Goal: Task Accomplishment & Management: Manage account settings

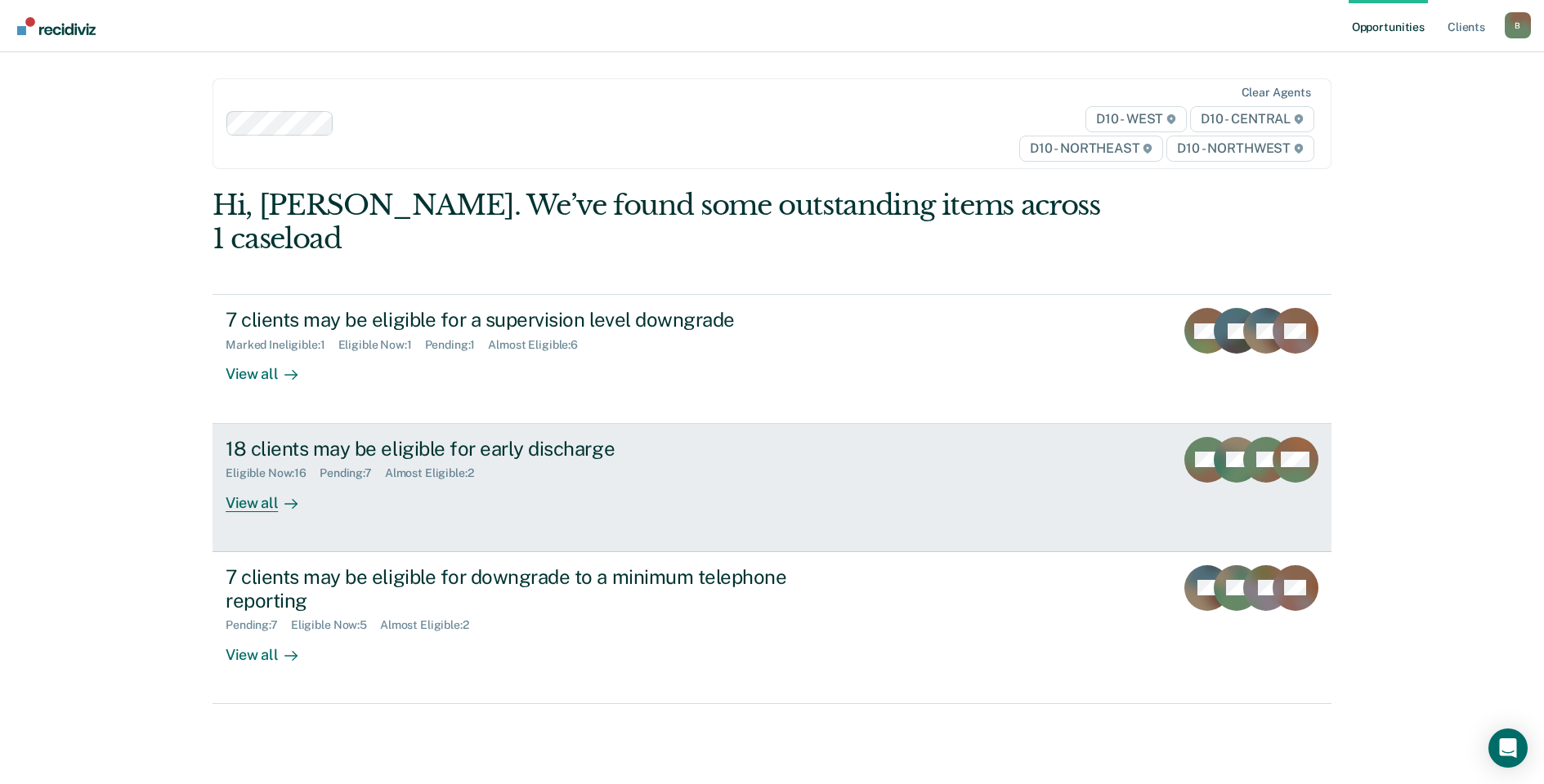
click at [248, 480] on div "View all" at bounding box center [271, 496] width 91 height 32
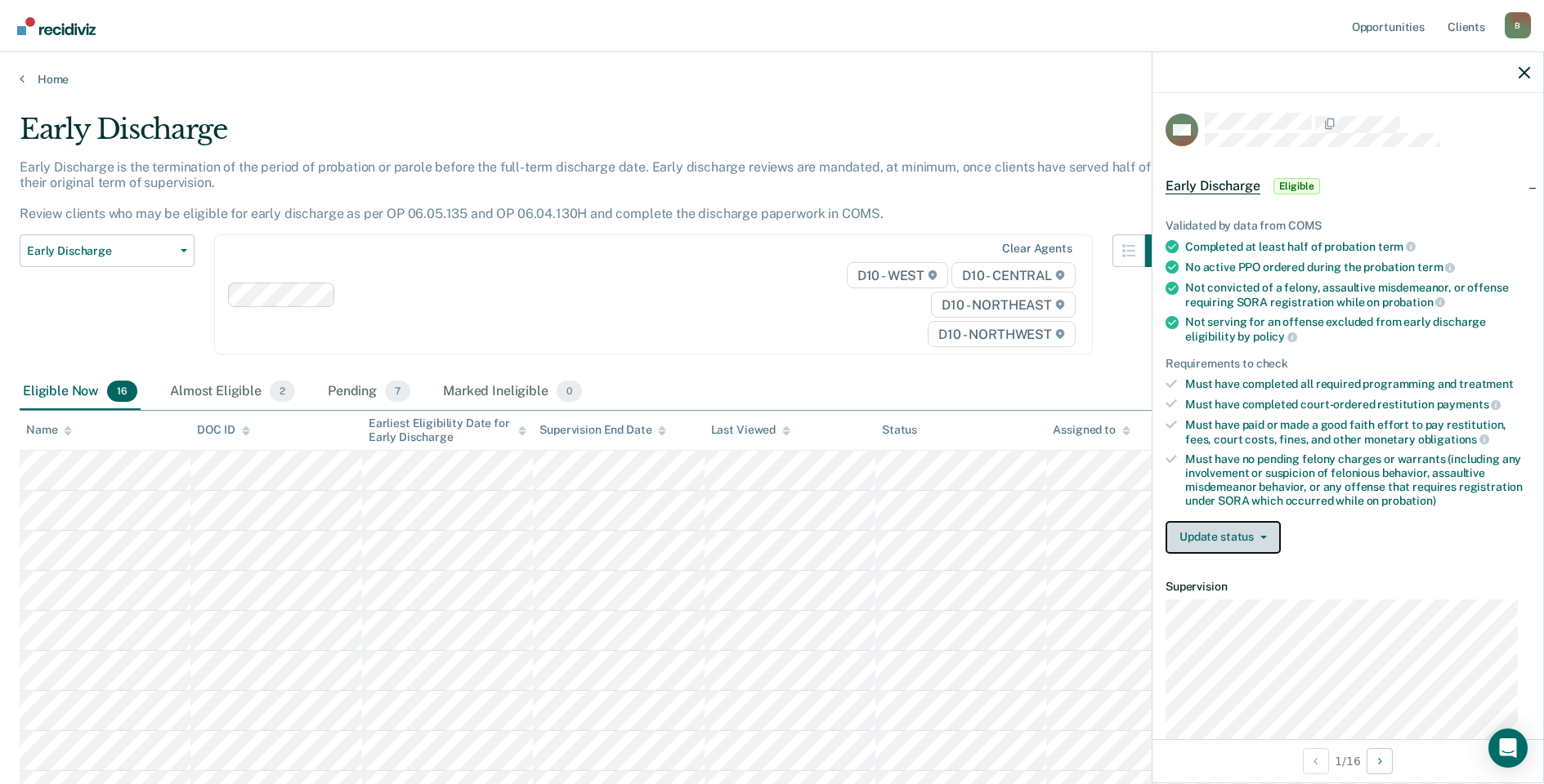
click at [1237, 533] on button "Update status" at bounding box center [1223, 537] width 115 height 33
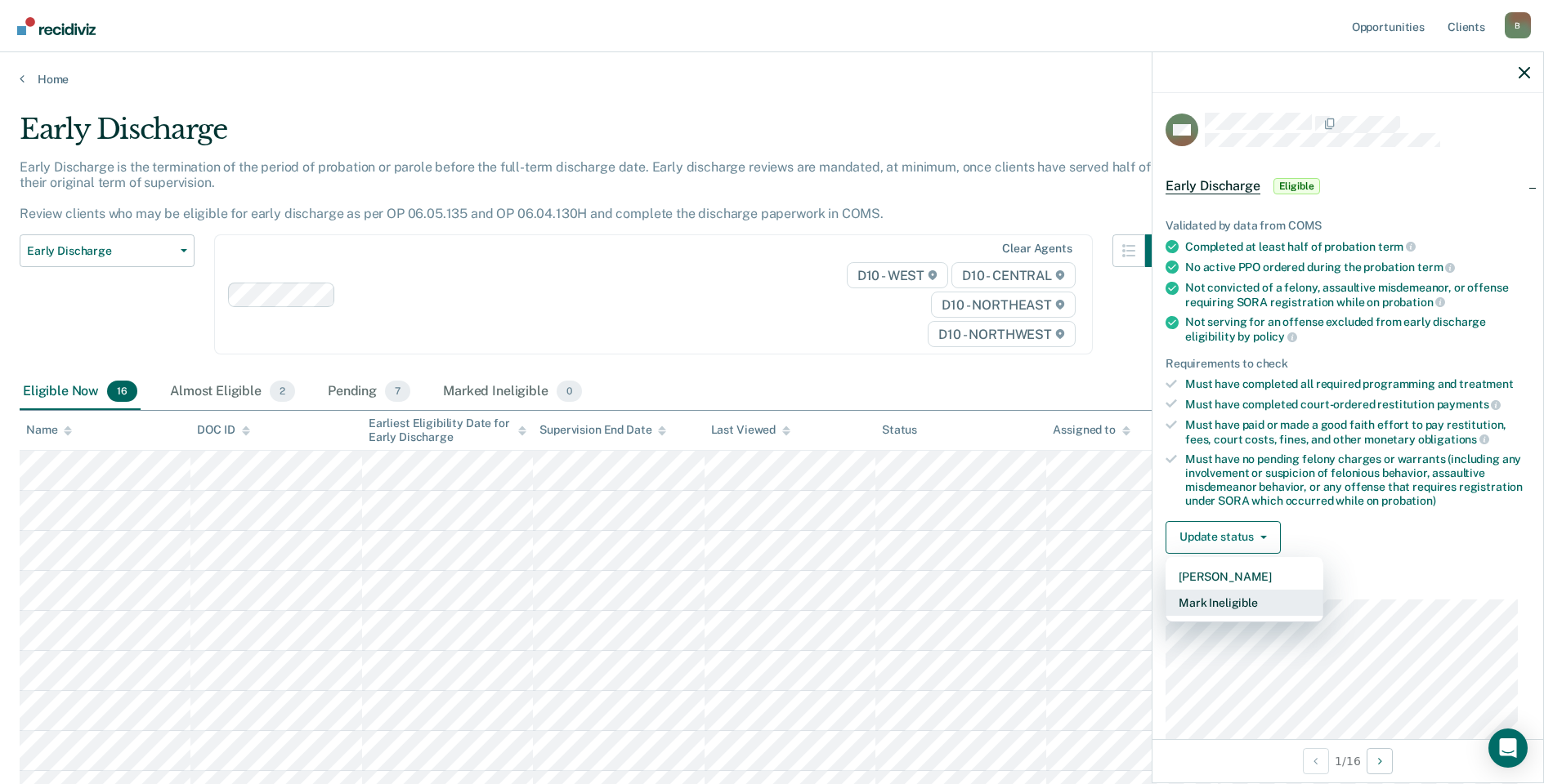
click at [1236, 600] on button "Mark Ineligible" at bounding box center [1243, 603] width 157 height 26
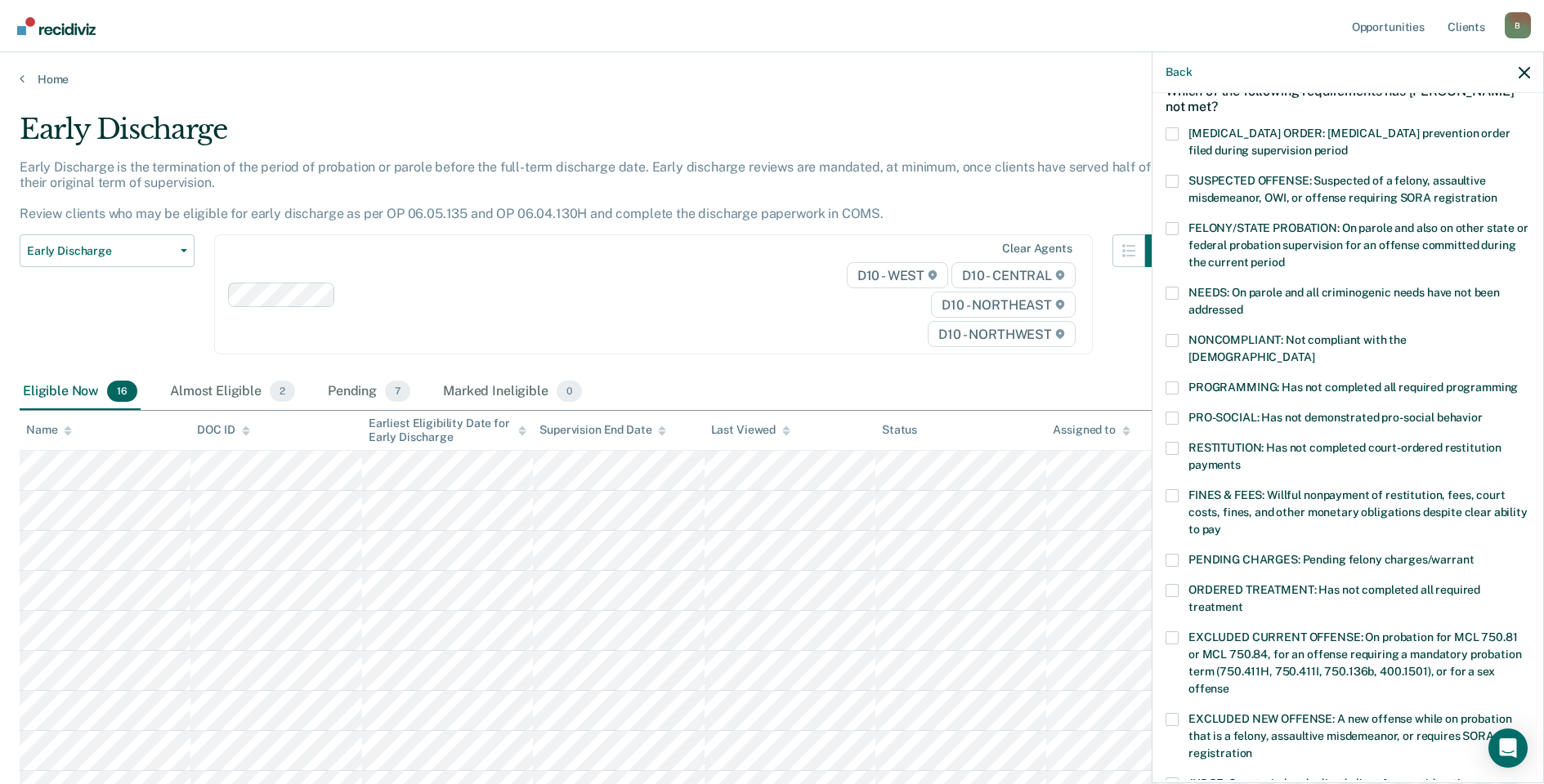
scroll to position [82, 0]
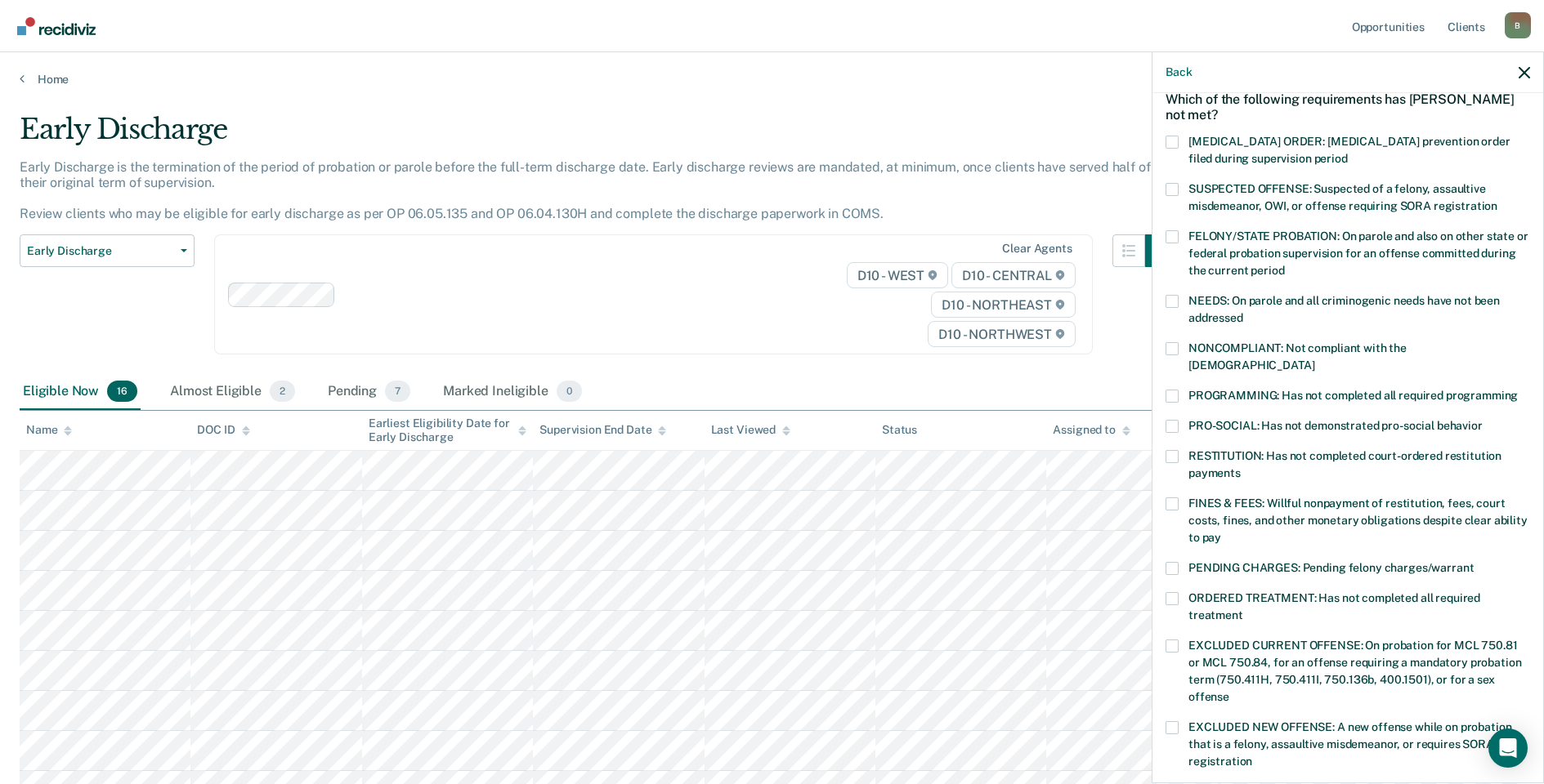
click at [1170, 390] on span at bounding box center [1172, 397] width 13 height 13
click at [1517, 390] on input "PROGRAMMING: Has not completed all required programming" at bounding box center [1517, 390] width 0 height 0
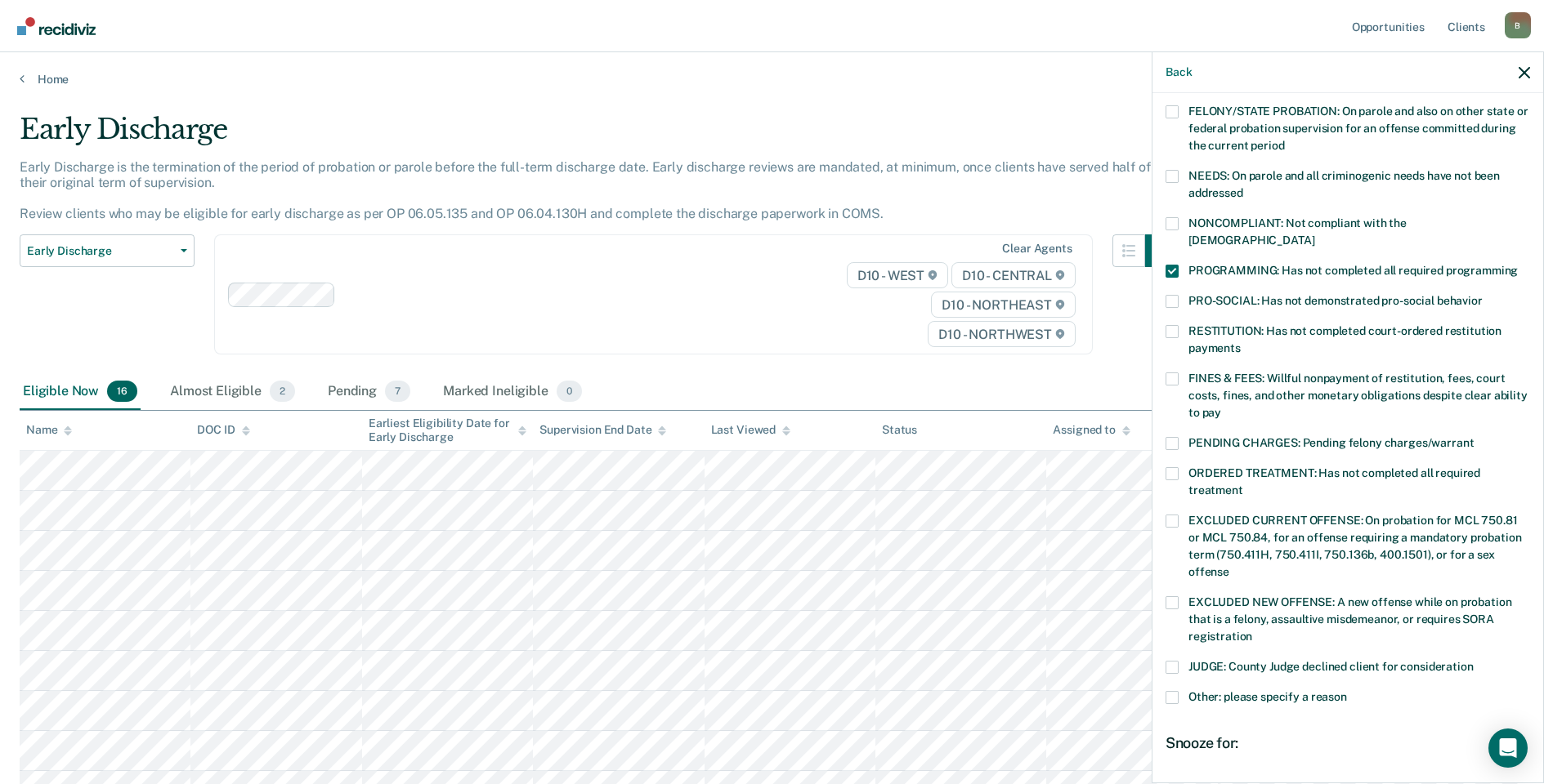
scroll to position [372, 0]
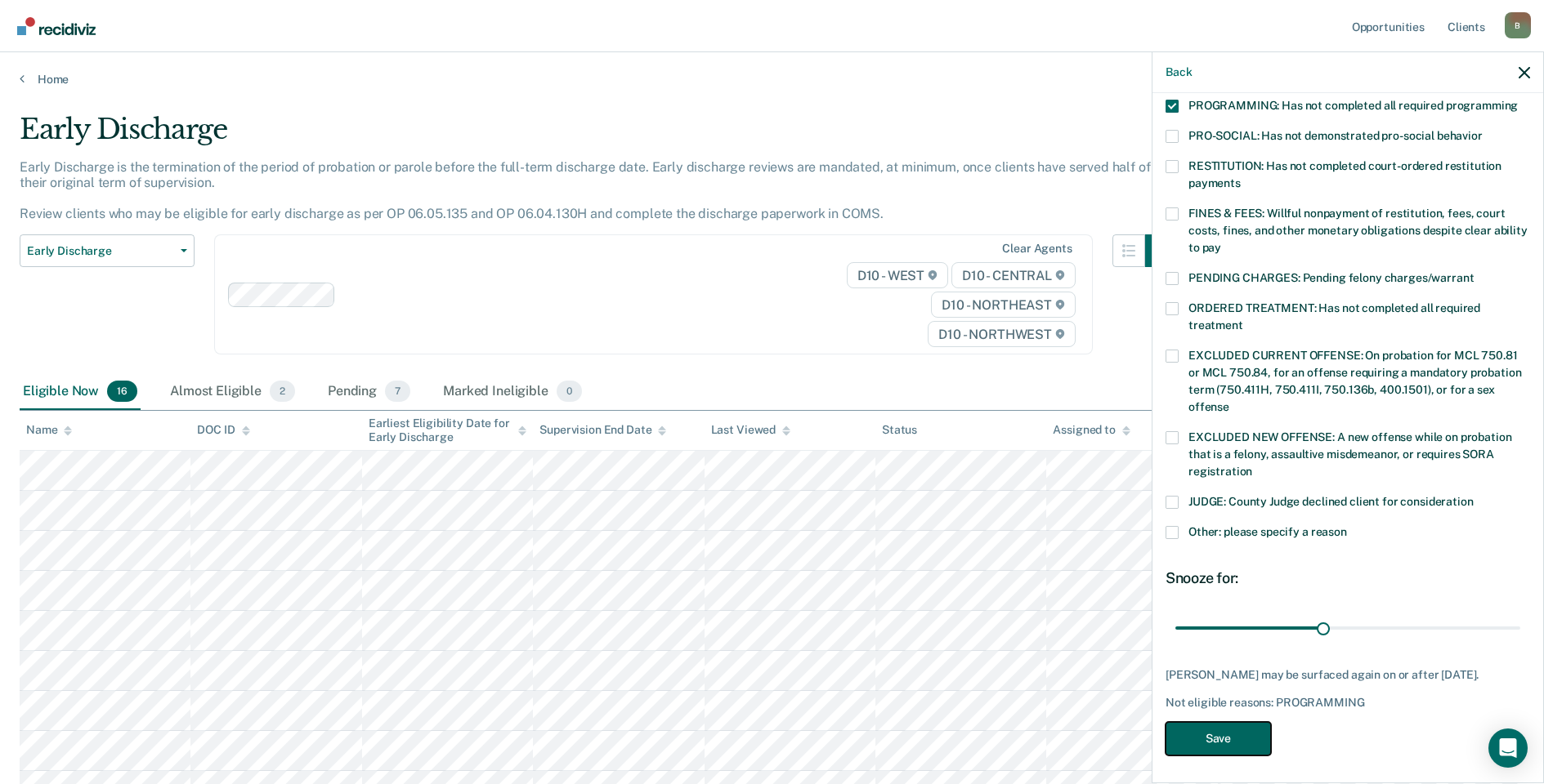
click at [1231, 739] on button "Save" at bounding box center [1217, 739] width 105 height 34
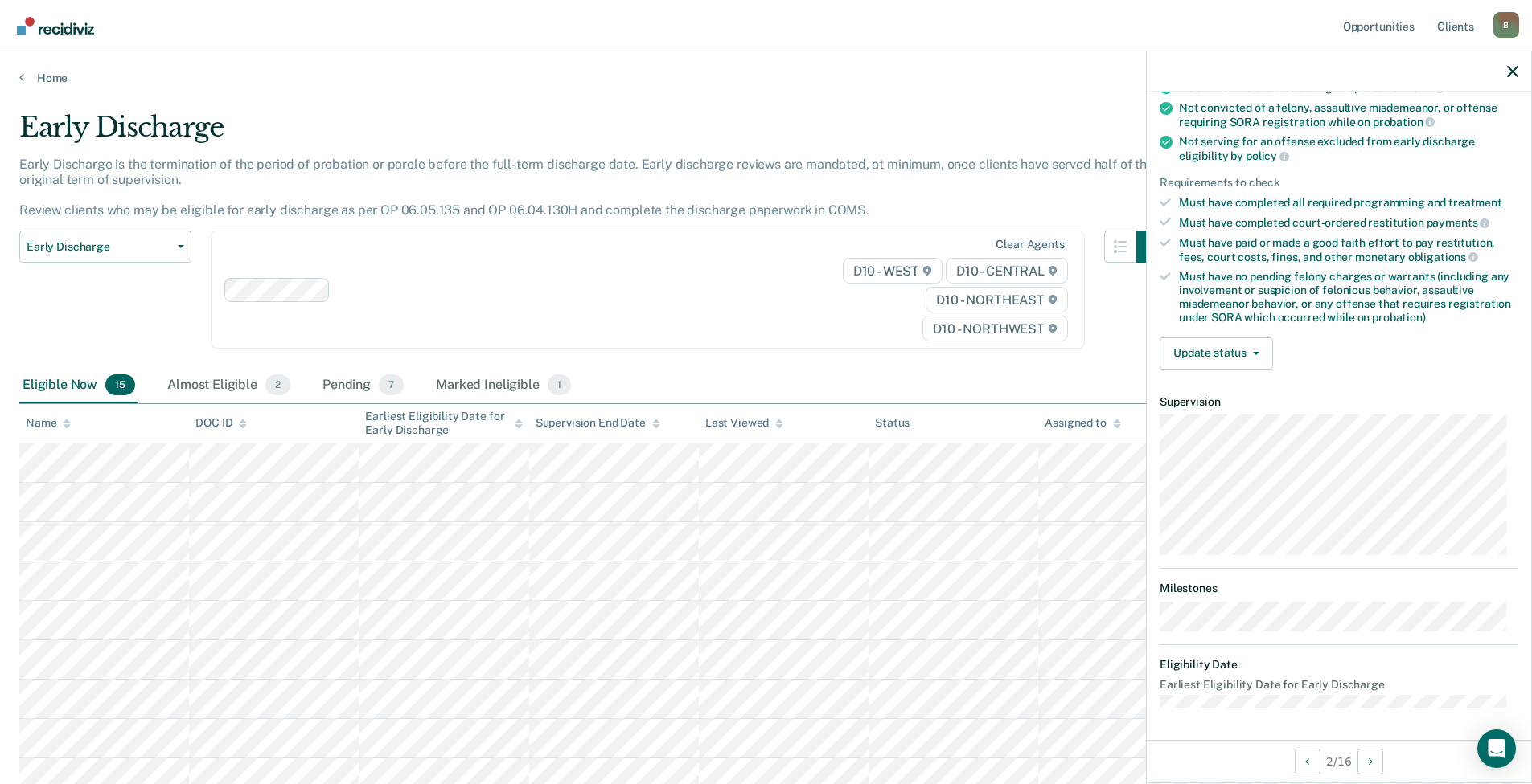
scroll to position [174, 0]
click at [1210, 357] on button "Update status" at bounding box center [1216, 354] width 114 height 32
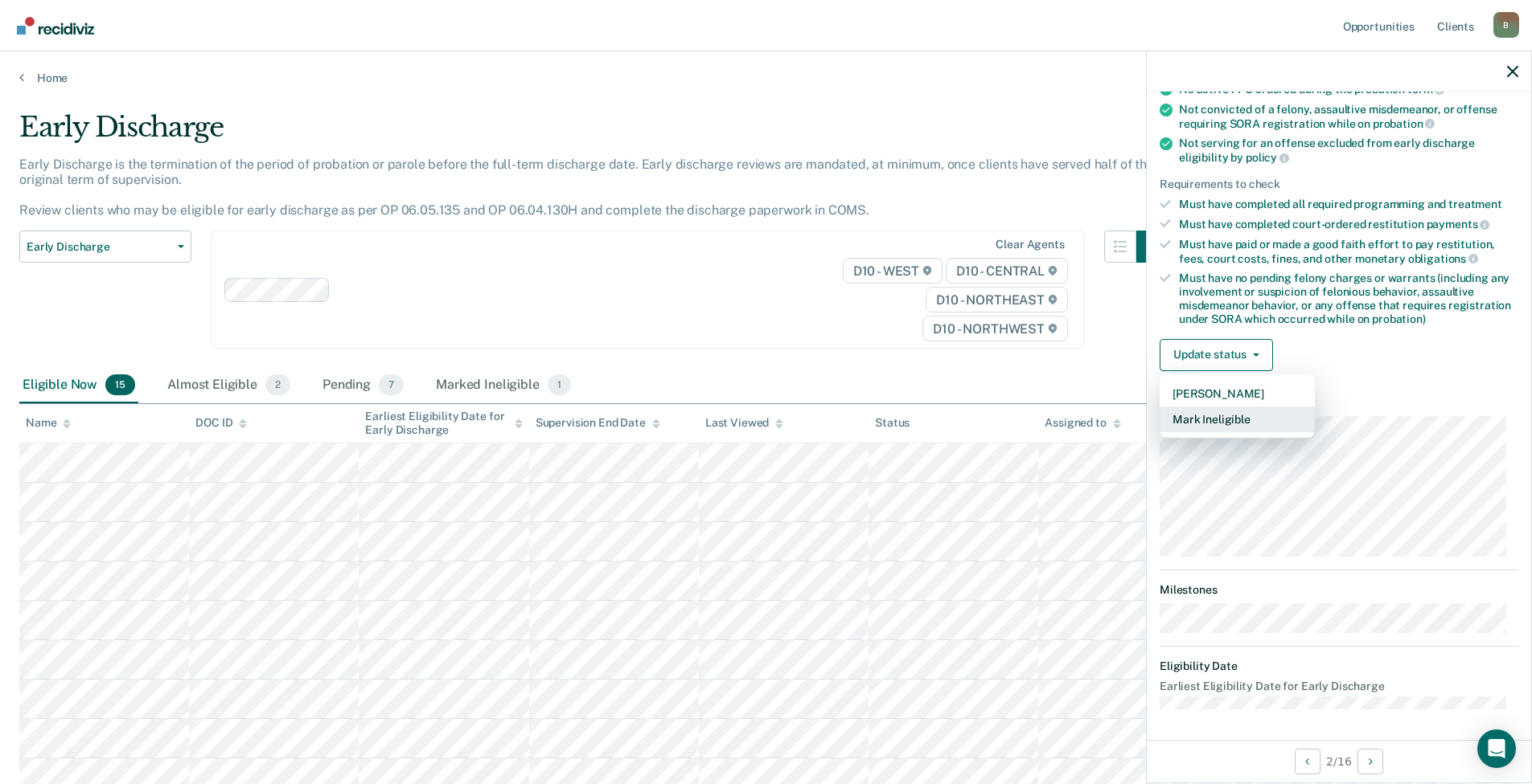
click at [1209, 413] on button "Mark Ineligible" at bounding box center [1236, 419] width 155 height 26
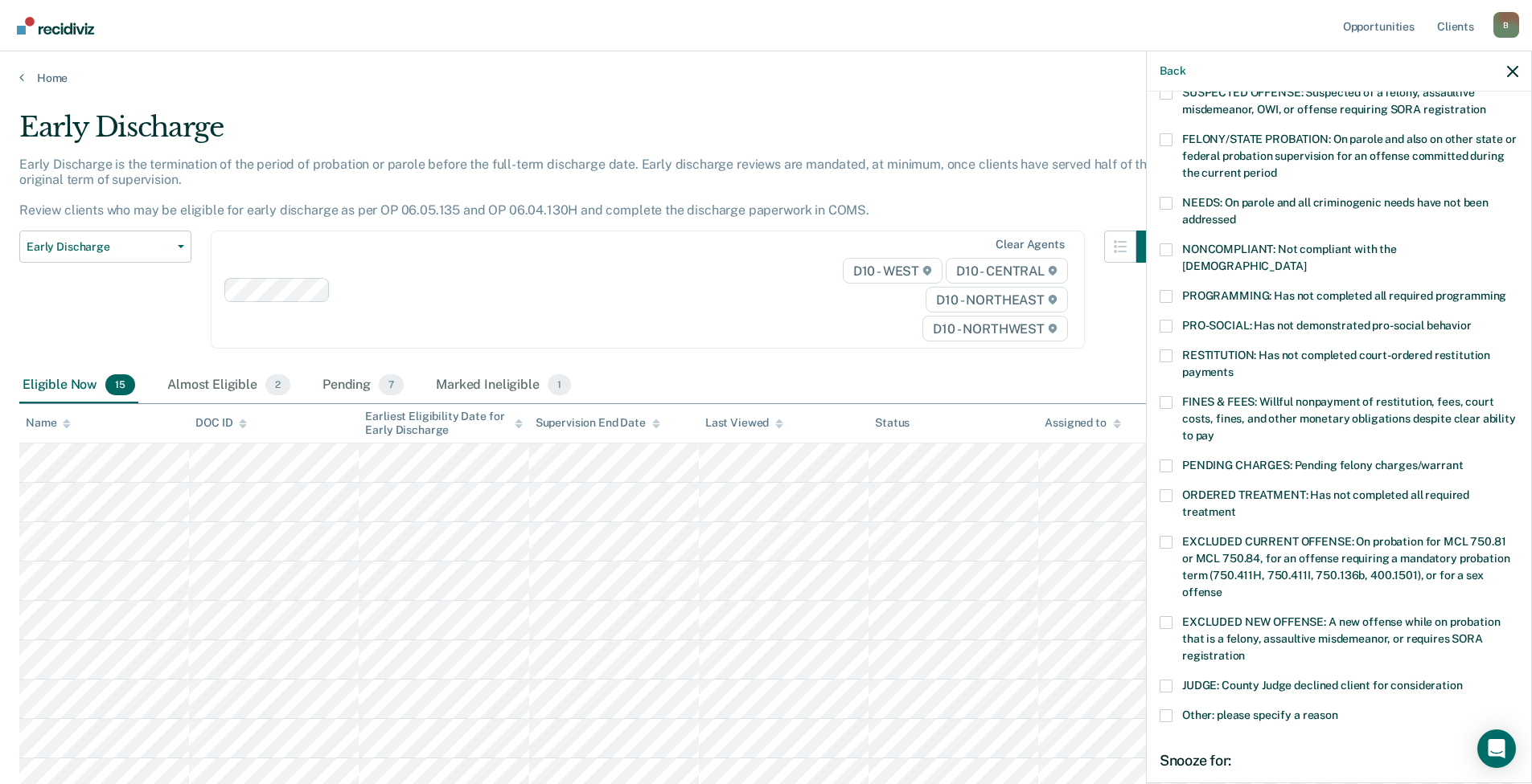
click at [1167, 290] on span at bounding box center [1165, 297] width 13 height 13
click at [1505, 290] on input "PROGRAMMING: Has not completed all required programming" at bounding box center [1505, 290] width 0 height 0
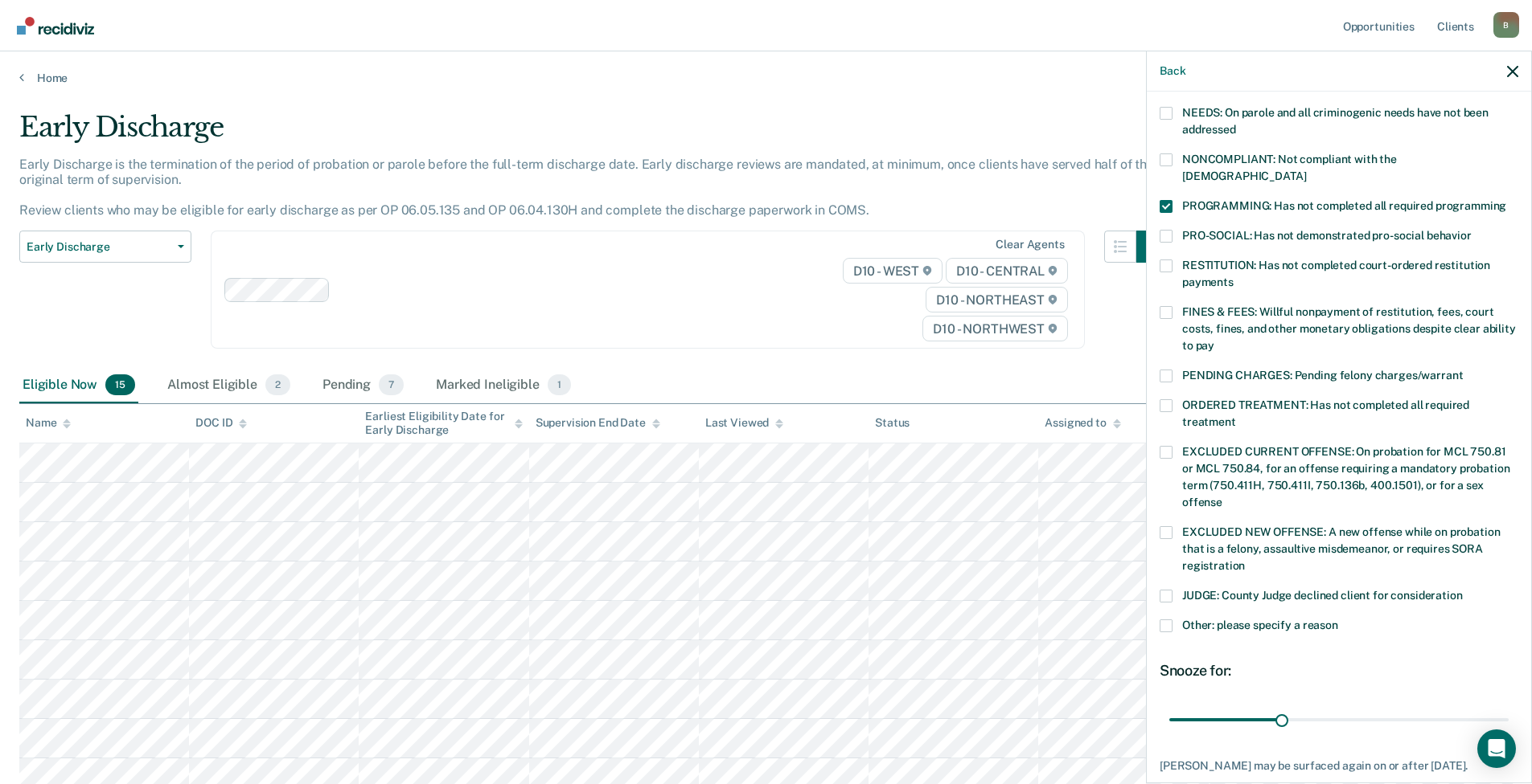
scroll to position [353, 0]
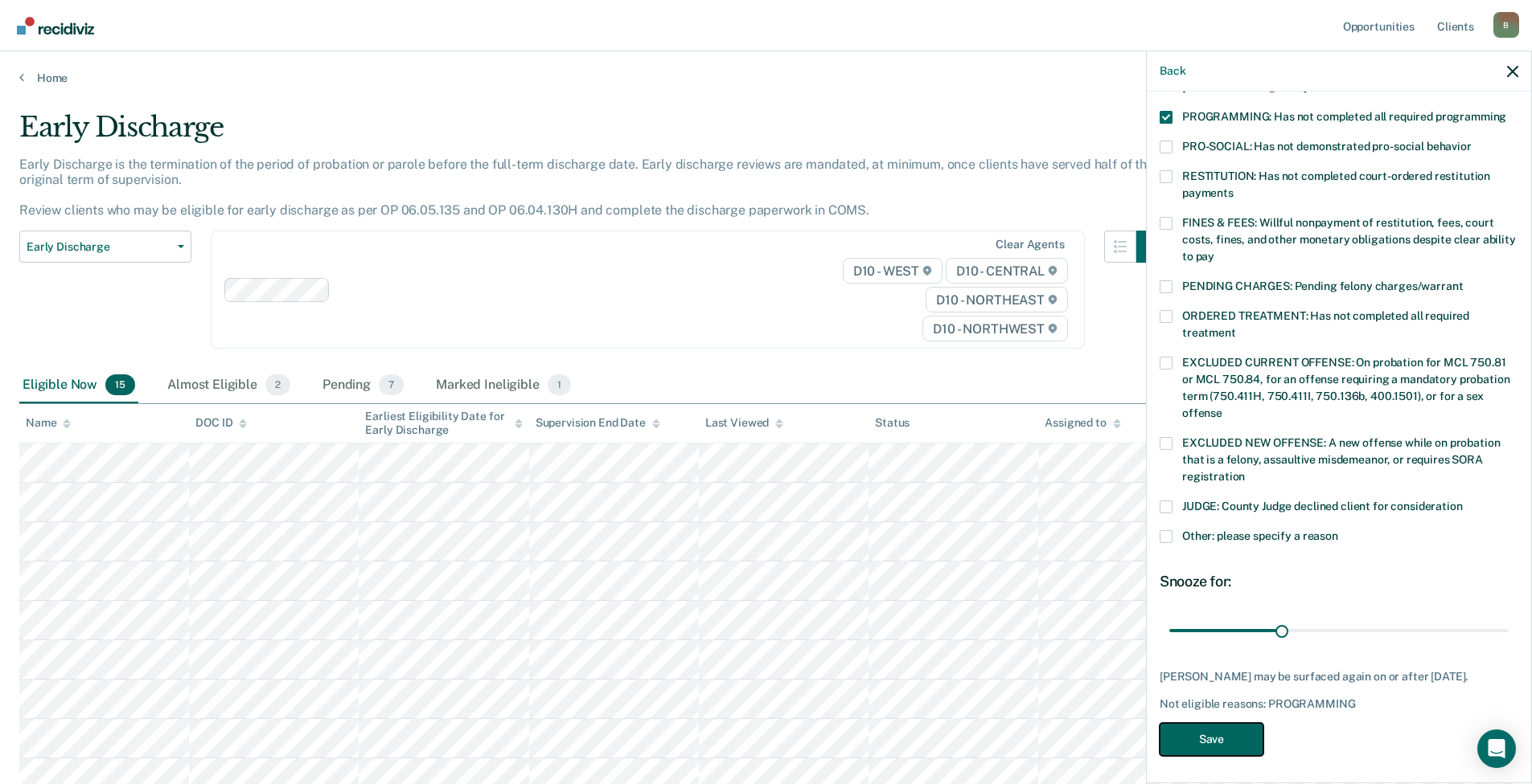
click at [1199, 728] on button "Save" at bounding box center [1210, 740] width 104 height 33
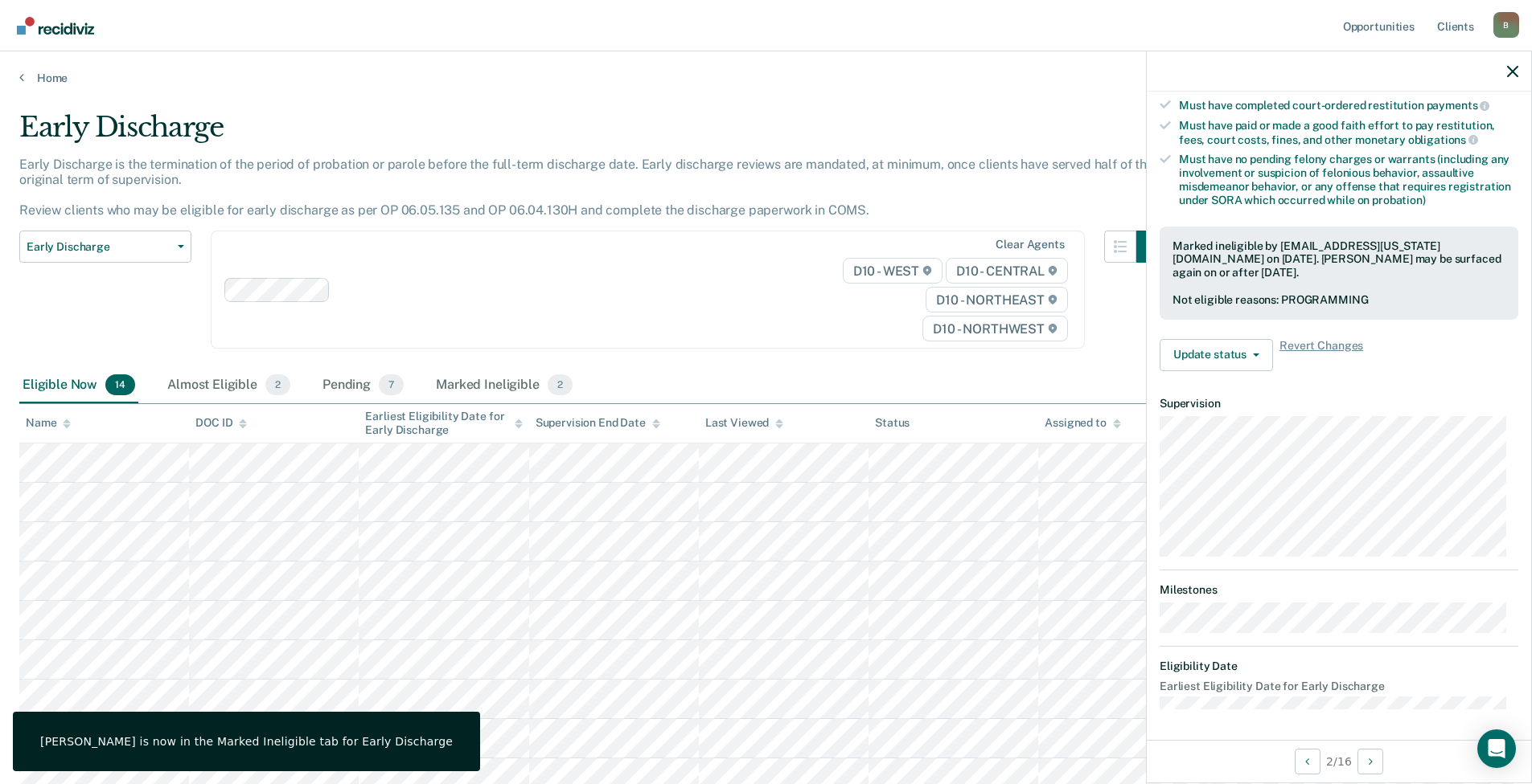
scroll to position [158, 0]
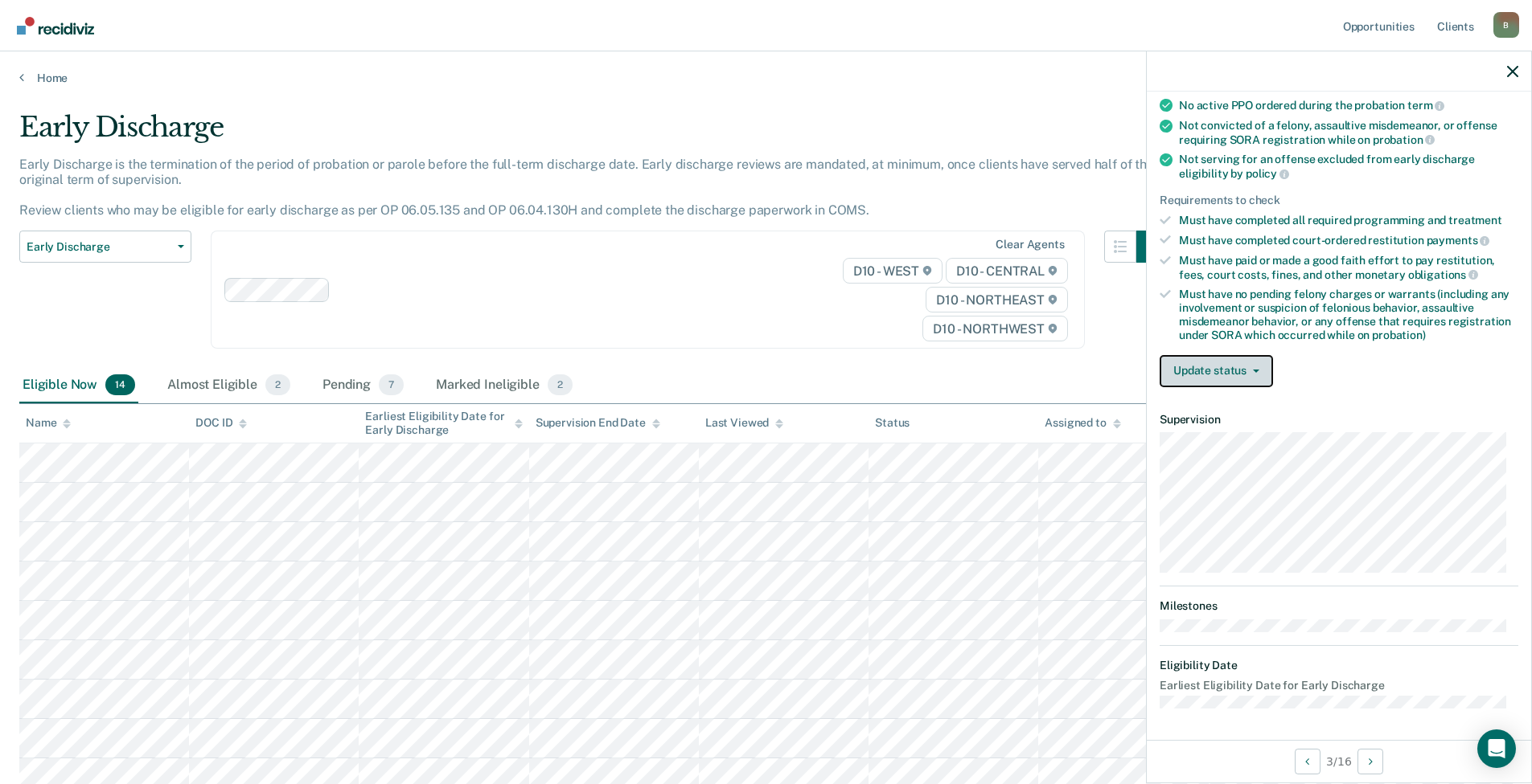
click at [1231, 369] on button "Update status" at bounding box center [1216, 371] width 114 height 32
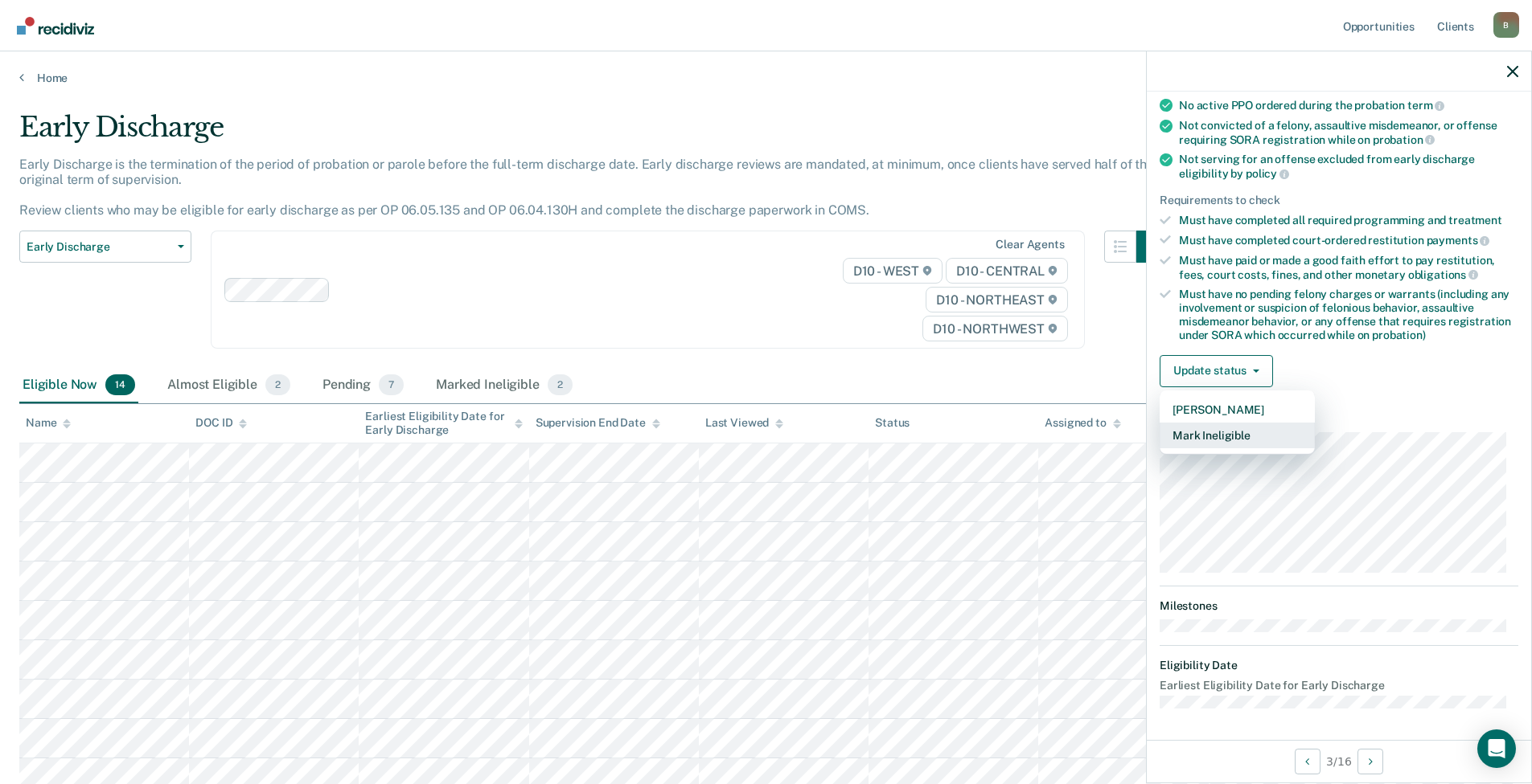
click at [1250, 430] on button "Mark Ineligible" at bounding box center [1236, 436] width 155 height 26
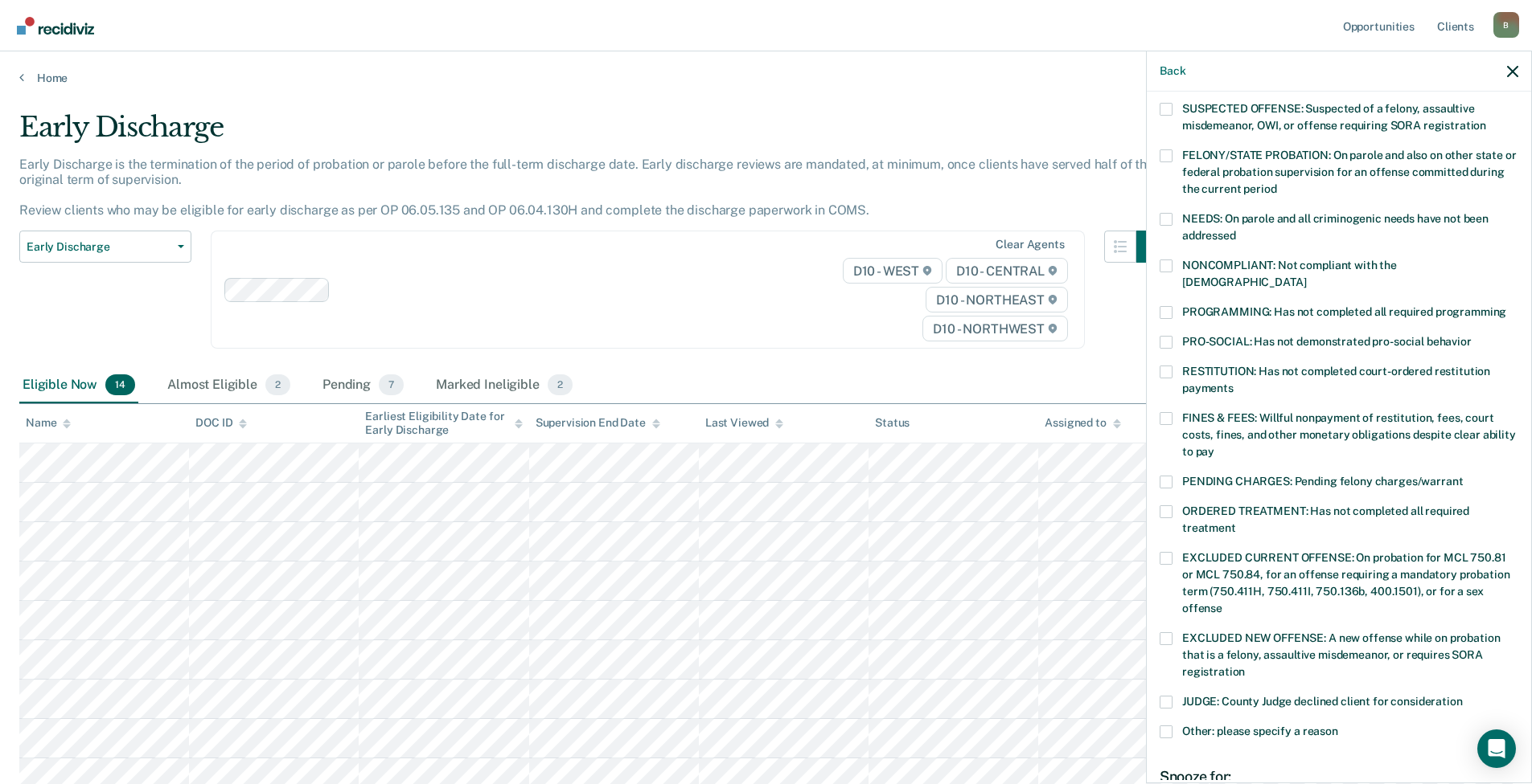
click at [1171, 306] on span at bounding box center [1165, 312] width 13 height 13
click at [1505, 306] on input "PROGRAMMING: Has not completed all required programming" at bounding box center [1505, 306] width 0 height 0
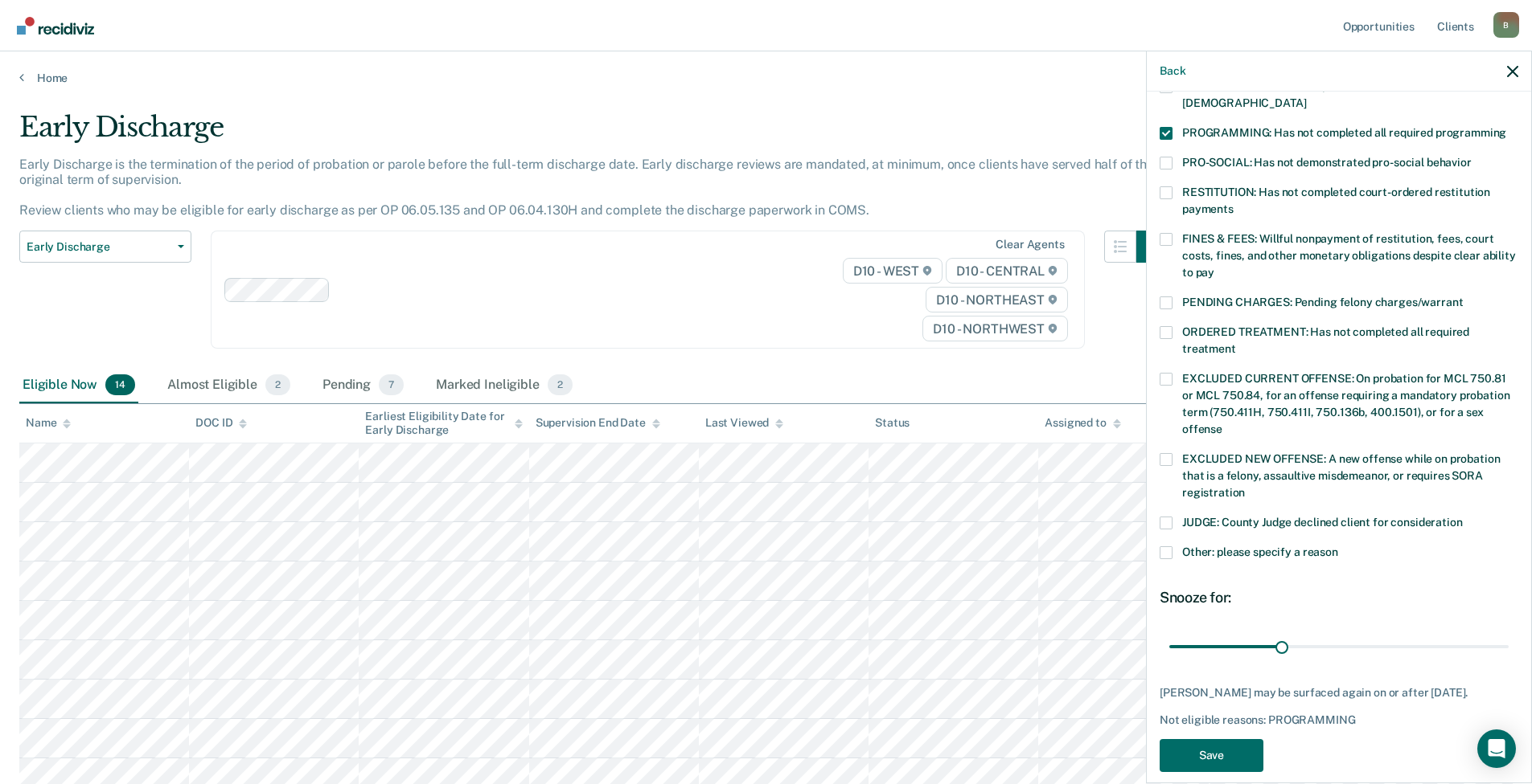
scroll to position [339, 0]
click at [1209, 737] on button "Save" at bounding box center [1210, 754] width 104 height 33
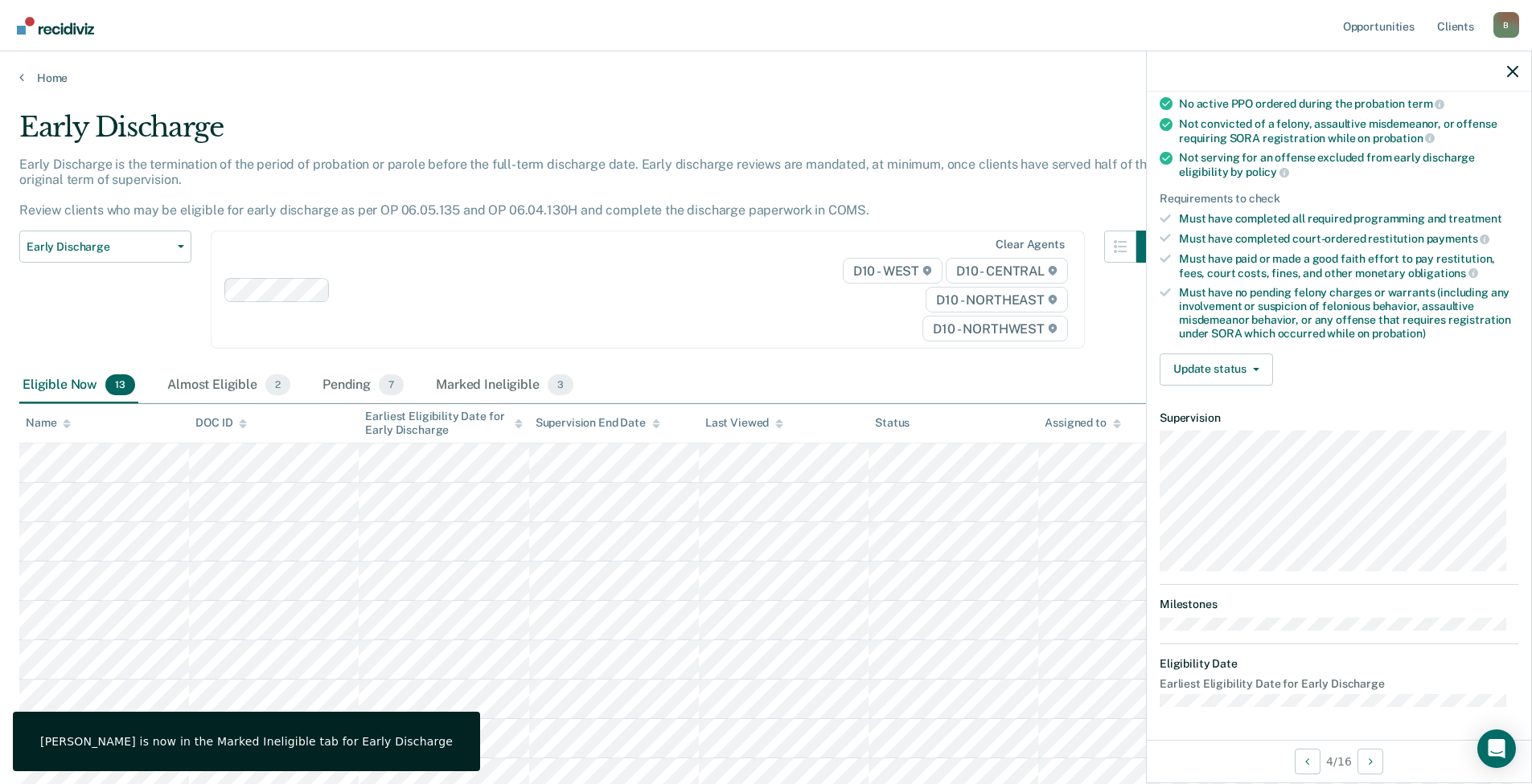
scroll to position [158, 0]
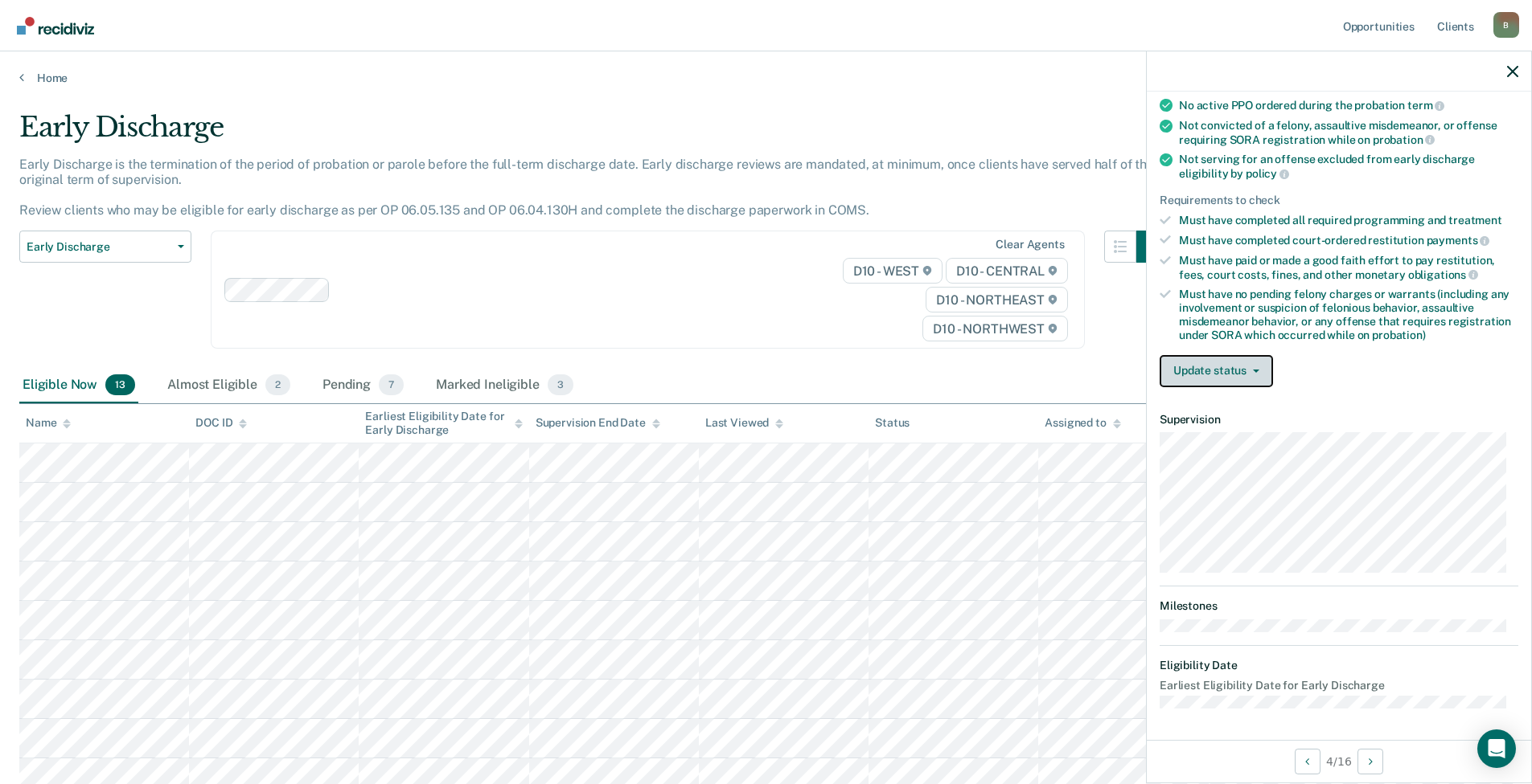
click at [1237, 367] on button "Update status" at bounding box center [1216, 371] width 114 height 32
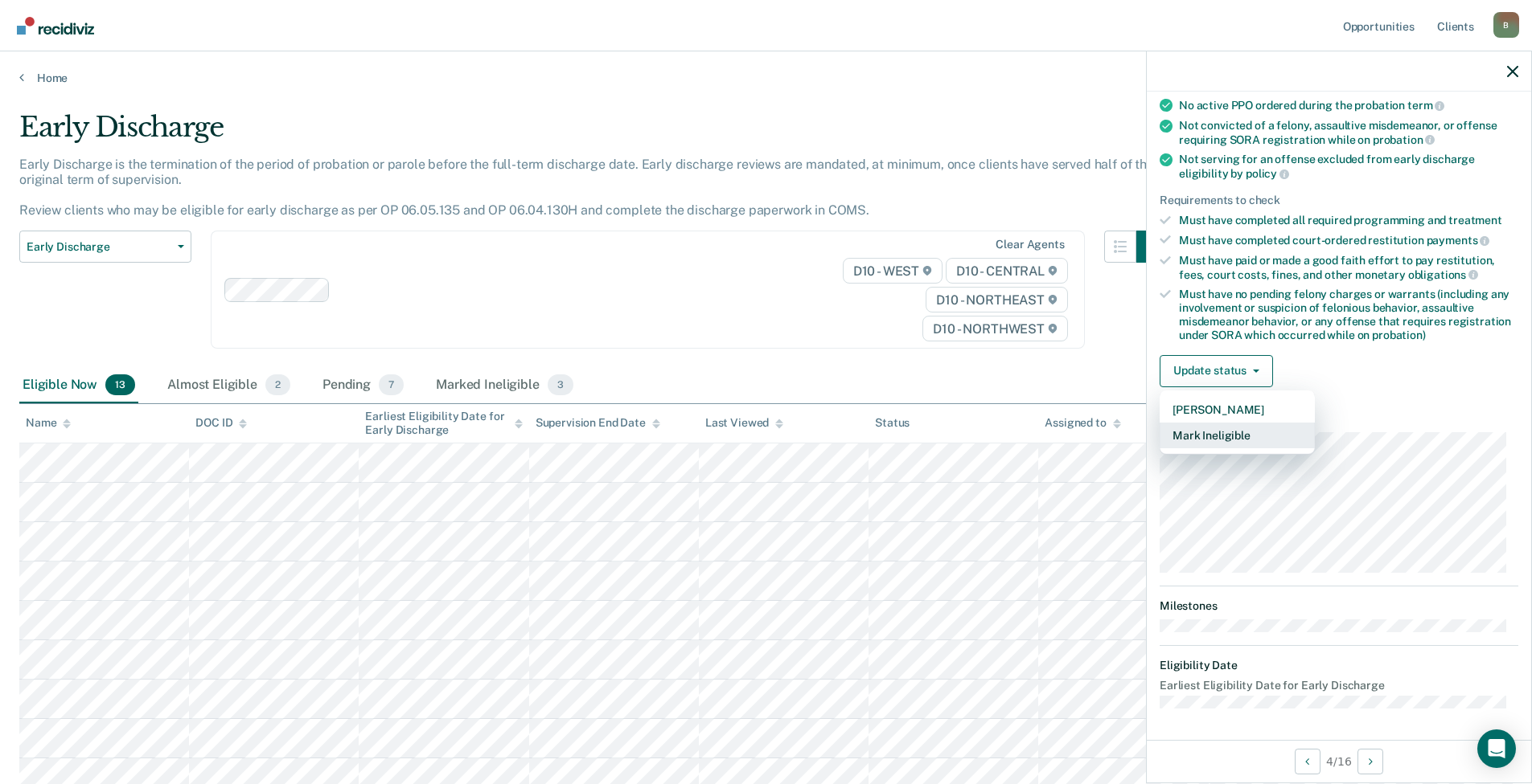
click at [1212, 444] on button "Mark Ineligible" at bounding box center [1236, 436] width 155 height 26
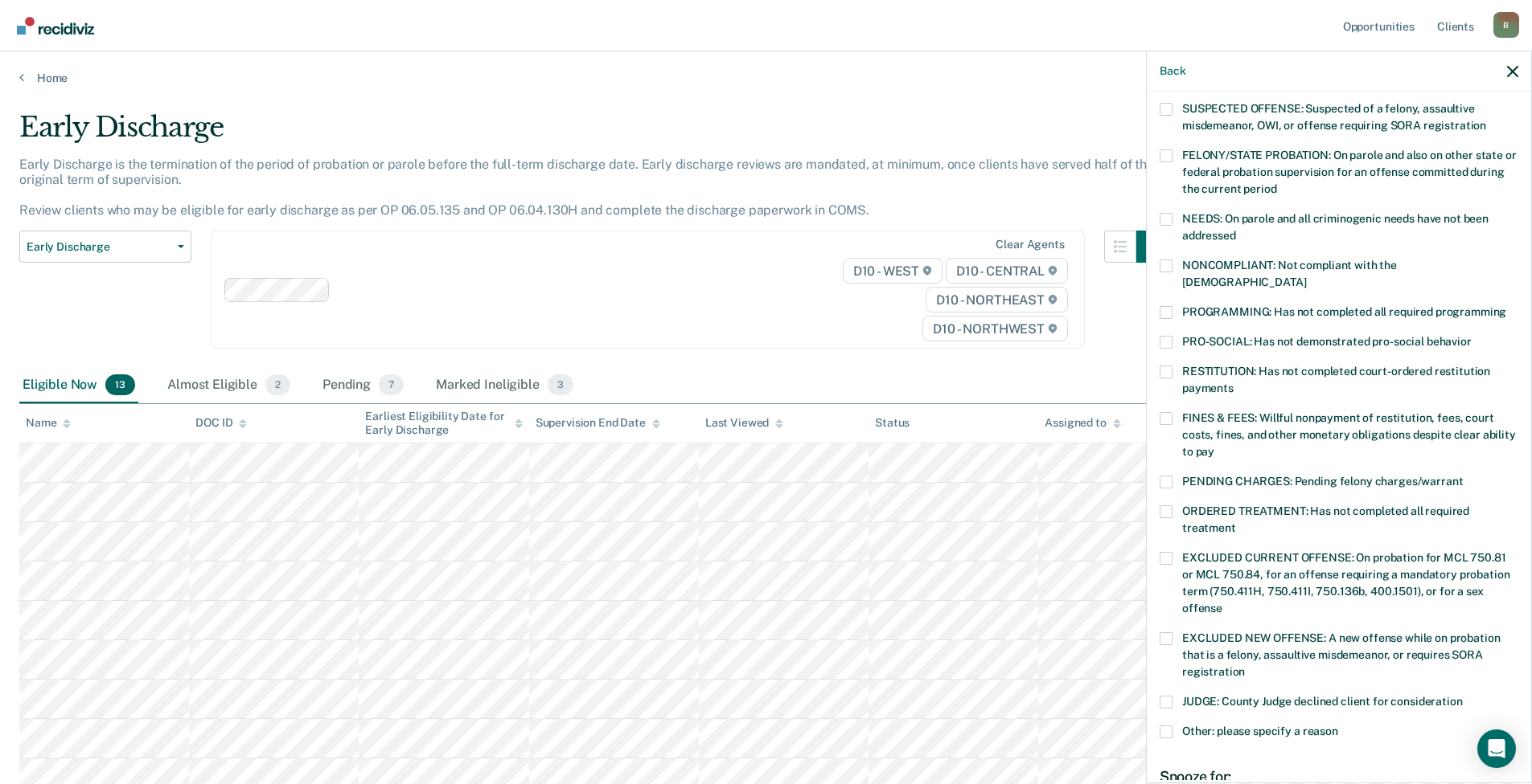
click at [1168, 306] on span at bounding box center [1165, 312] width 13 height 13
click at [1505, 306] on input "PROGRAMMING: Has not completed all required programming" at bounding box center [1505, 306] width 0 height 0
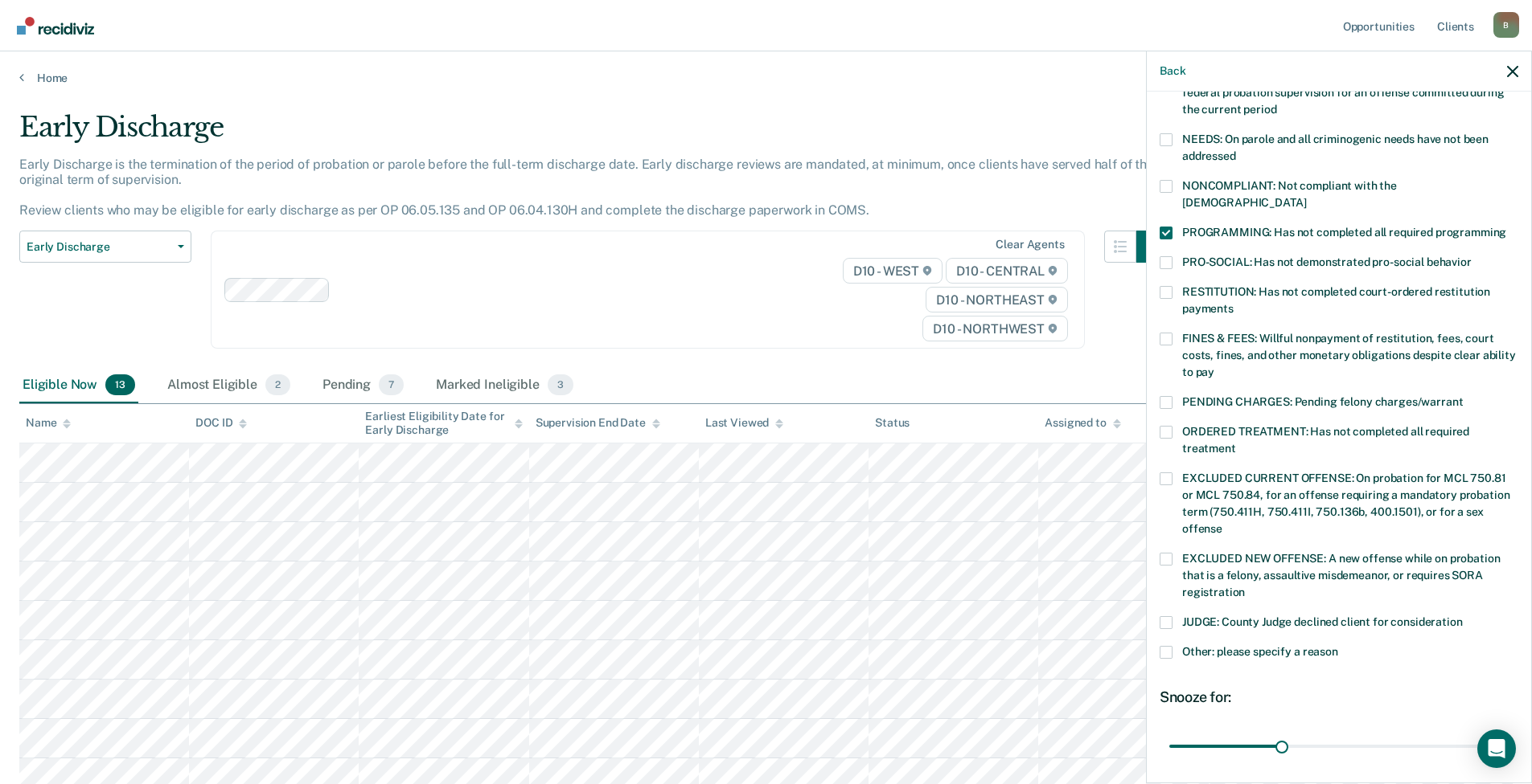
scroll to position [339, 0]
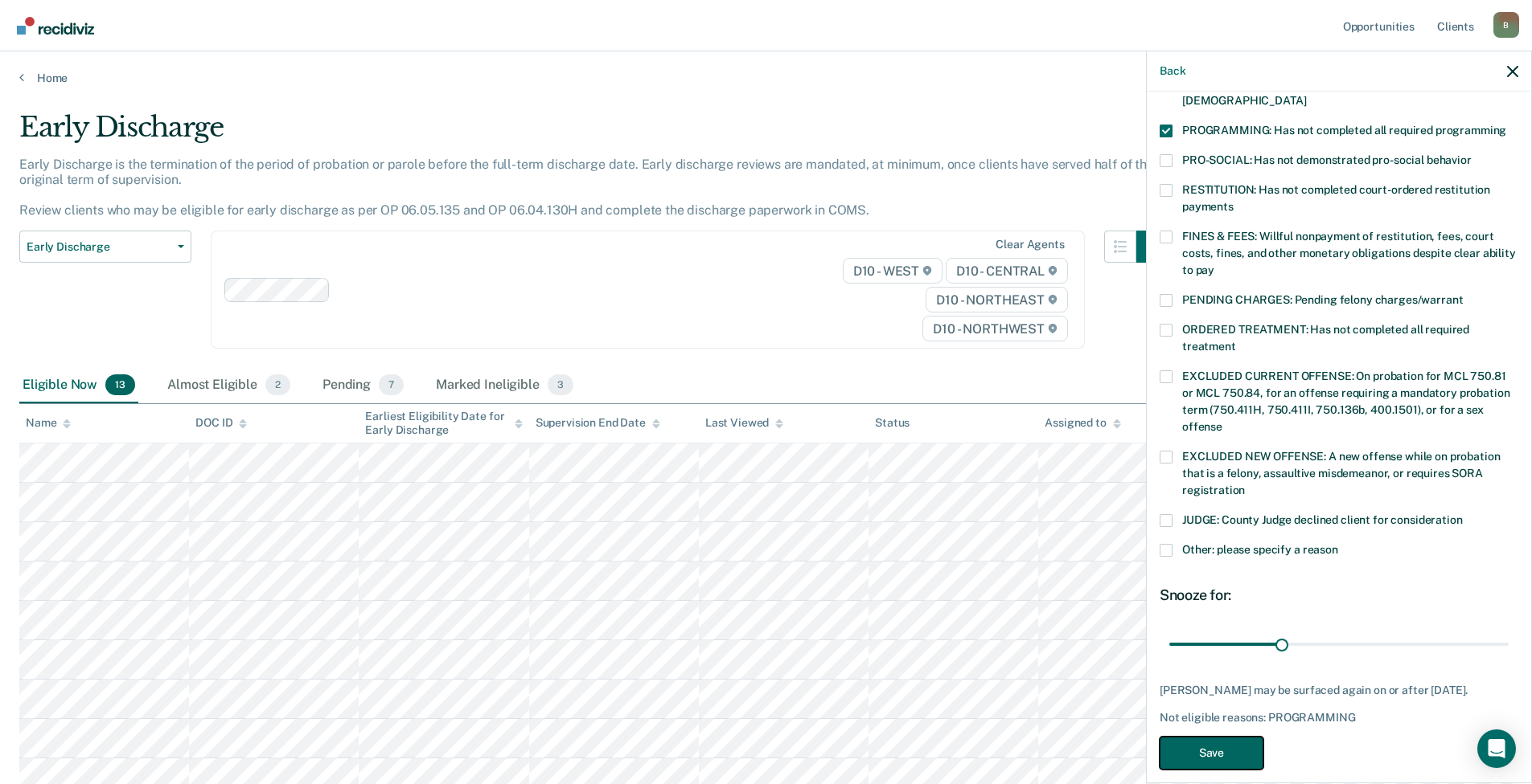
click at [1220, 737] on button "Save" at bounding box center [1210, 754] width 104 height 33
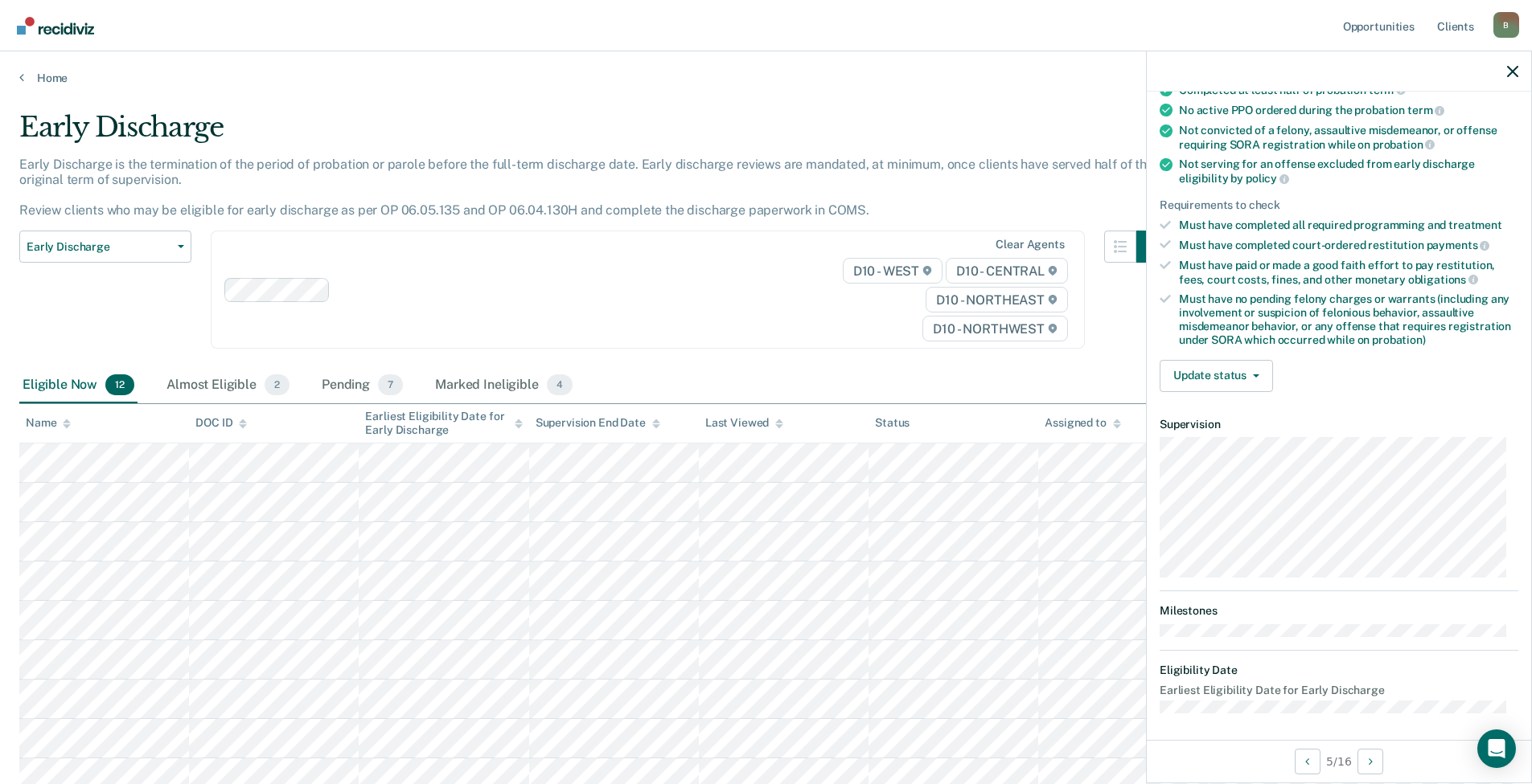
scroll to position [157, 0]
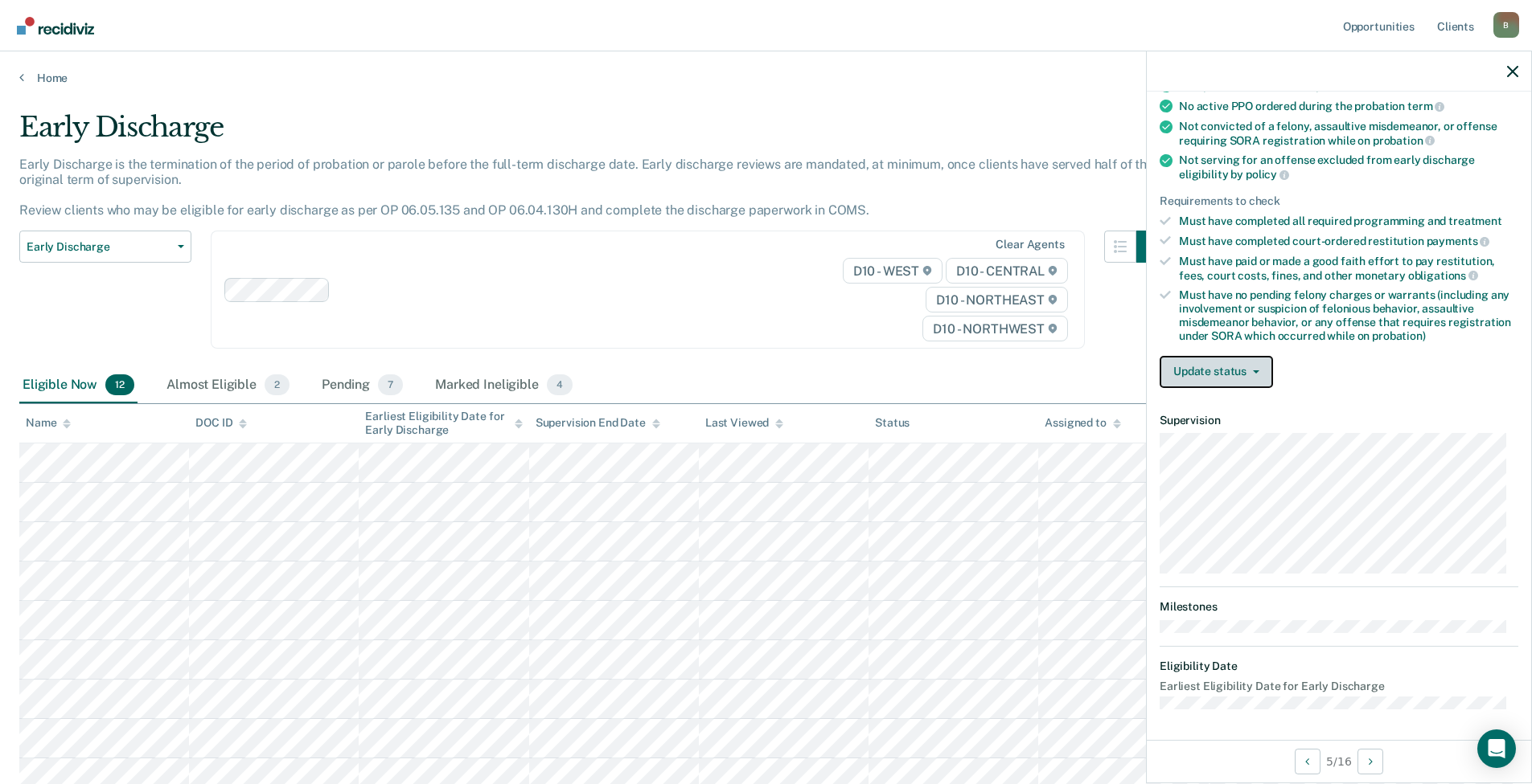
click at [1213, 376] on button "Update status" at bounding box center [1216, 372] width 114 height 32
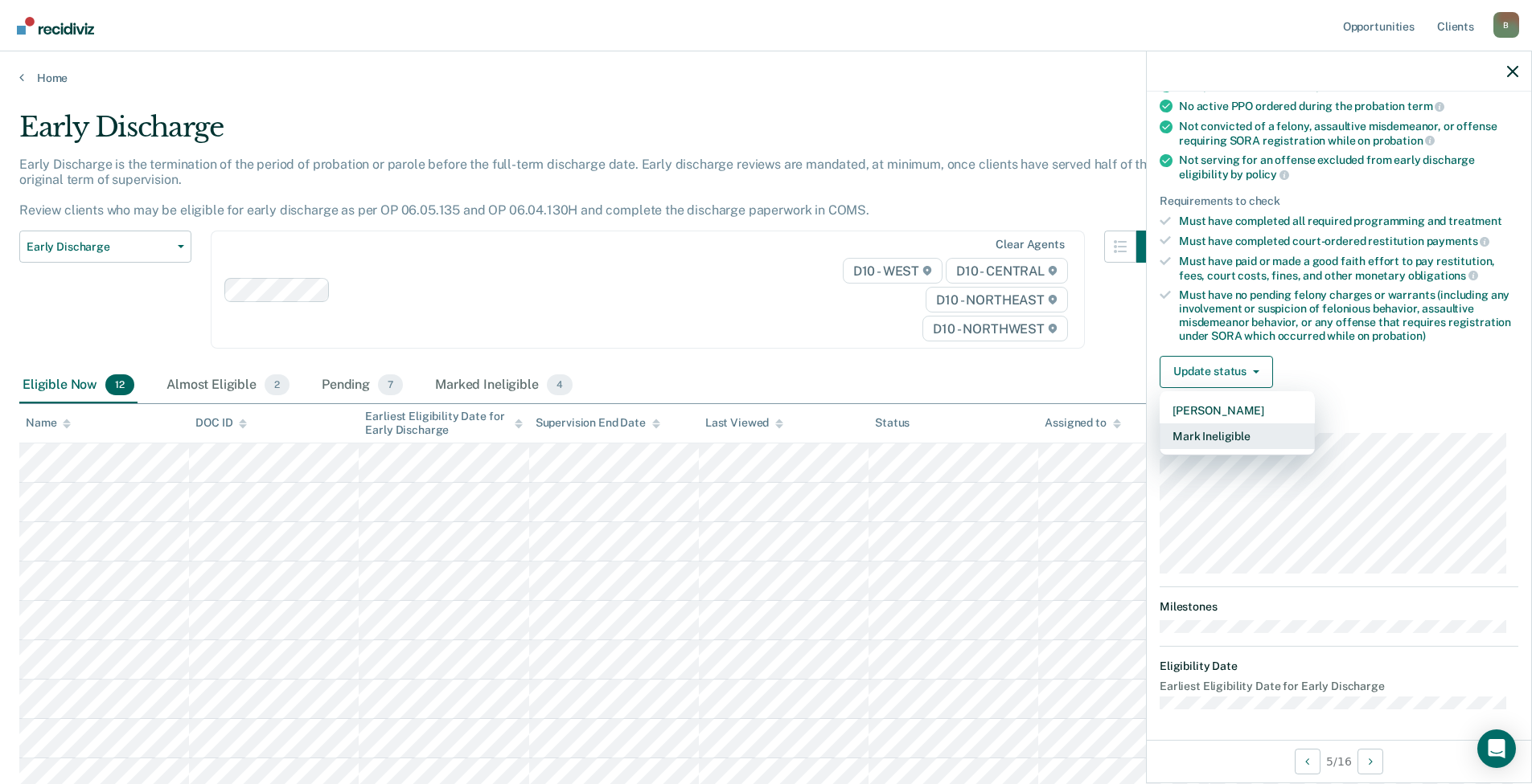
click at [1210, 436] on button "Mark Ineligible" at bounding box center [1236, 436] width 155 height 26
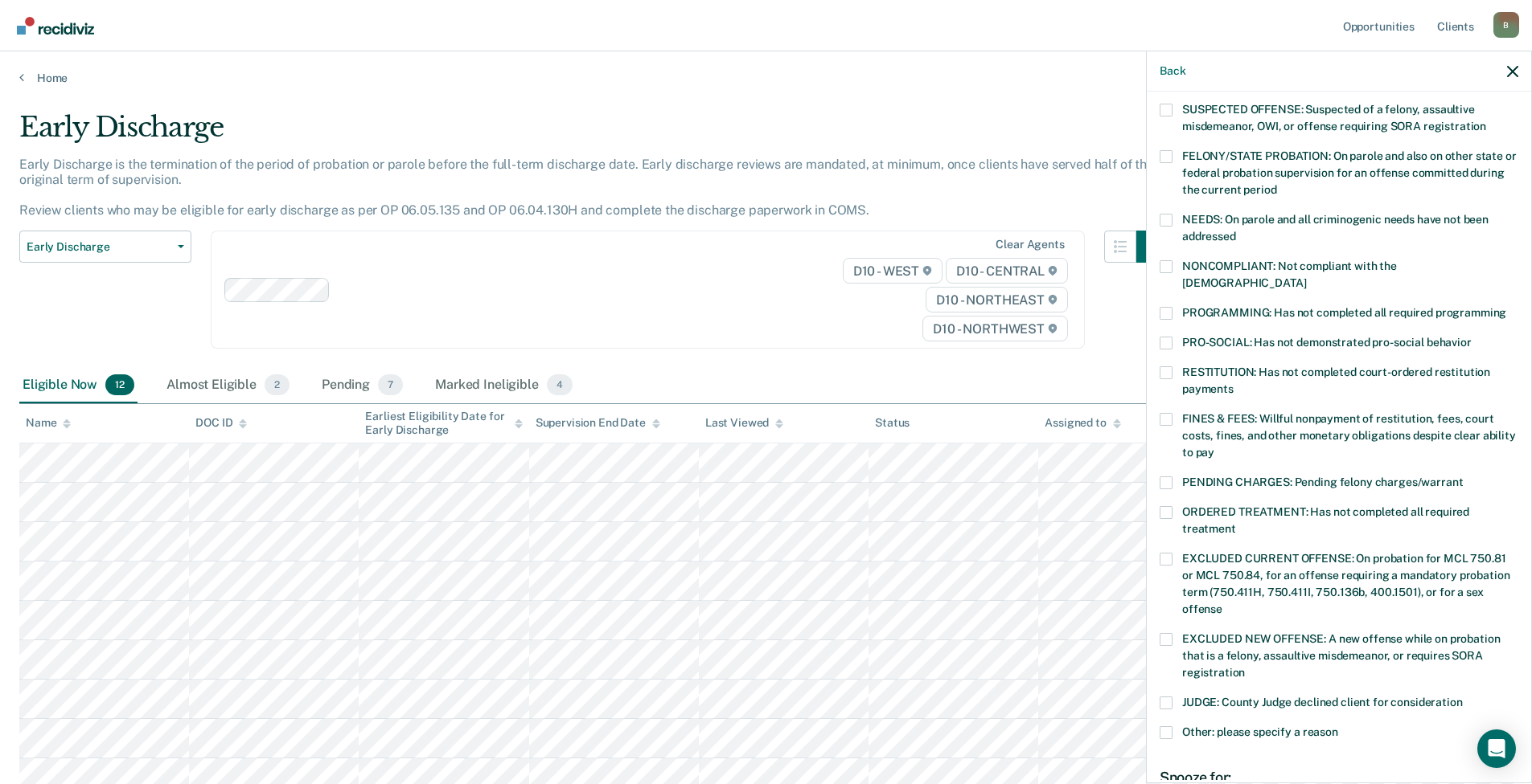
click at [1171, 307] on span at bounding box center [1165, 313] width 13 height 13
click at [1505, 307] on input "PROGRAMMING: Has not completed all required programming" at bounding box center [1505, 307] width 0 height 0
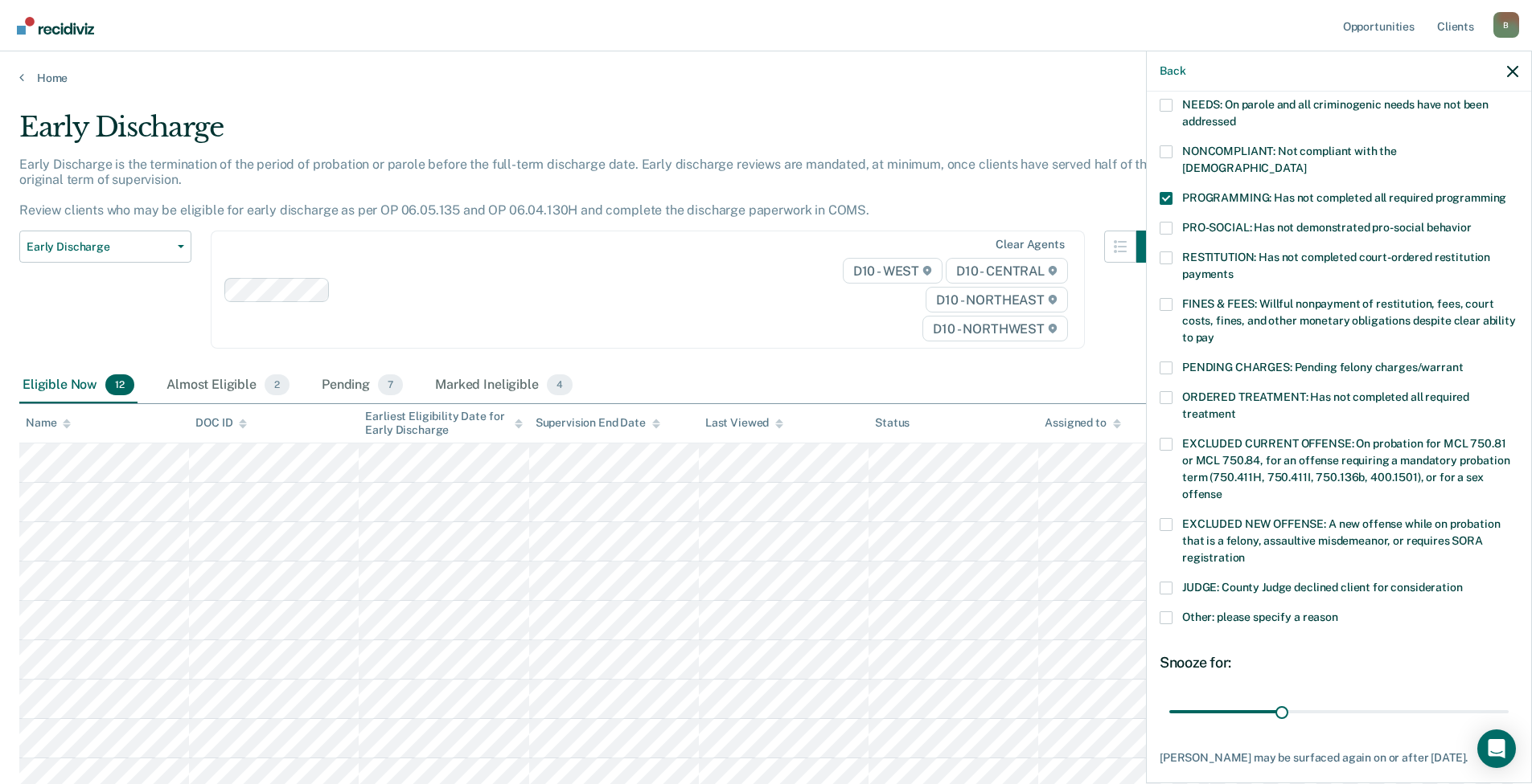
scroll to position [339, 0]
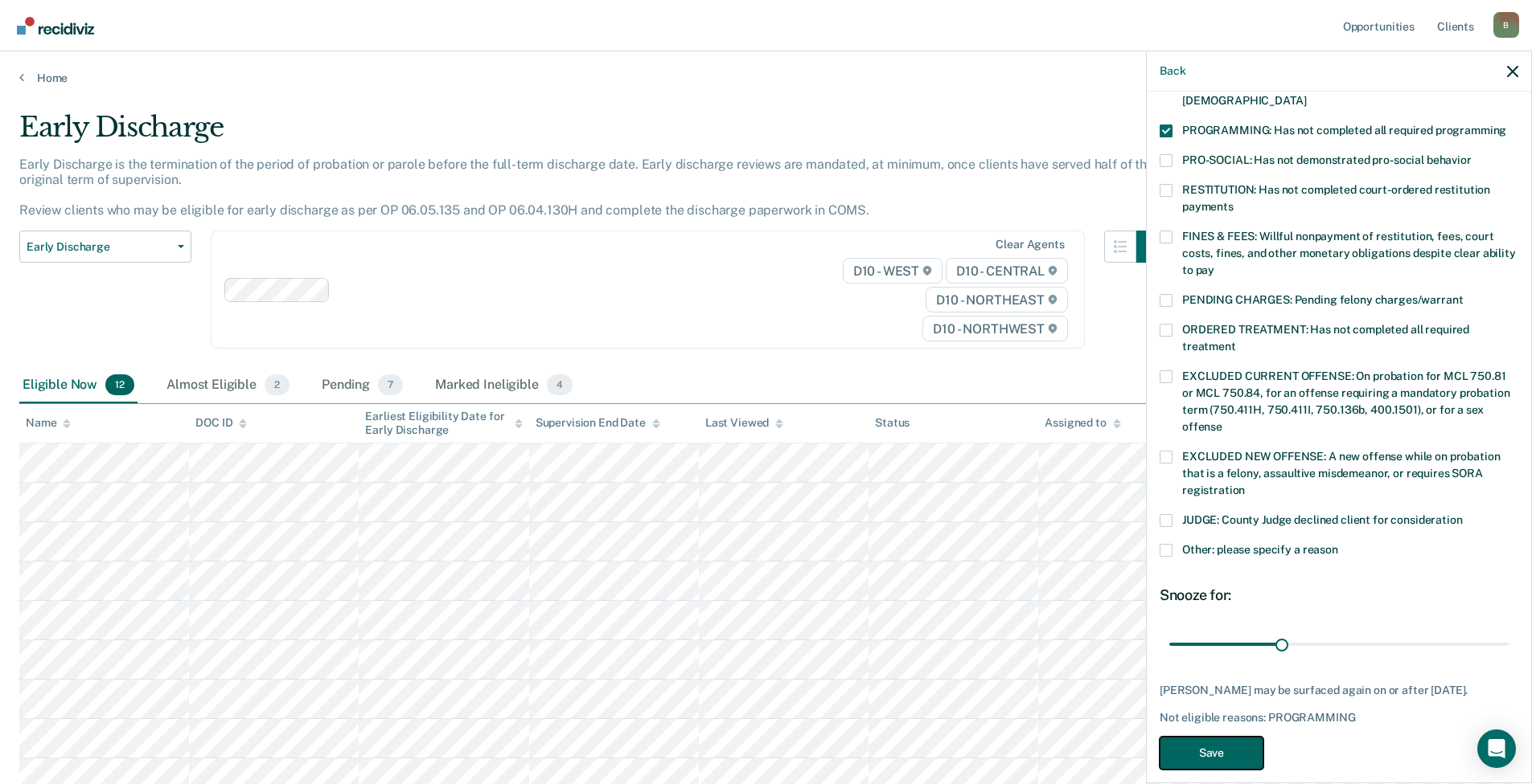
click at [1220, 737] on button "Save" at bounding box center [1210, 754] width 104 height 33
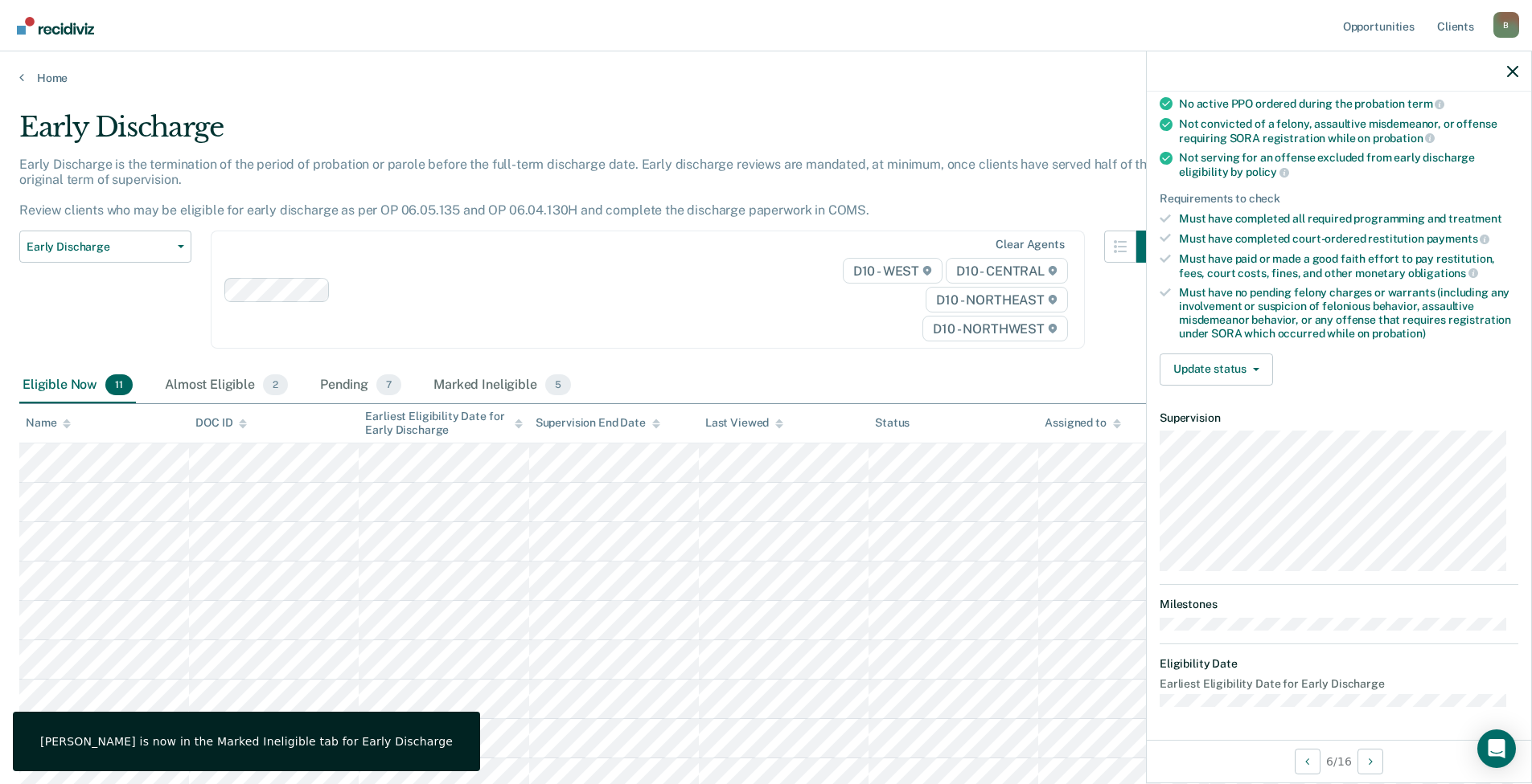
scroll to position [158, 0]
click at [1217, 370] on button "Update status" at bounding box center [1216, 371] width 114 height 32
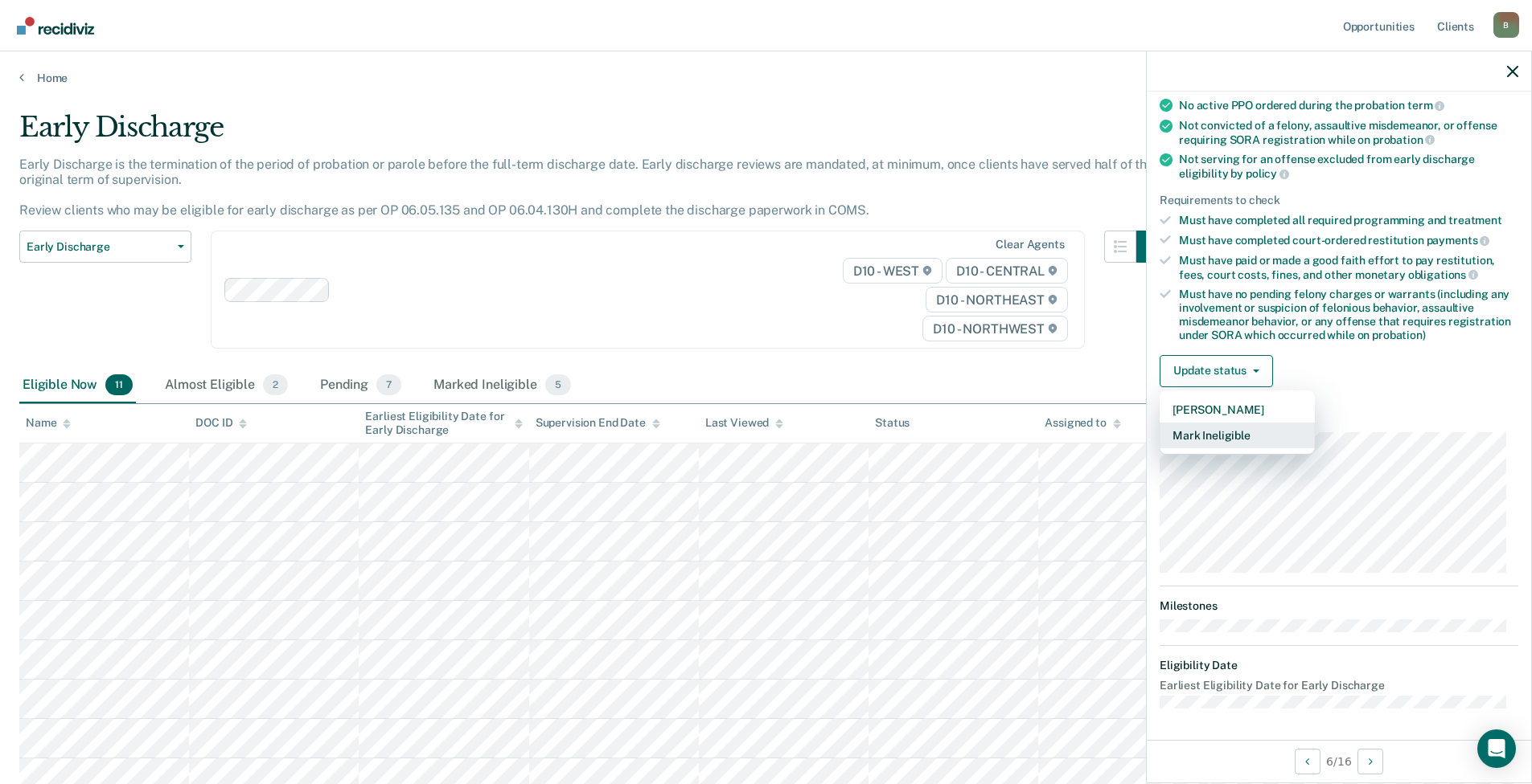
click at [1228, 437] on button "Mark Ineligible" at bounding box center [1236, 436] width 155 height 26
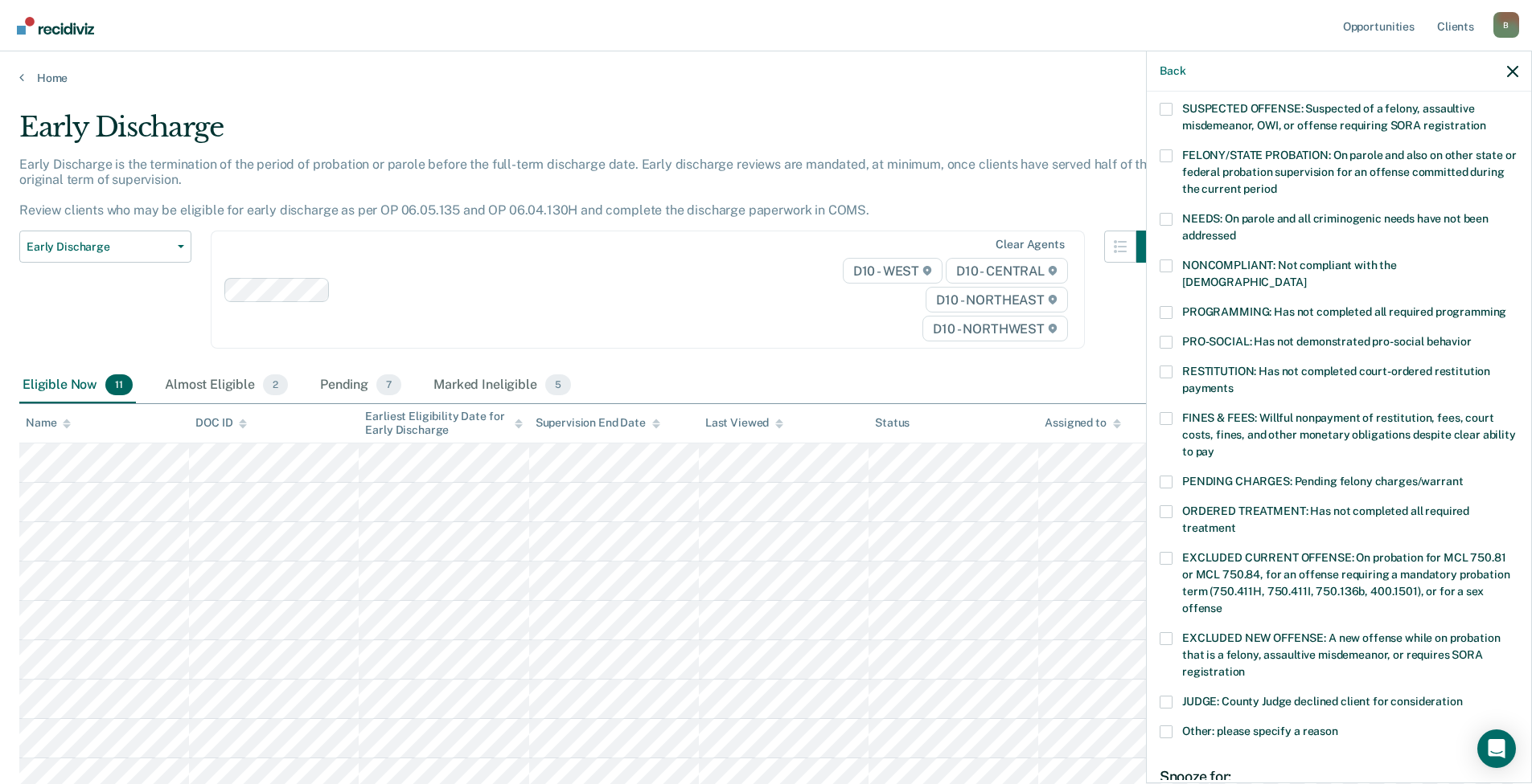
click at [1168, 306] on span at bounding box center [1165, 312] width 13 height 13
click at [1505, 306] on input "PROGRAMMING: Has not completed all required programming" at bounding box center [1505, 306] width 0 height 0
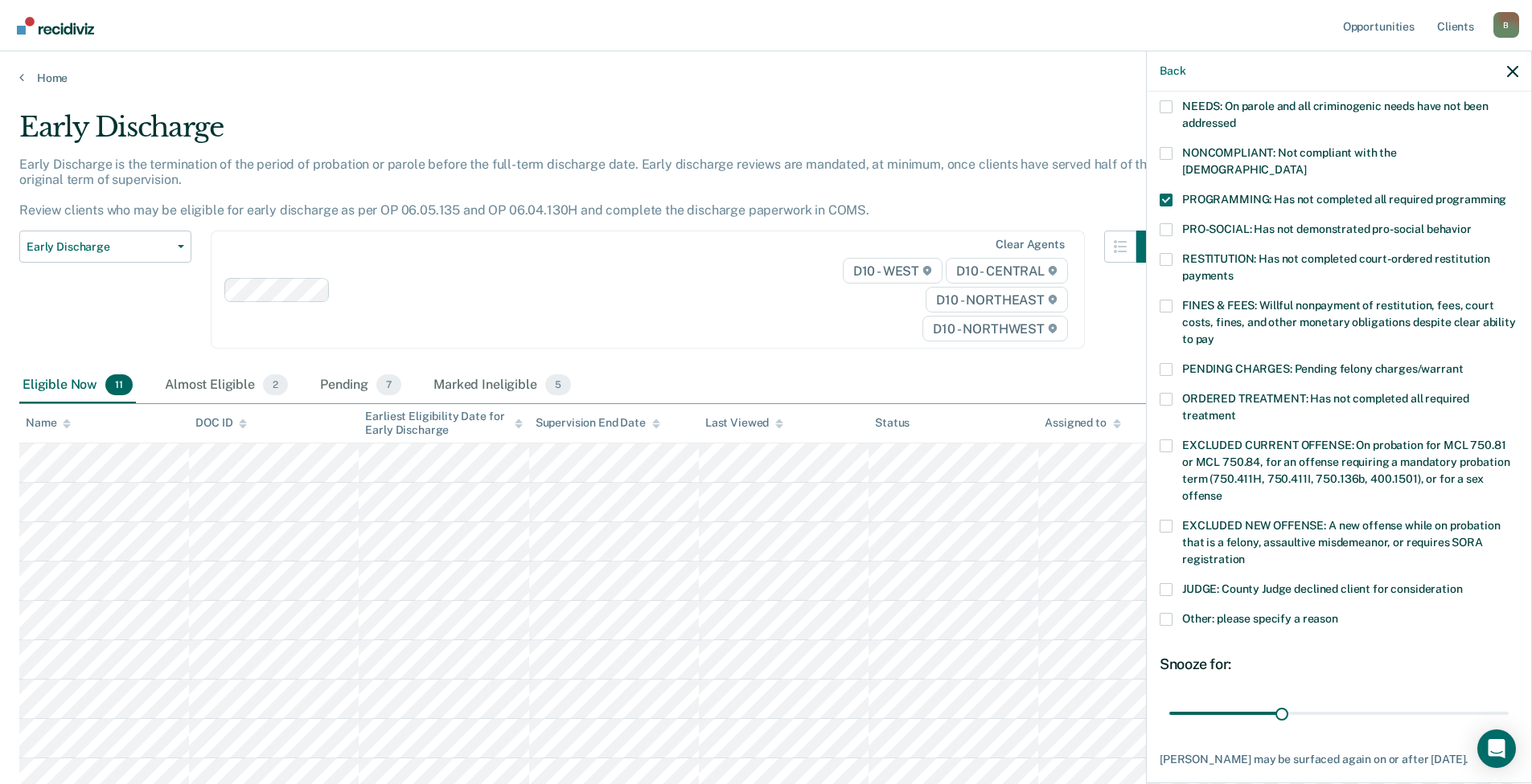
scroll to position [339, 0]
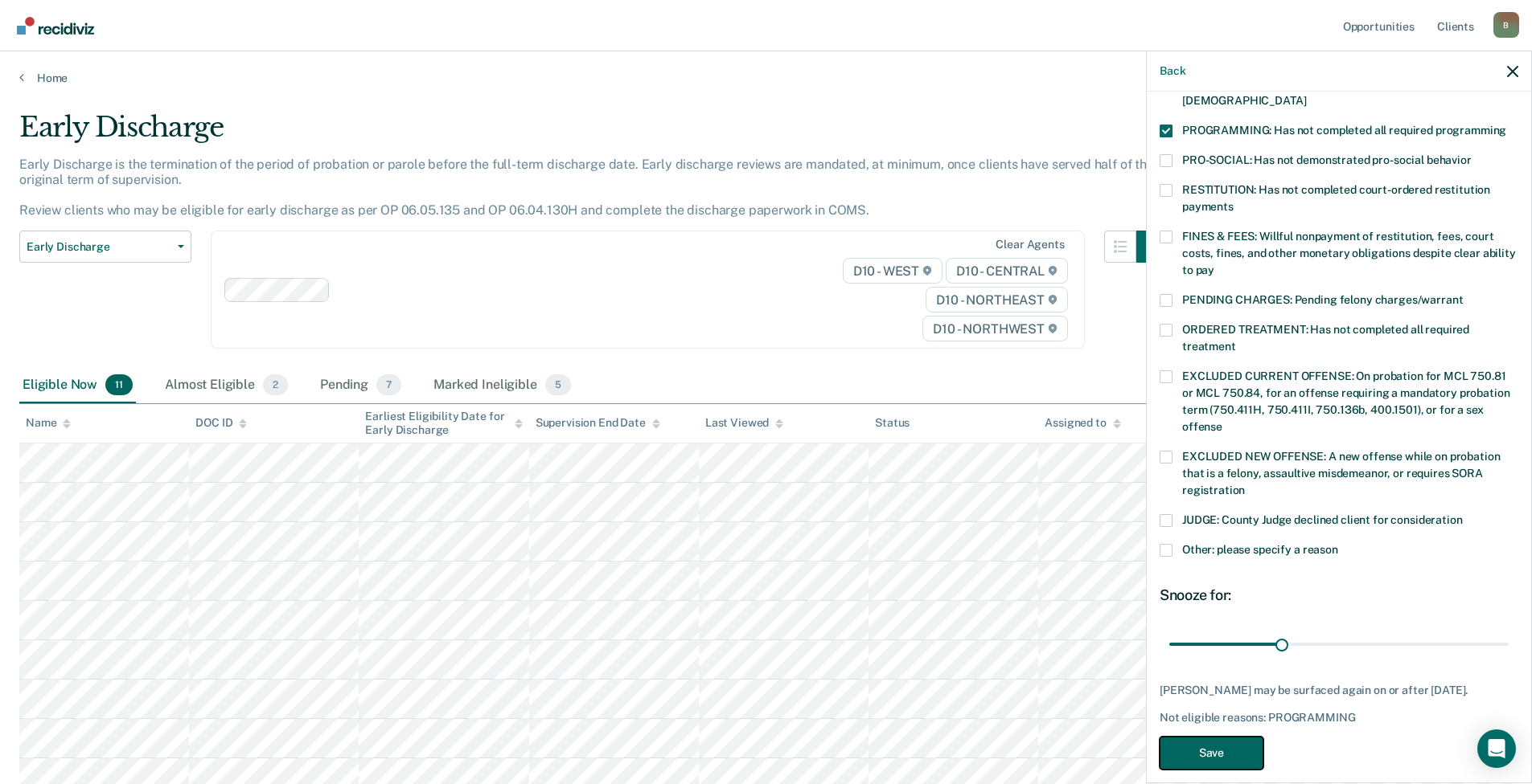
drag, startPoint x: 1218, startPoint y: 731, endPoint x: 1173, endPoint y: 724, distance: 45.5
click at [1217, 737] on button "Save" at bounding box center [1210, 754] width 104 height 33
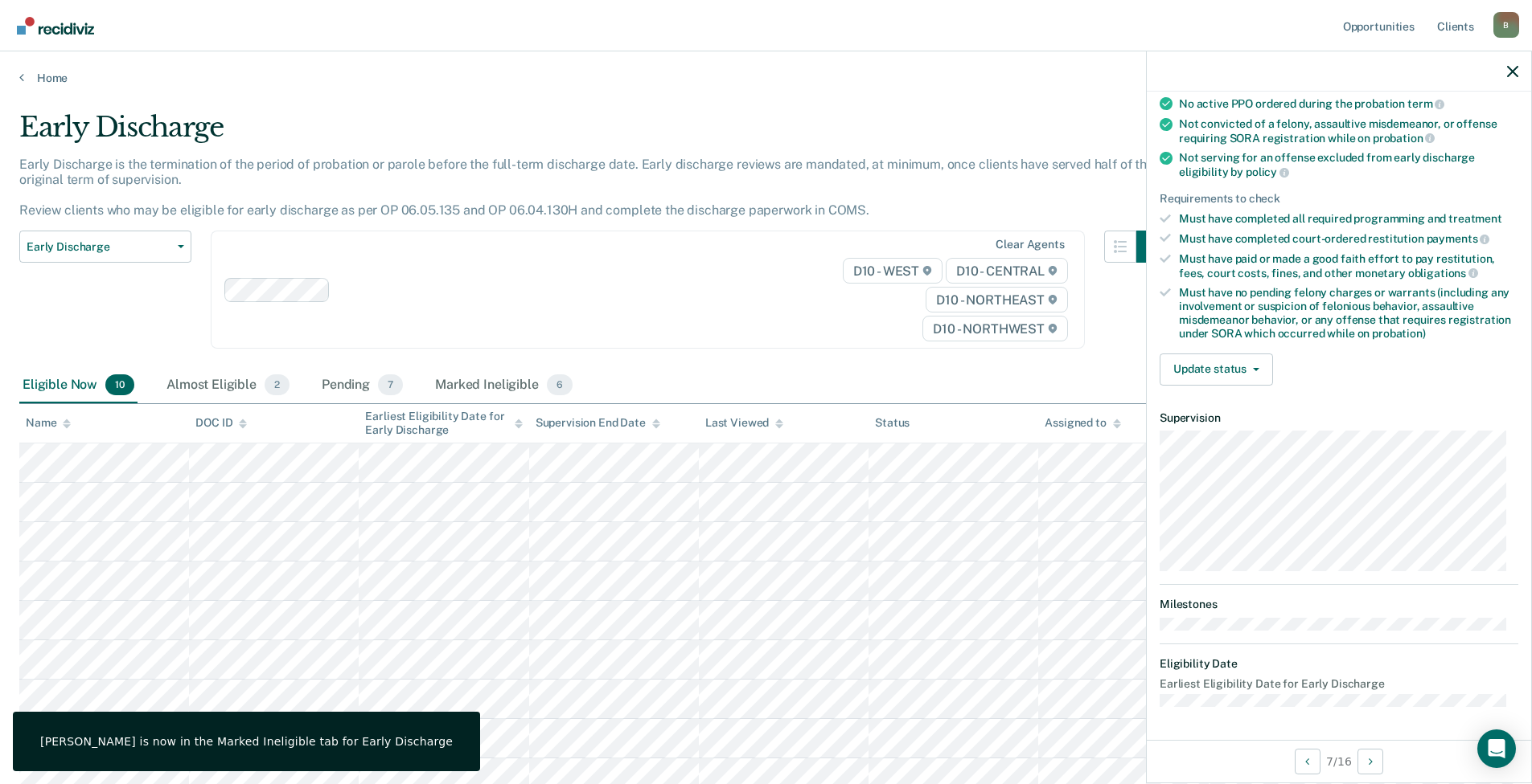
scroll to position [158, 0]
click at [1225, 368] on button "Update status" at bounding box center [1216, 371] width 114 height 32
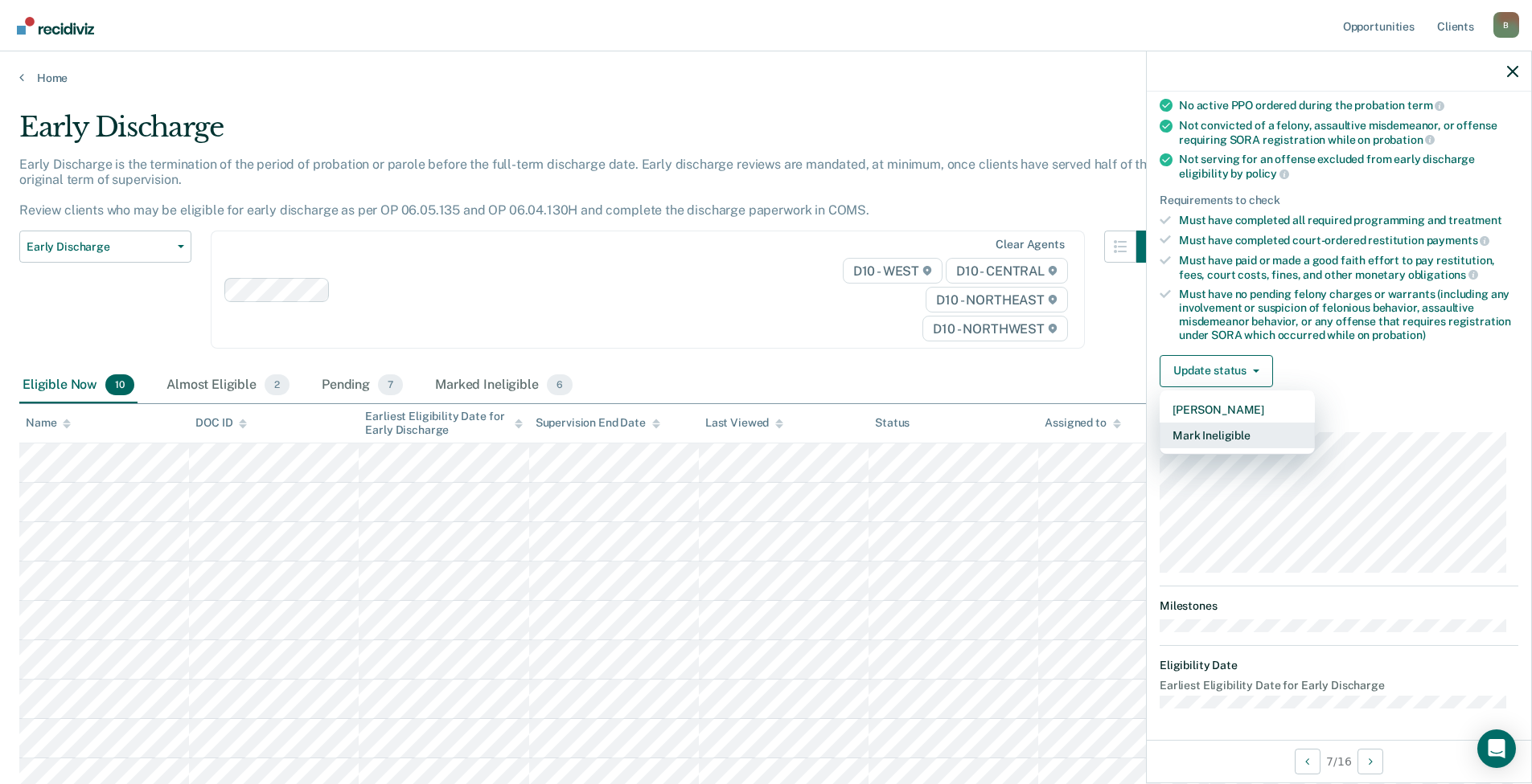
click at [1220, 430] on button "Mark Ineligible" at bounding box center [1236, 436] width 155 height 26
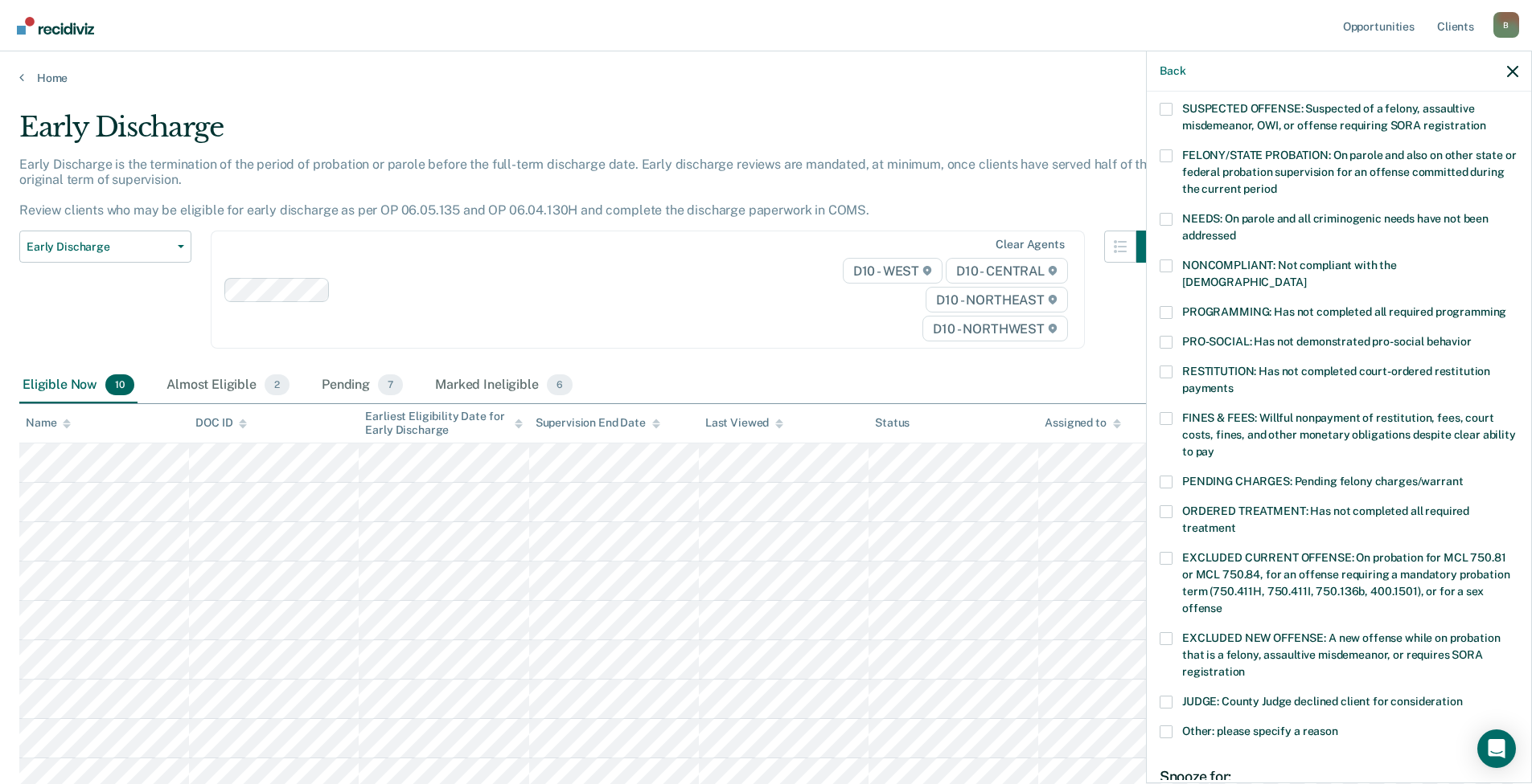
click at [1171, 306] on span at bounding box center [1165, 312] width 13 height 13
click at [1505, 306] on input "PROGRAMMING: Has not completed all required programming" at bounding box center [1505, 306] width 0 height 0
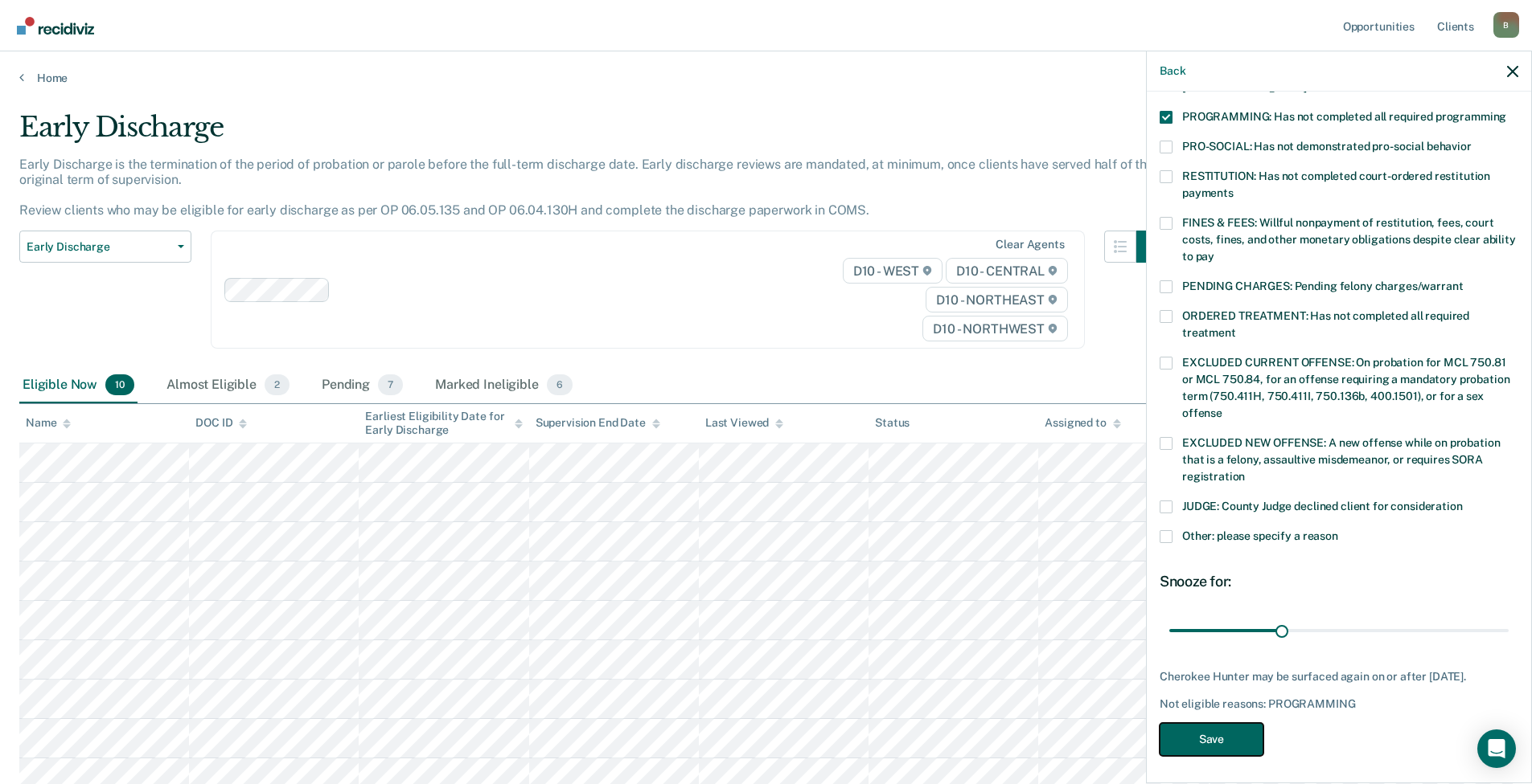
click at [1216, 736] on button "Save" at bounding box center [1210, 740] width 104 height 33
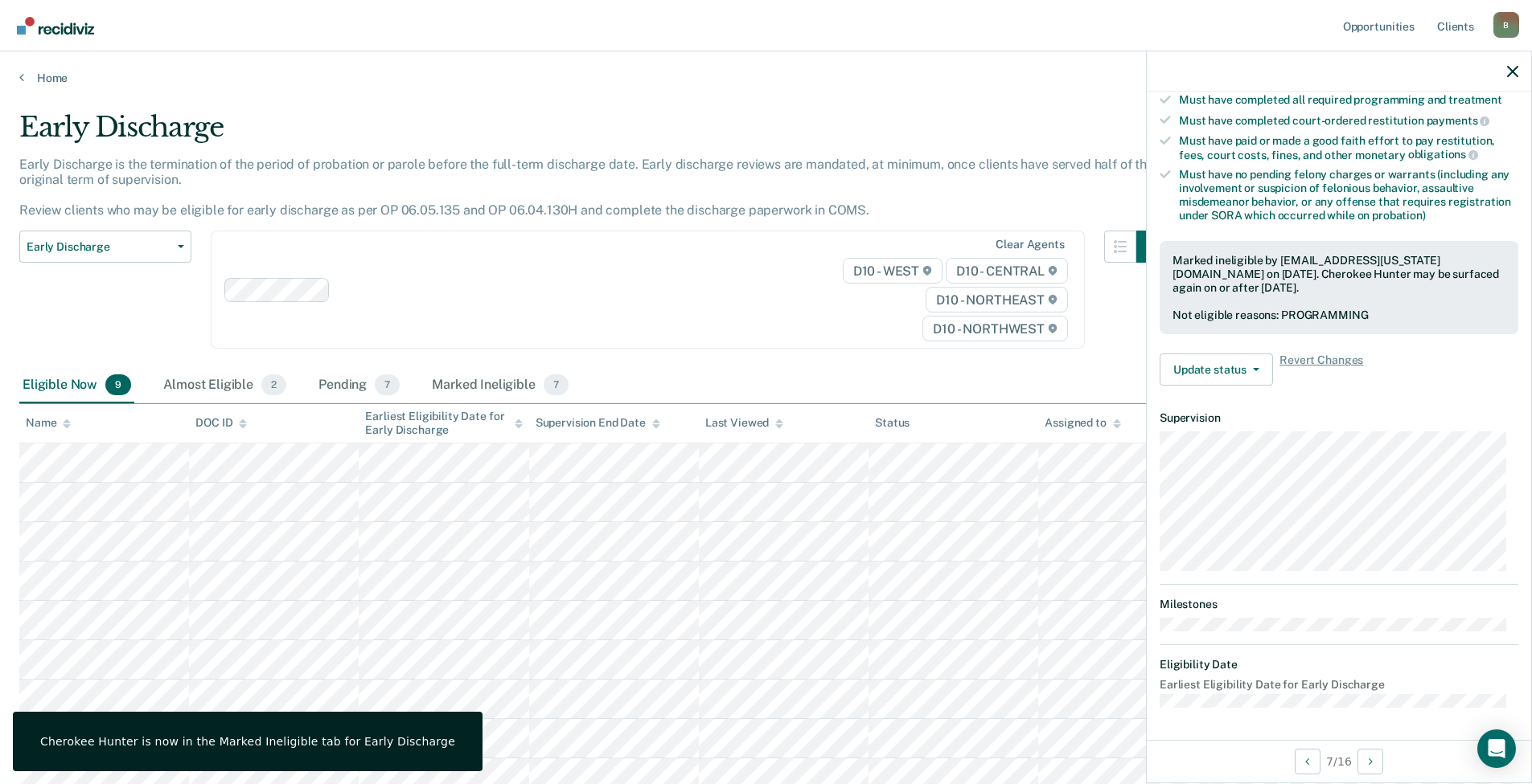
scroll to position [277, 0]
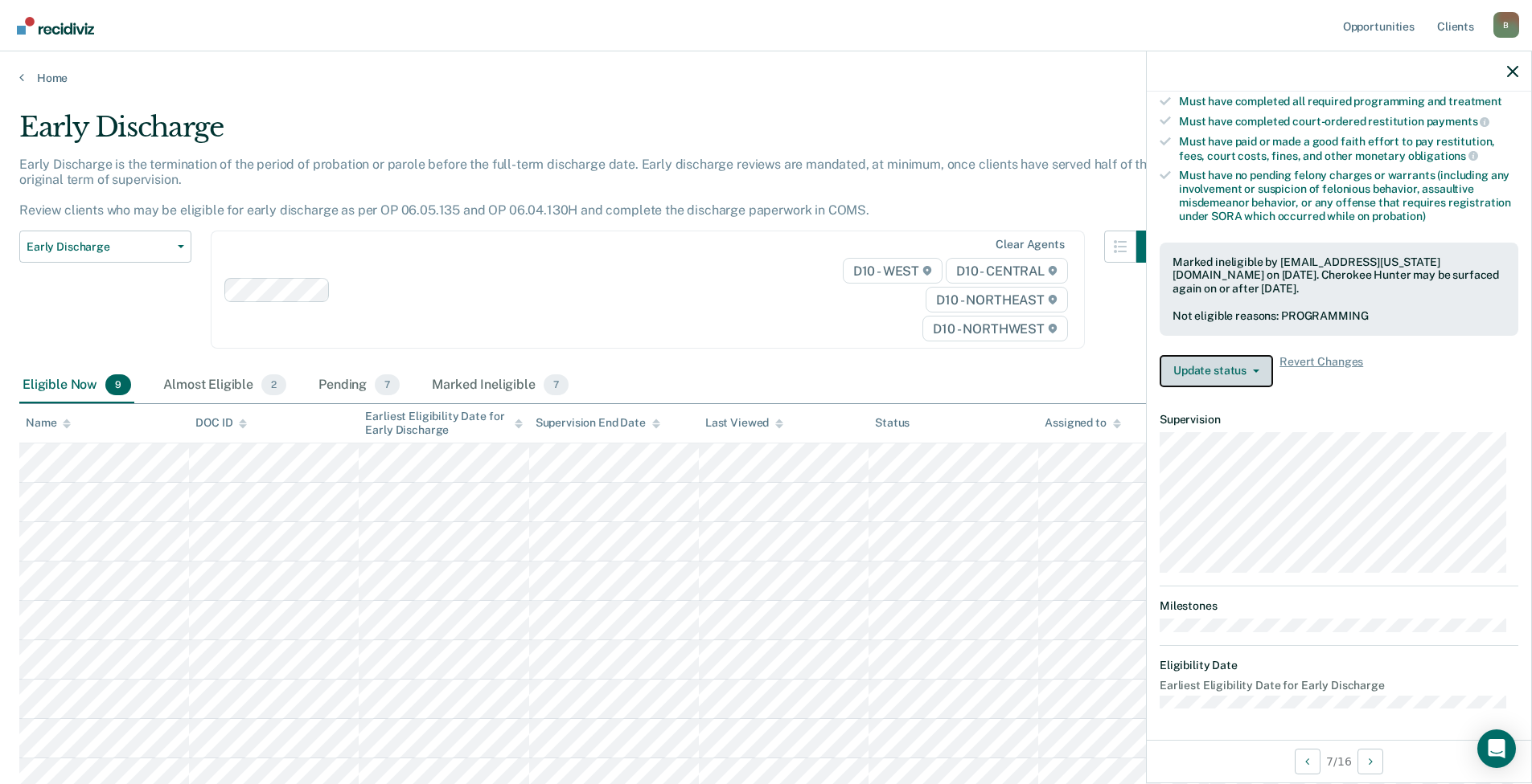
click at [1218, 380] on button "Update status" at bounding box center [1216, 371] width 114 height 32
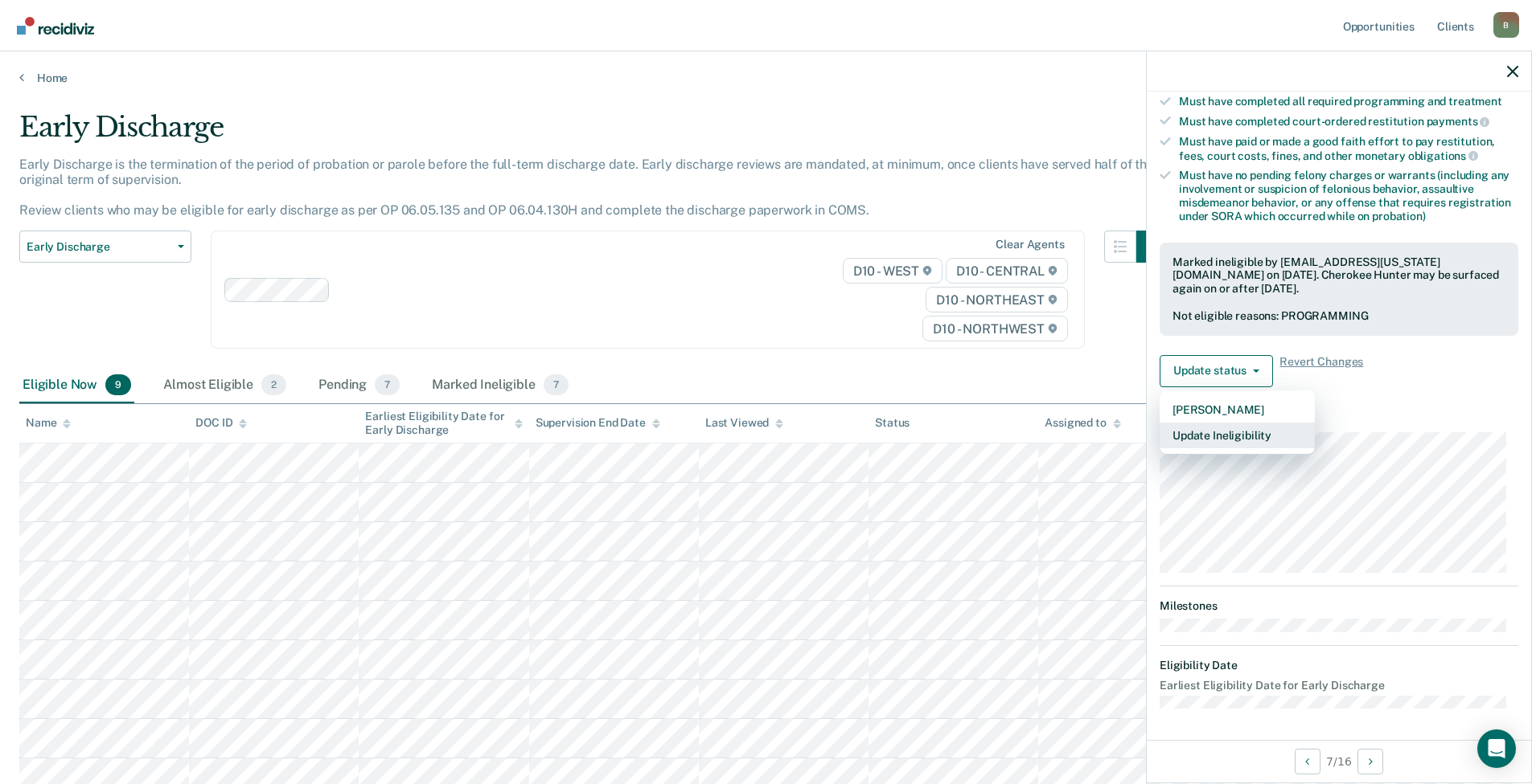
click at [1242, 433] on button "Update Ineligibility" at bounding box center [1236, 436] width 155 height 26
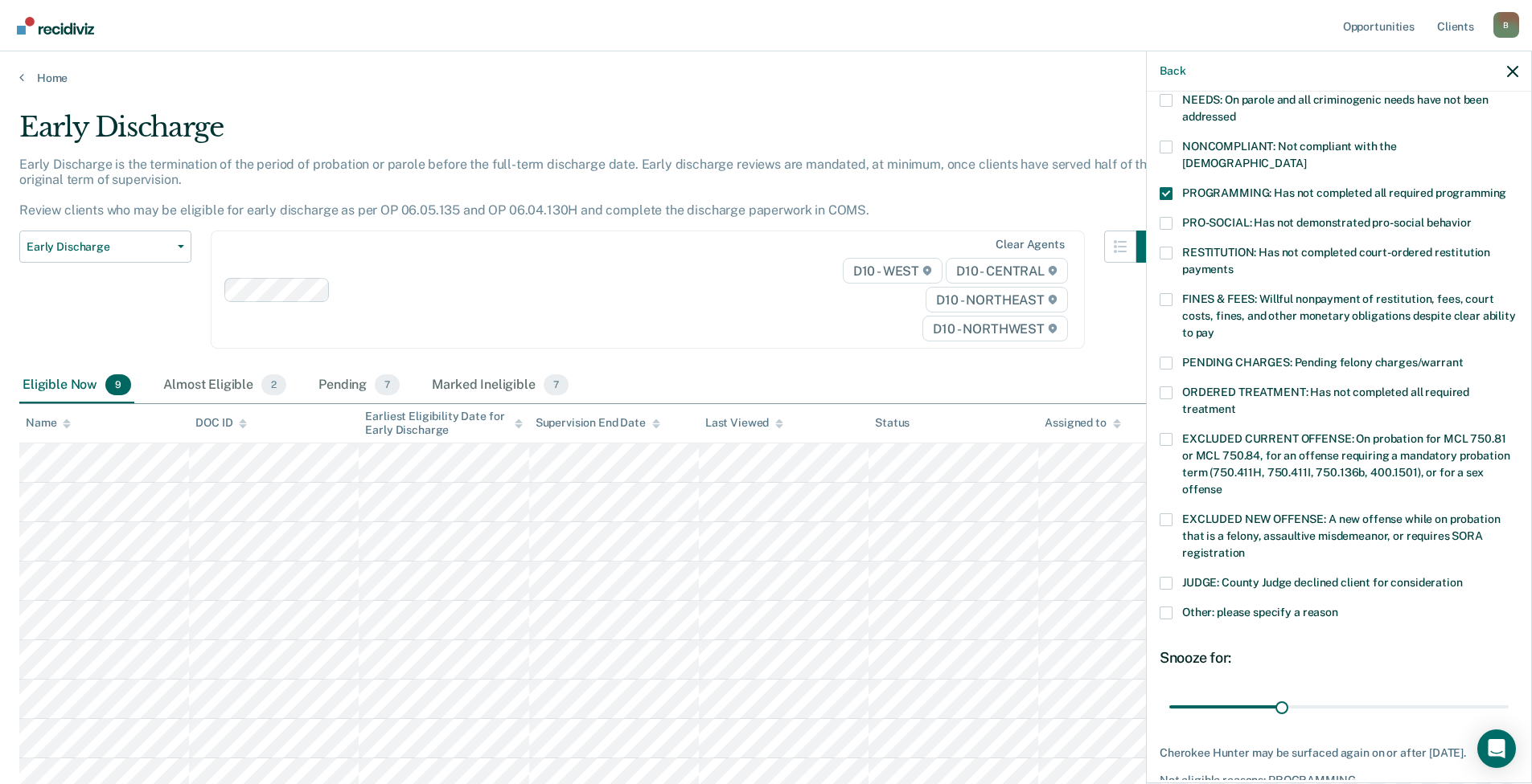
scroll to position [174, 0]
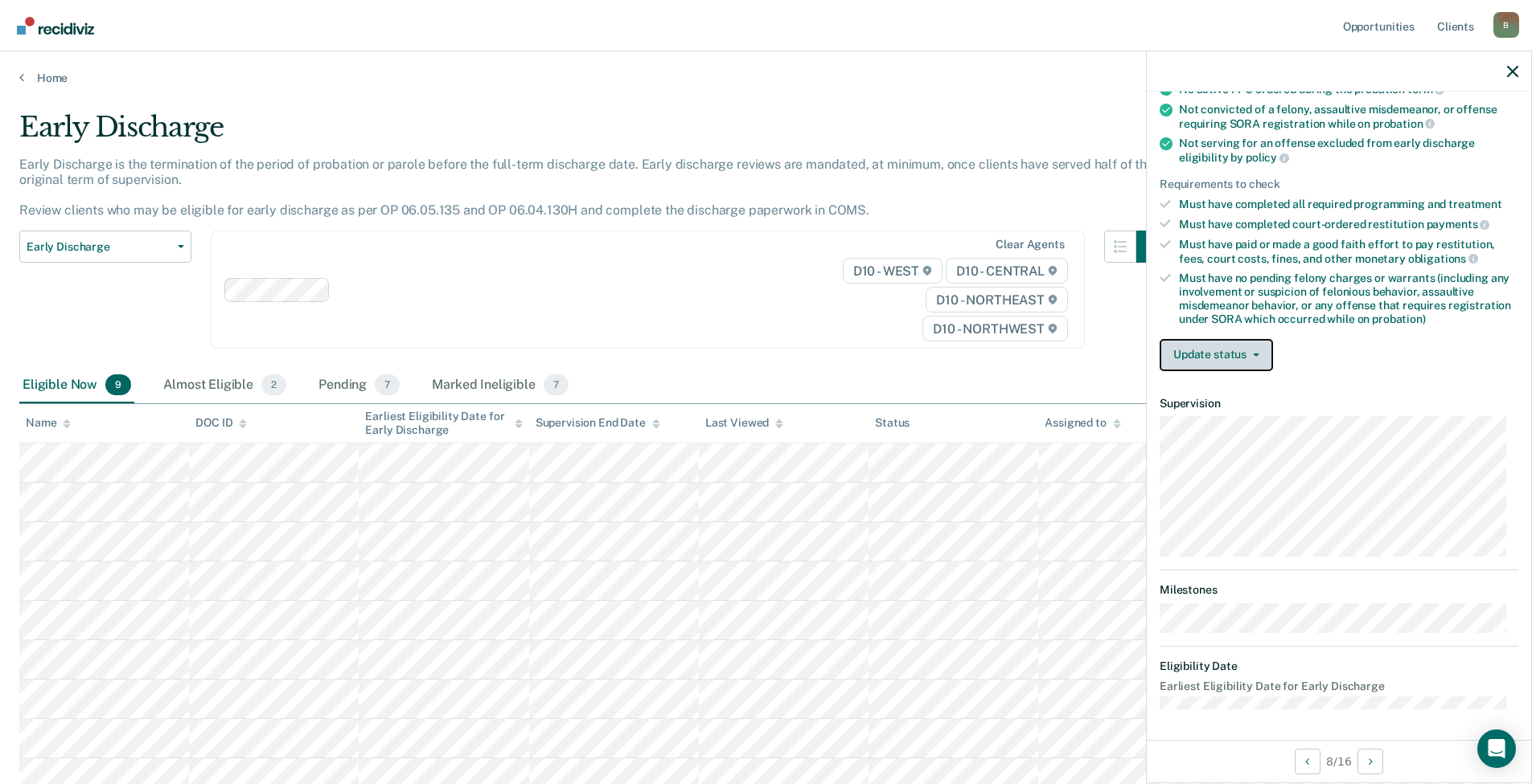
click at [1207, 353] on button "Update status" at bounding box center [1216, 354] width 114 height 32
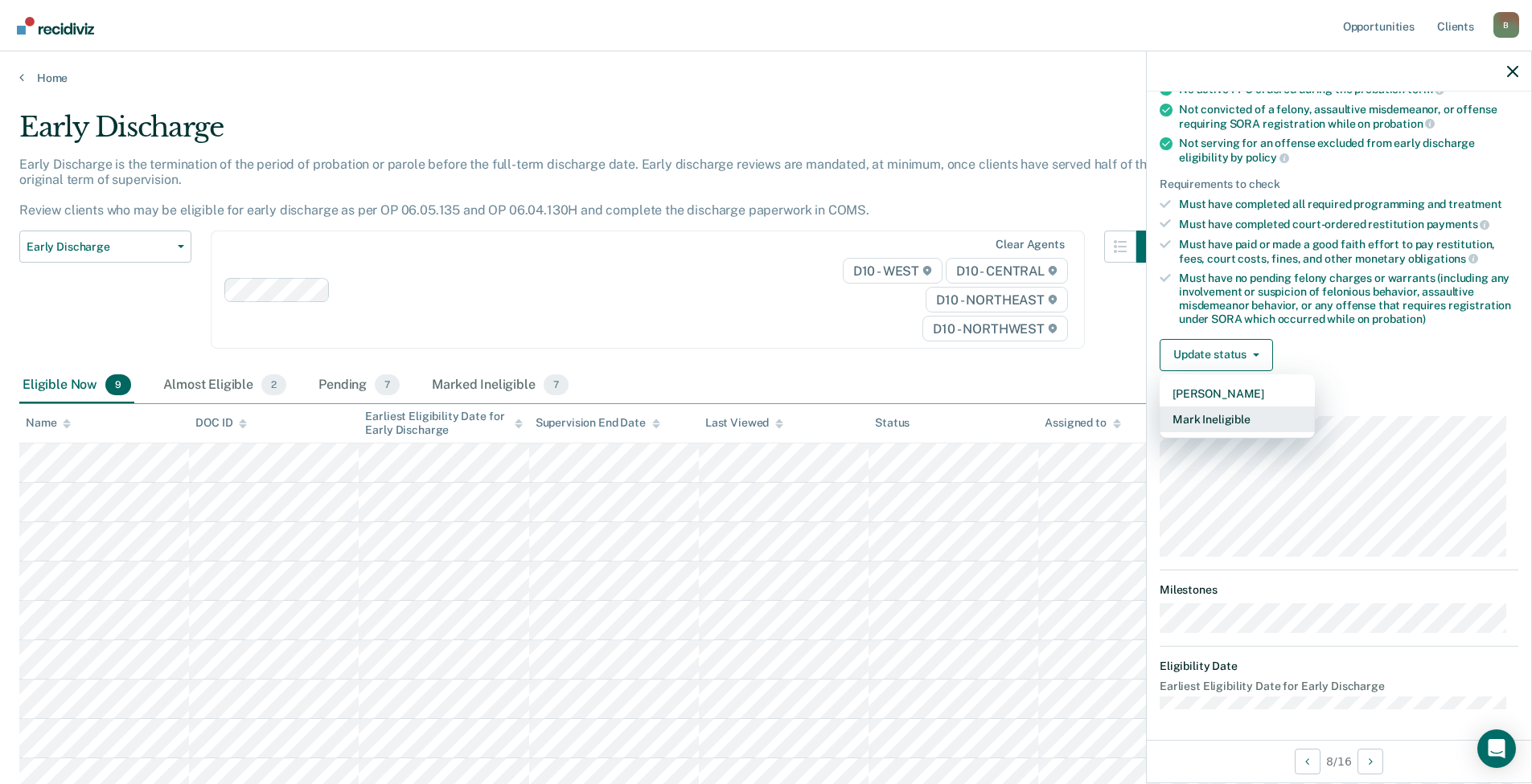
click at [1222, 421] on button "Mark Ineligible" at bounding box center [1236, 419] width 155 height 26
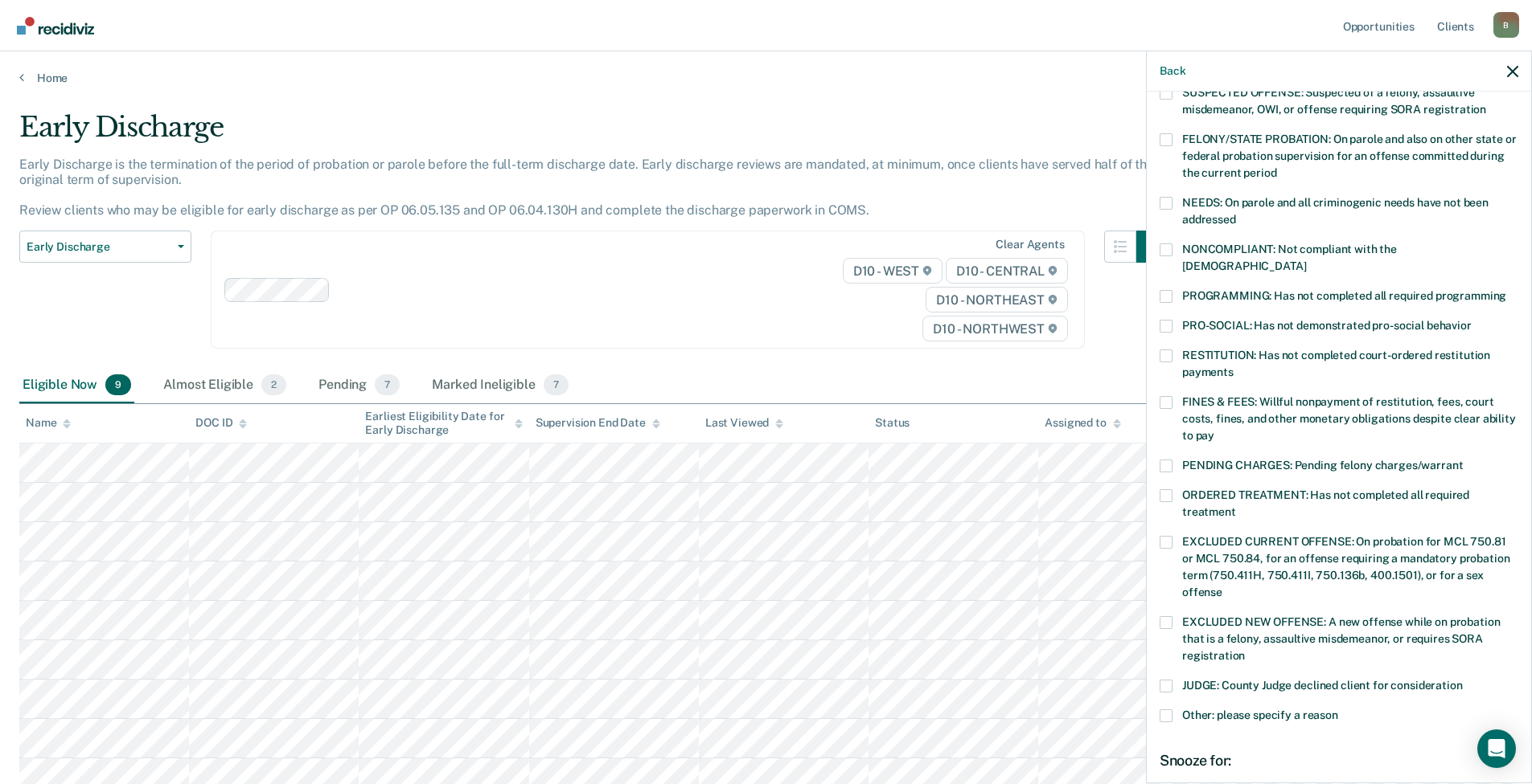
click at [1166, 290] on span at bounding box center [1165, 297] width 13 height 13
click at [1505, 290] on input "PROGRAMMING: Has not completed all required programming" at bounding box center [1505, 290] width 0 height 0
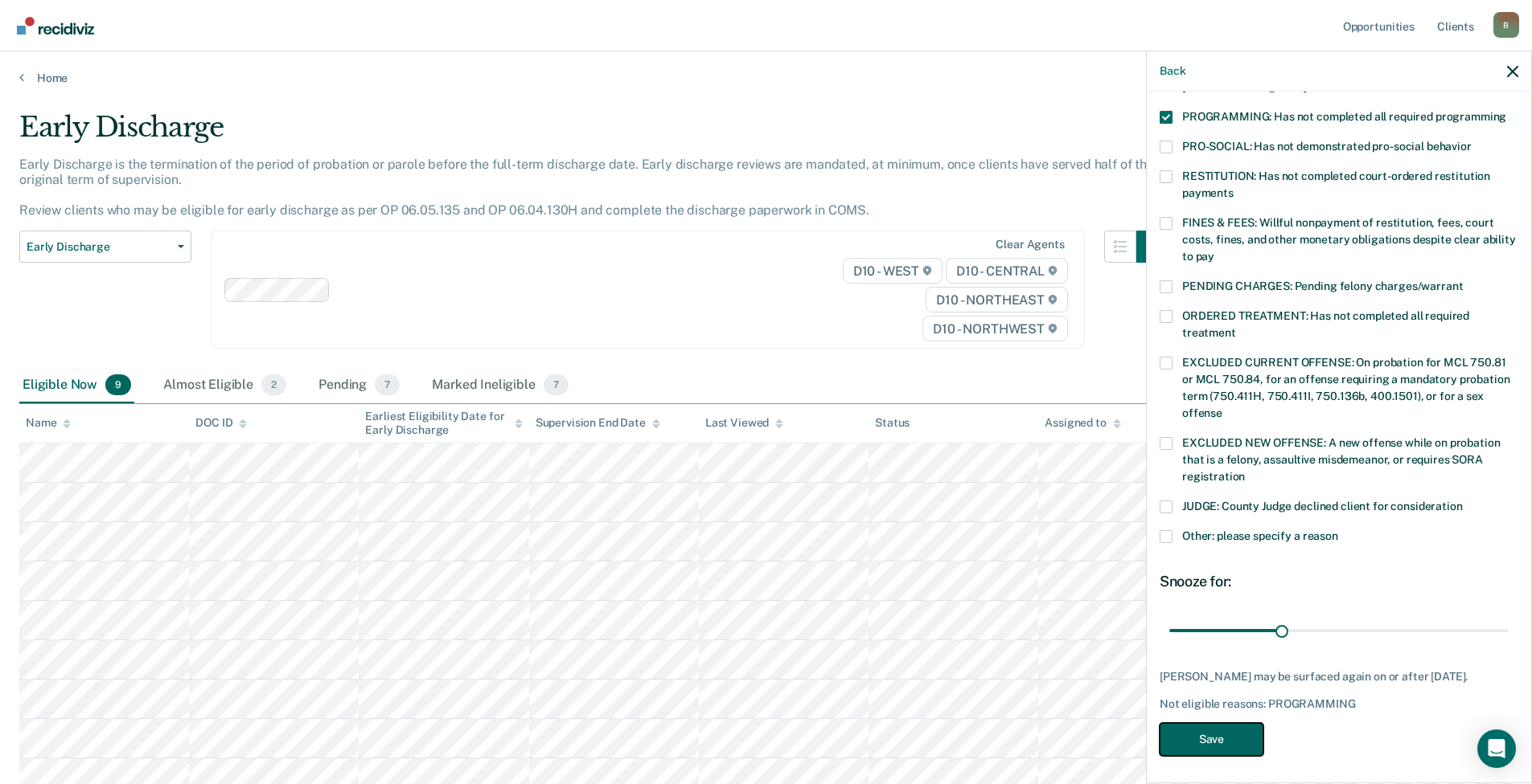
drag, startPoint x: 1204, startPoint y: 735, endPoint x: 1193, endPoint y: 731, distance: 11.7
click at [1203, 735] on button "Save" at bounding box center [1210, 740] width 104 height 33
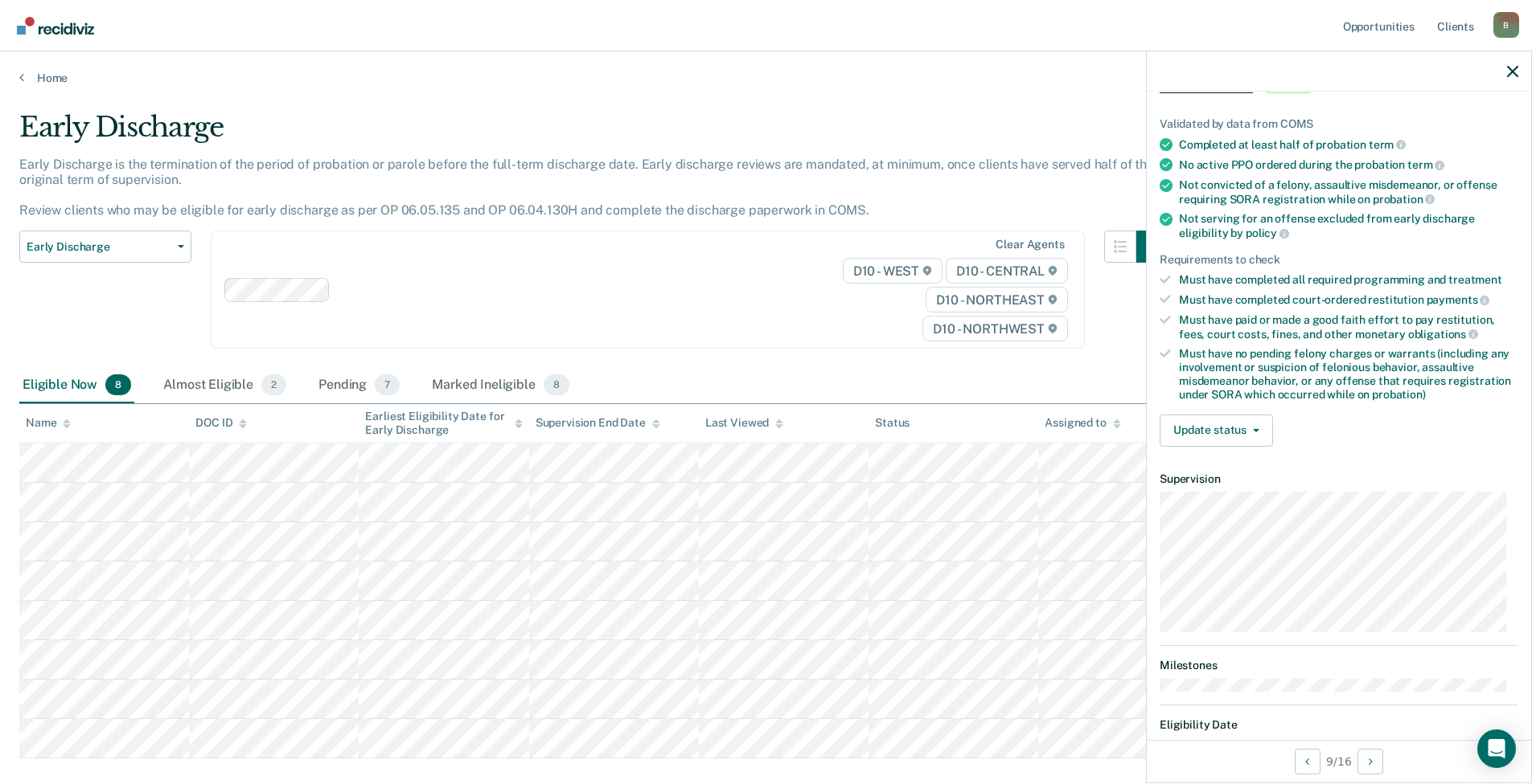
scroll to position [157, 0]
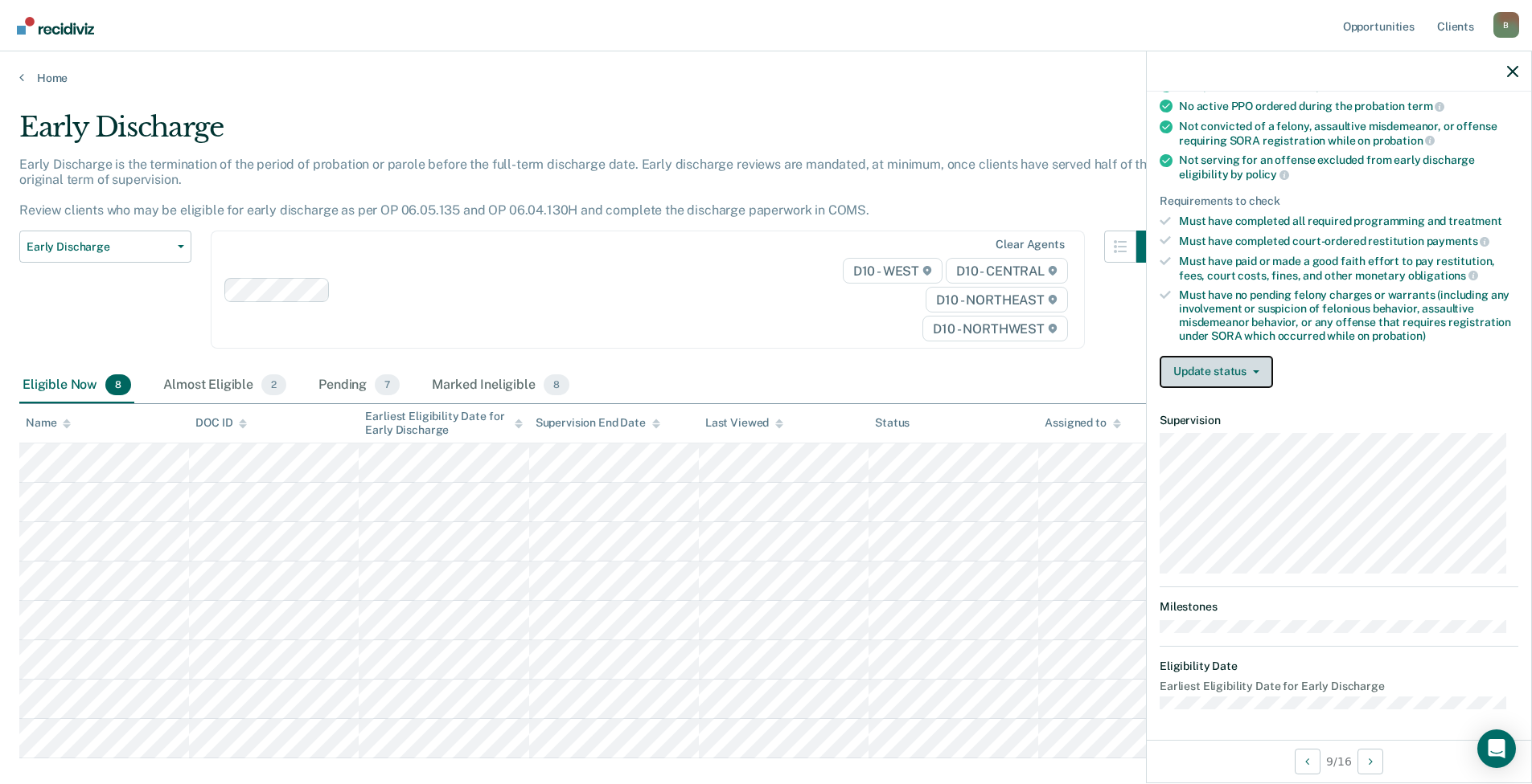
click at [1209, 362] on button "Update status" at bounding box center [1216, 372] width 114 height 32
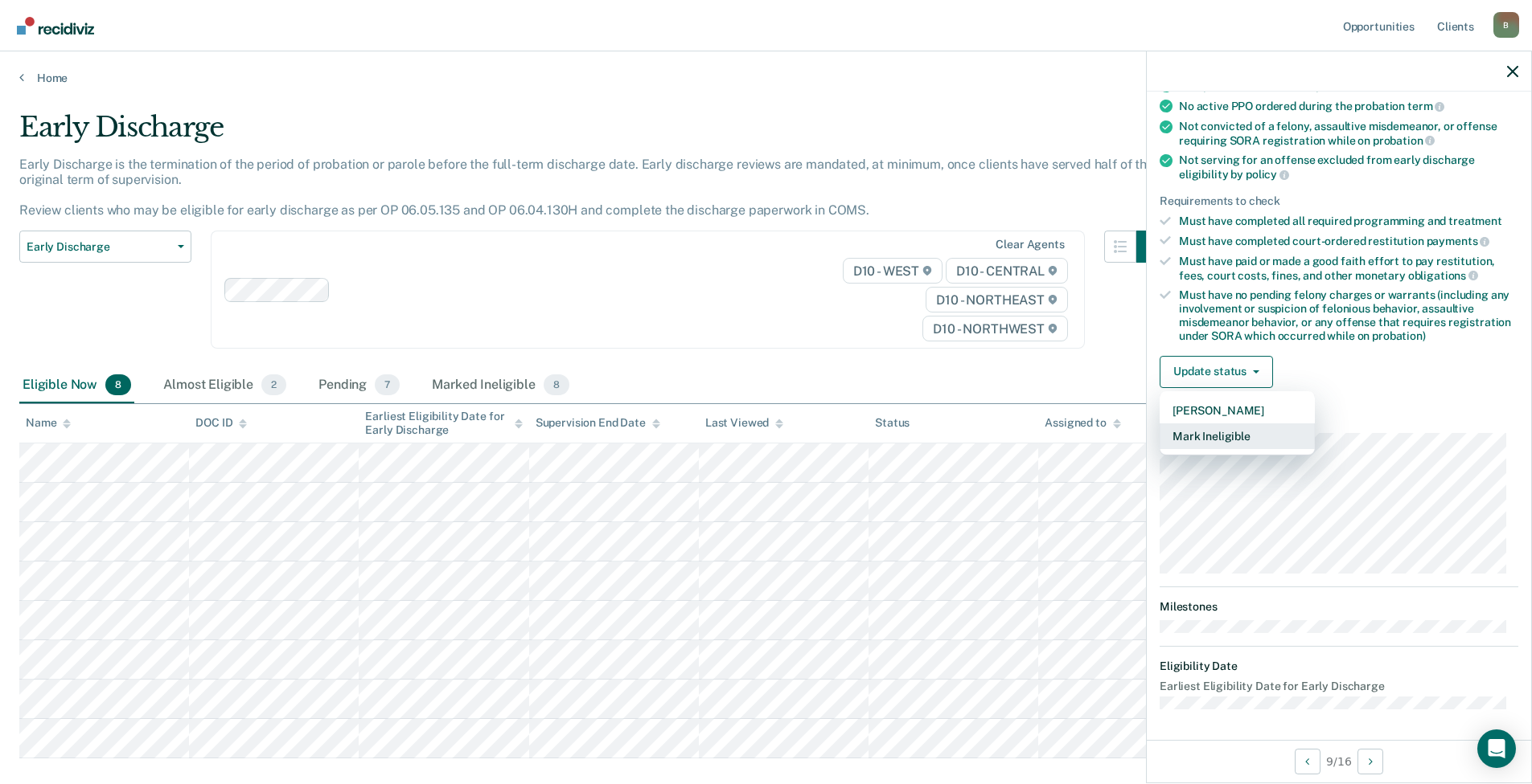
click at [1238, 435] on button "Mark Ineligible" at bounding box center [1236, 436] width 155 height 26
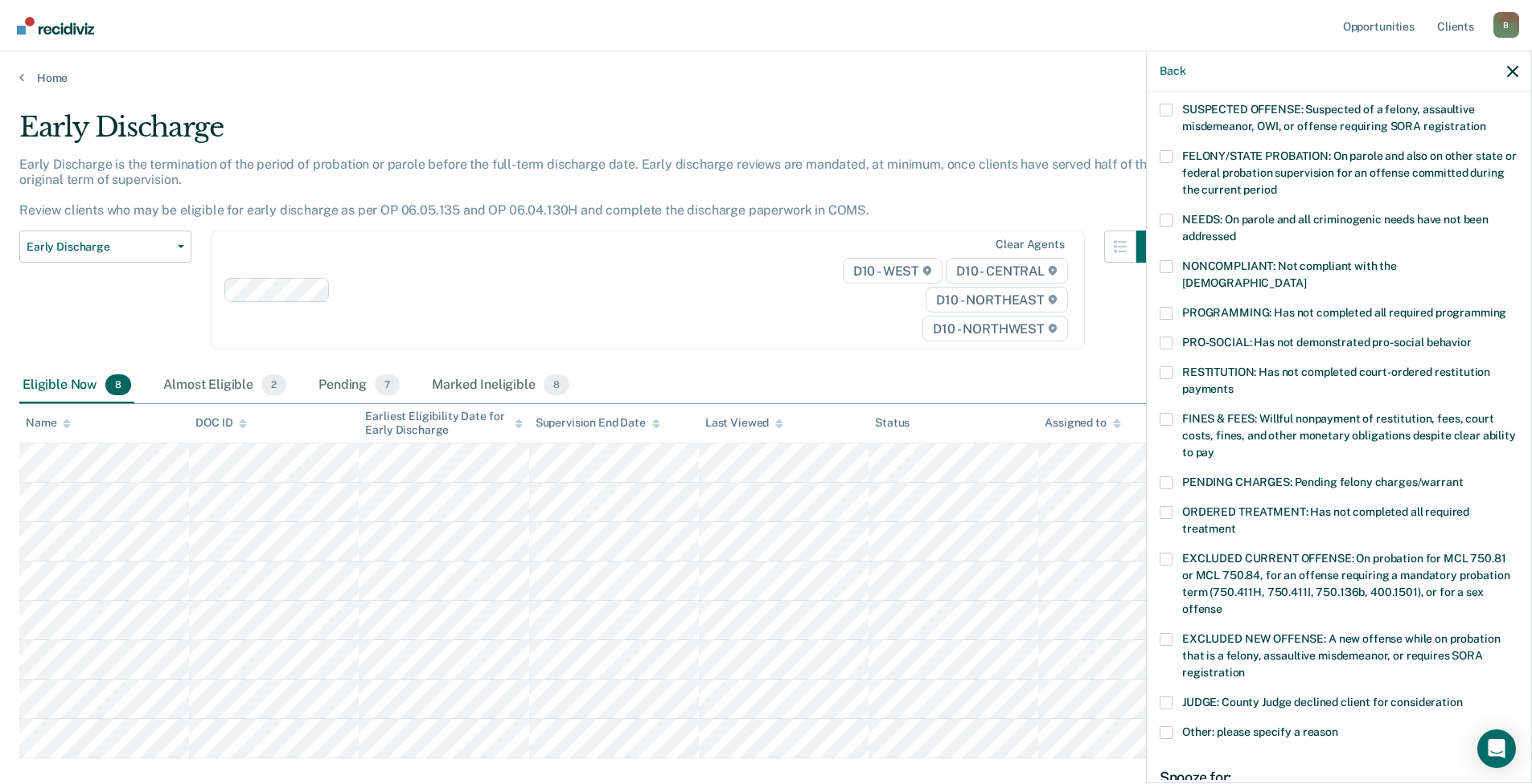
click at [1165, 307] on span at bounding box center [1165, 313] width 13 height 13
click at [1505, 307] on input "PROGRAMMING: Has not completed all required programming" at bounding box center [1505, 307] width 0 height 0
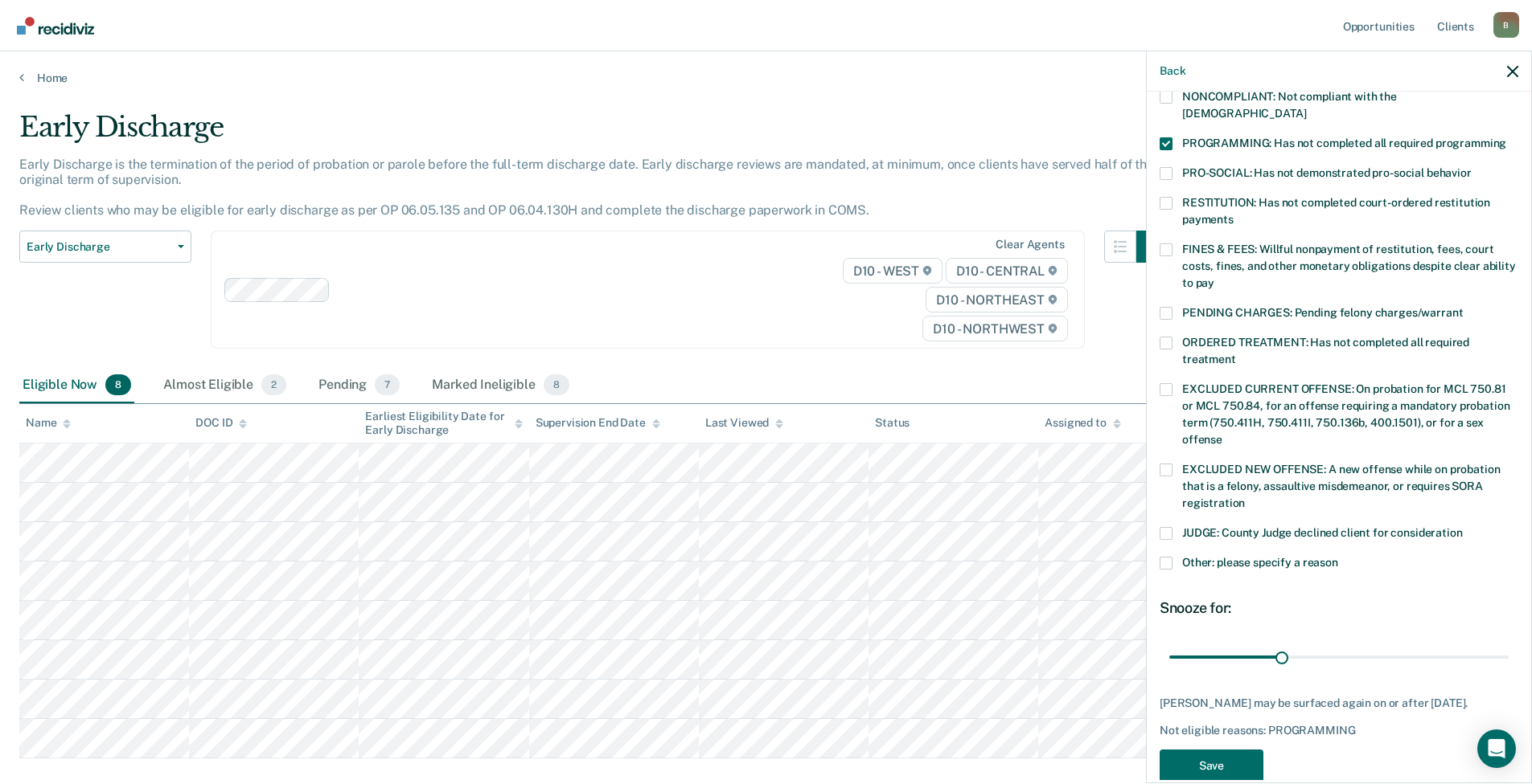
scroll to position [339, 0]
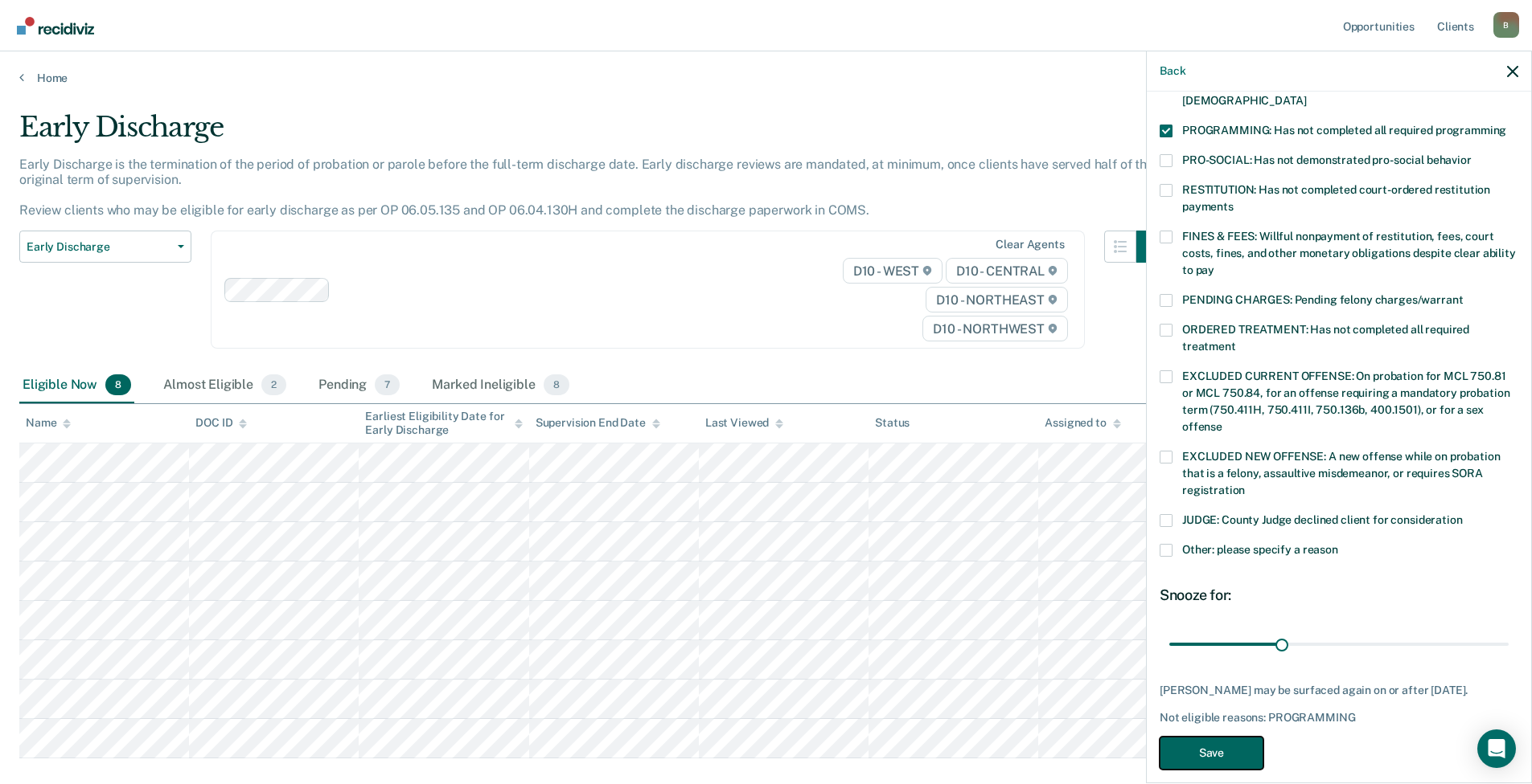
drag, startPoint x: 1238, startPoint y: 729, endPoint x: 1219, endPoint y: 725, distance: 19.4
click at [1236, 737] on button "Save" at bounding box center [1210, 754] width 104 height 33
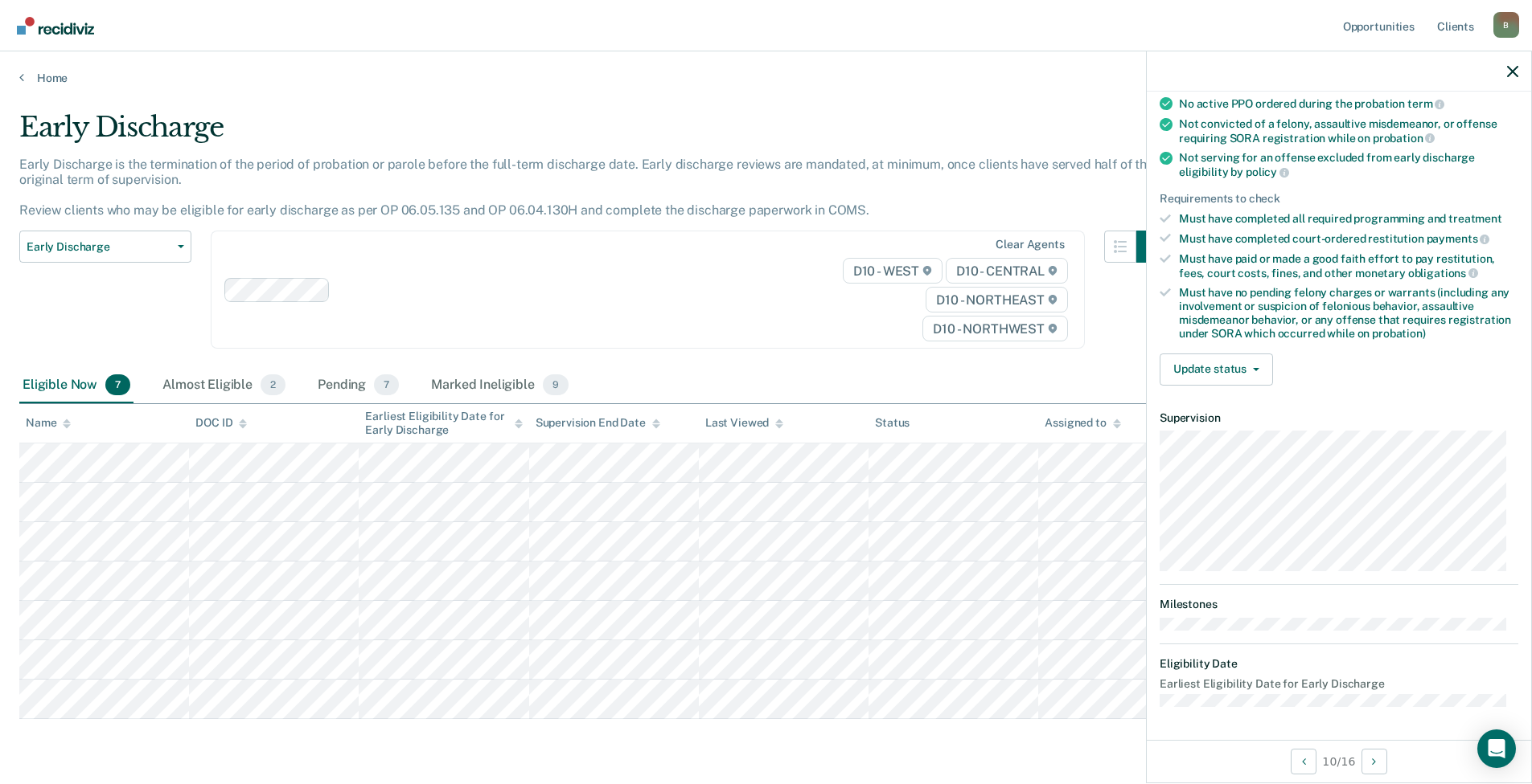
scroll to position [174, 0]
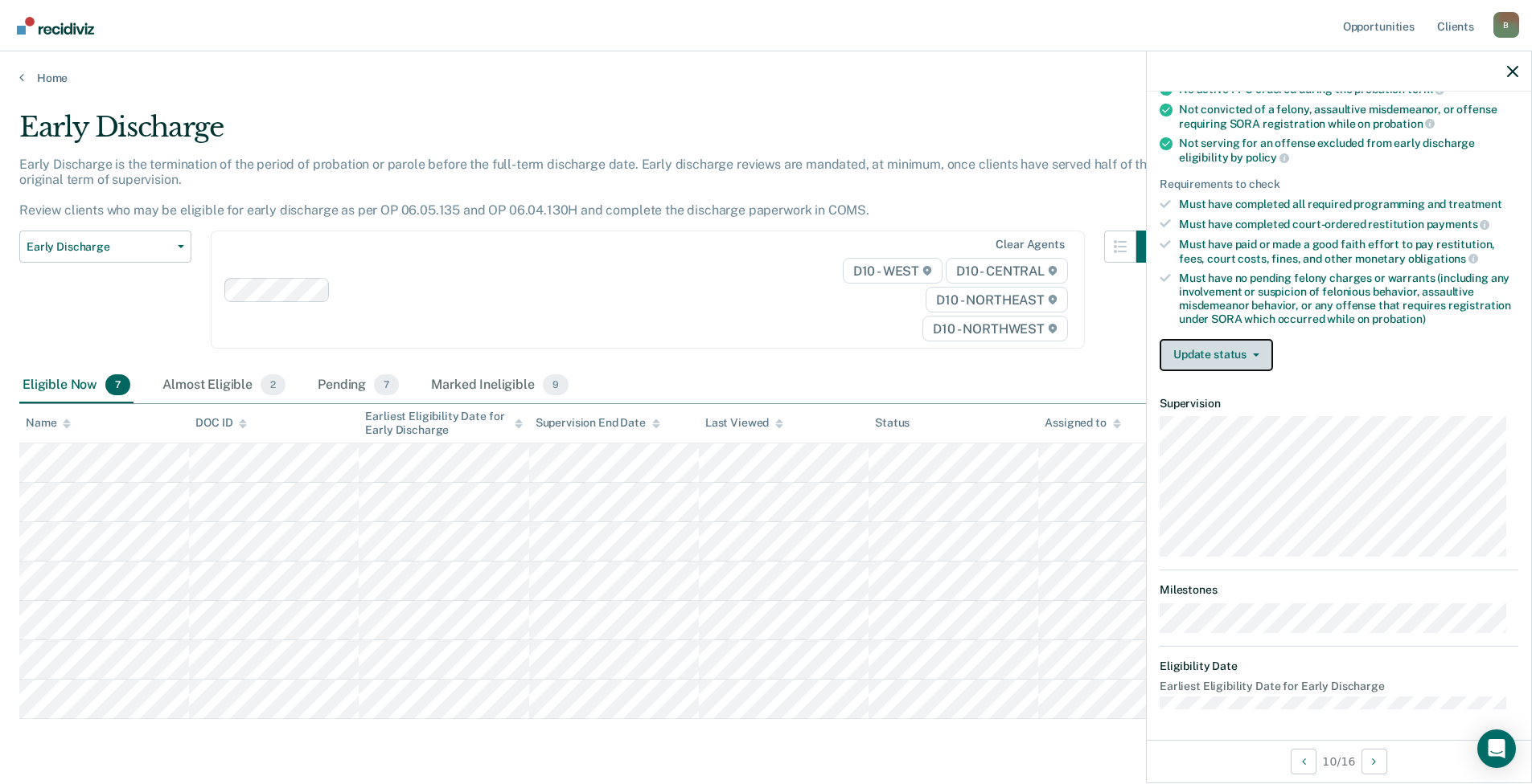
click at [1236, 351] on button "Update status" at bounding box center [1216, 354] width 114 height 32
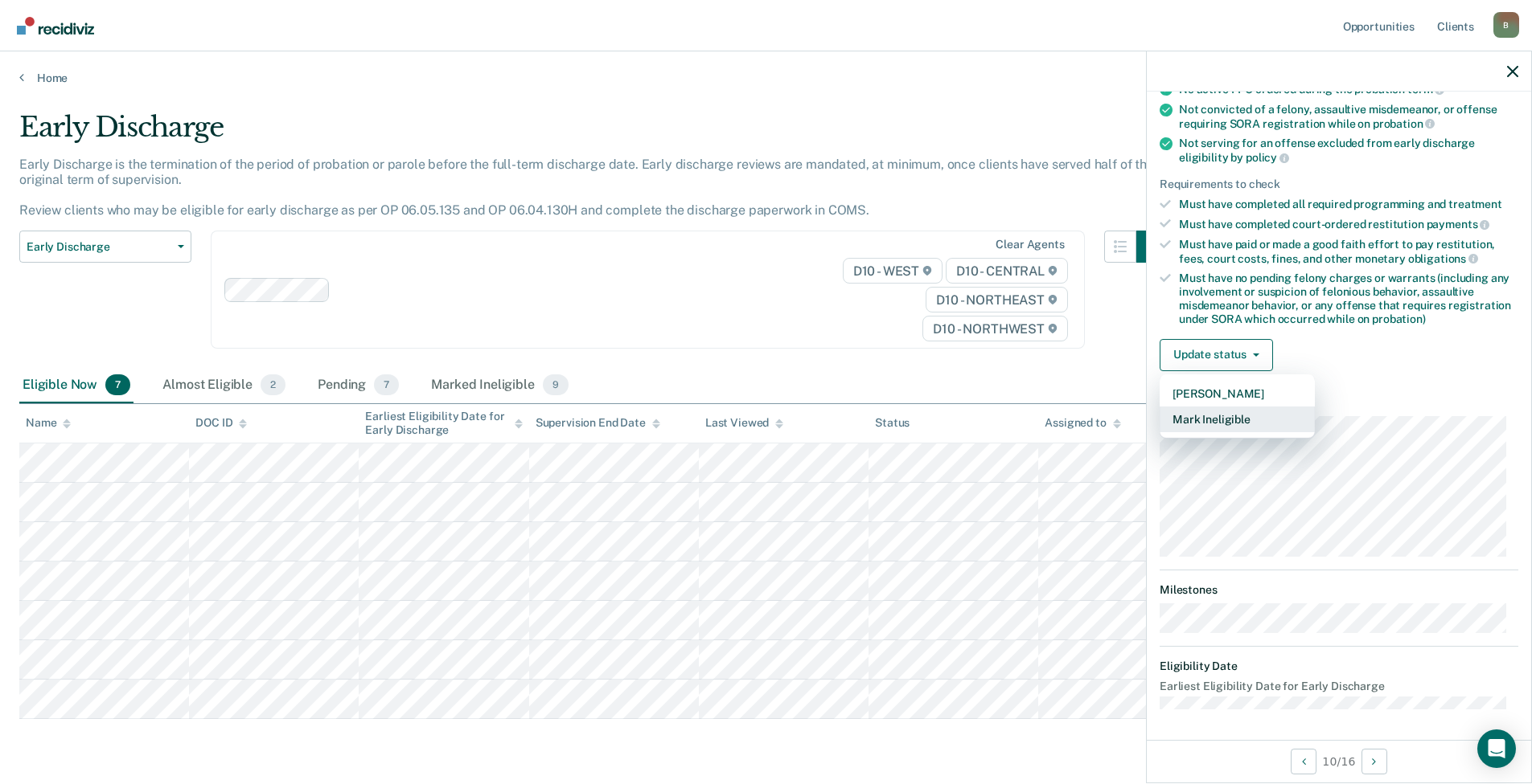
click at [1234, 417] on button "Mark Ineligible" at bounding box center [1236, 419] width 155 height 26
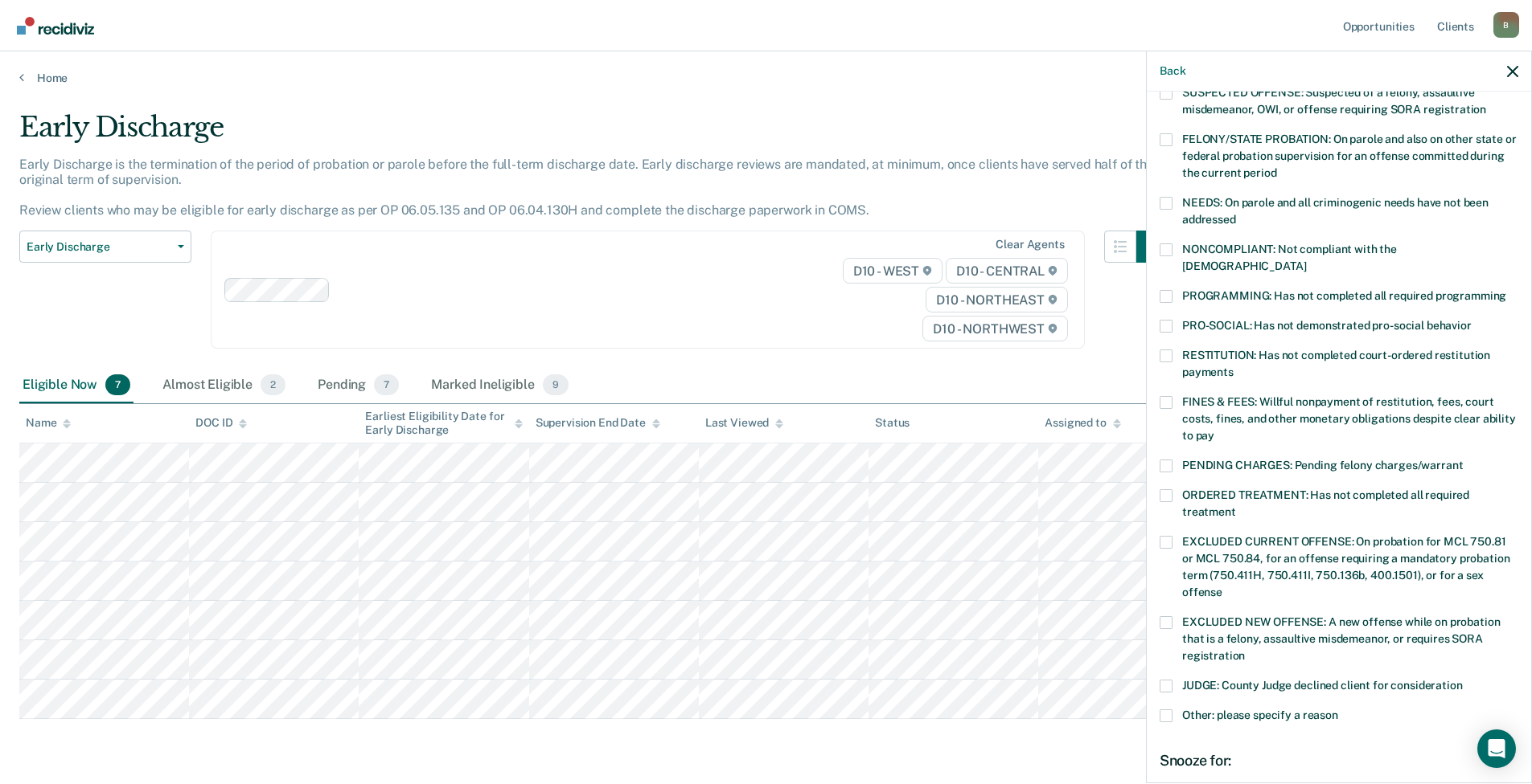
click at [1164, 290] on span at bounding box center [1165, 297] width 13 height 13
click at [1505, 290] on input "PROGRAMMING: Has not completed all required programming" at bounding box center [1505, 290] width 0 height 0
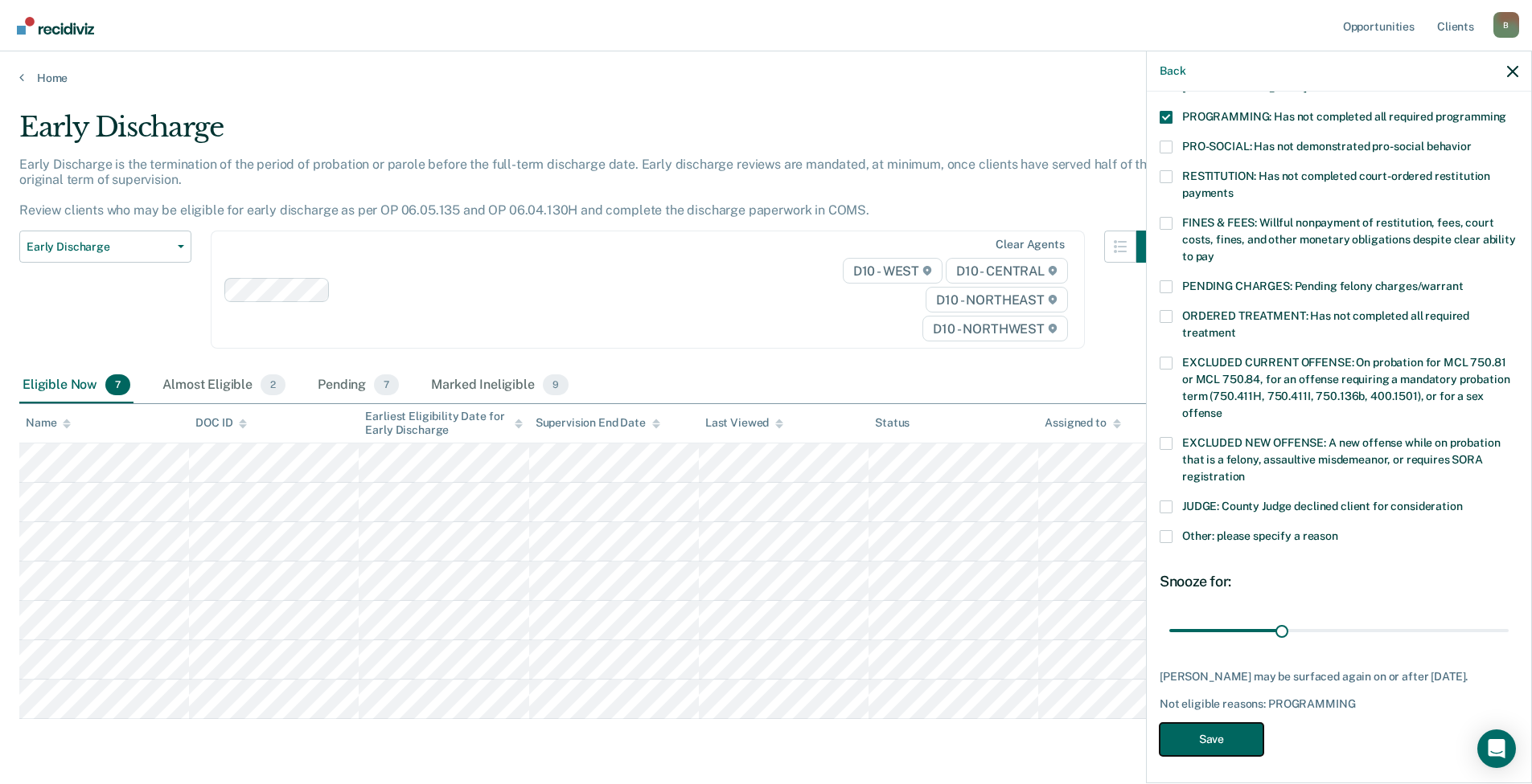
click at [1237, 728] on button "Save" at bounding box center [1210, 740] width 104 height 33
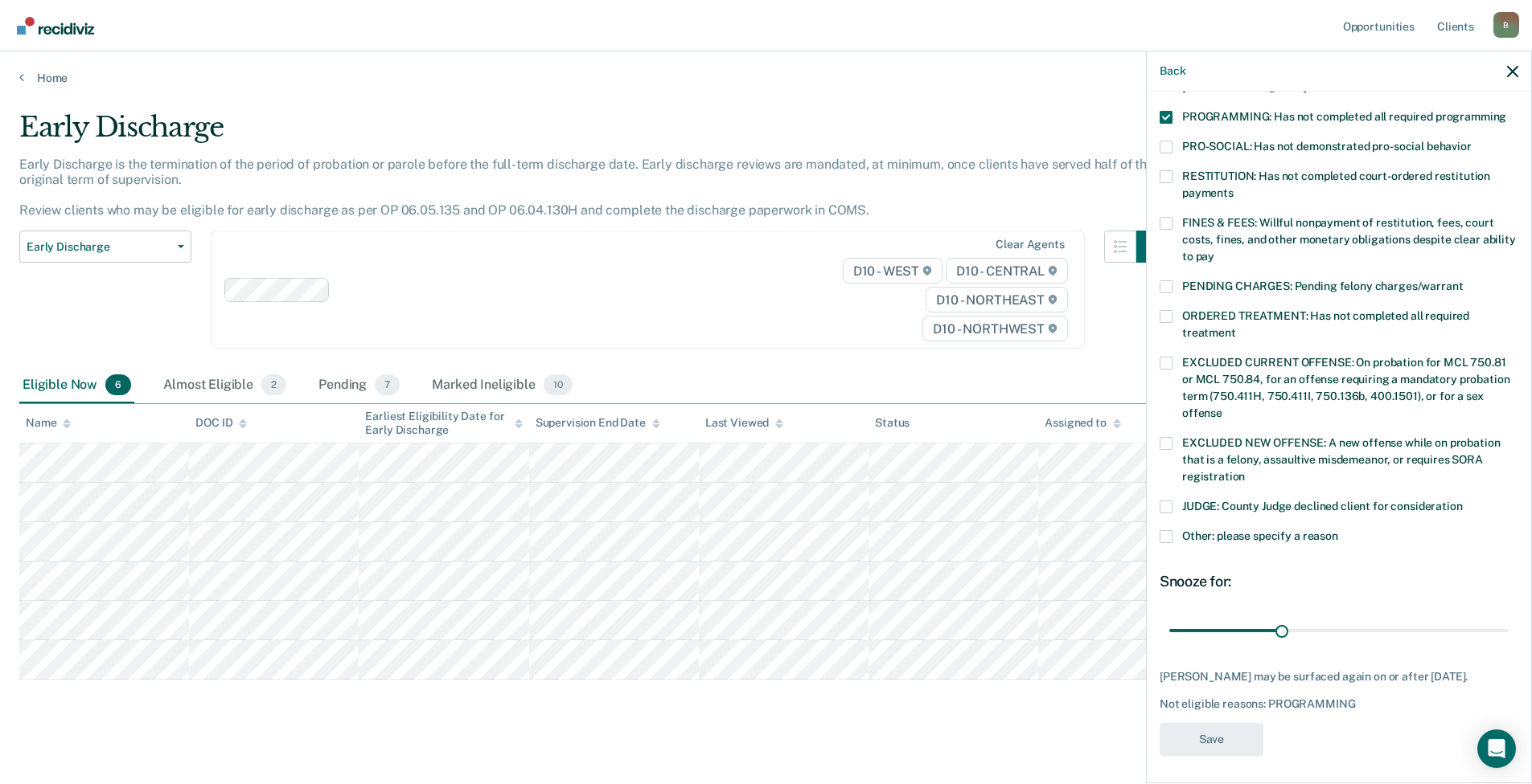
scroll to position [292, 0]
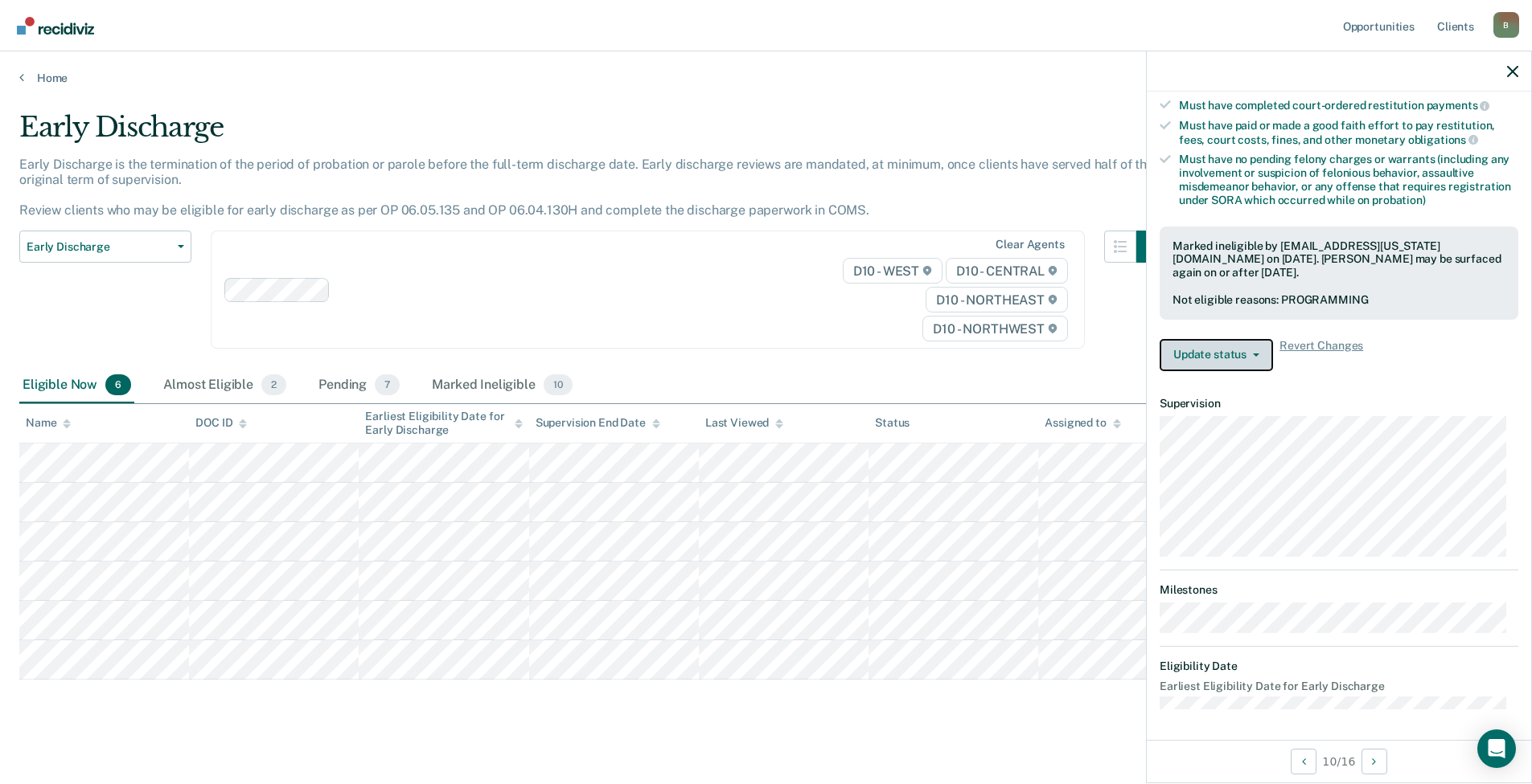
click at [1212, 357] on button "Update status" at bounding box center [1216, 354] width 114 height 32
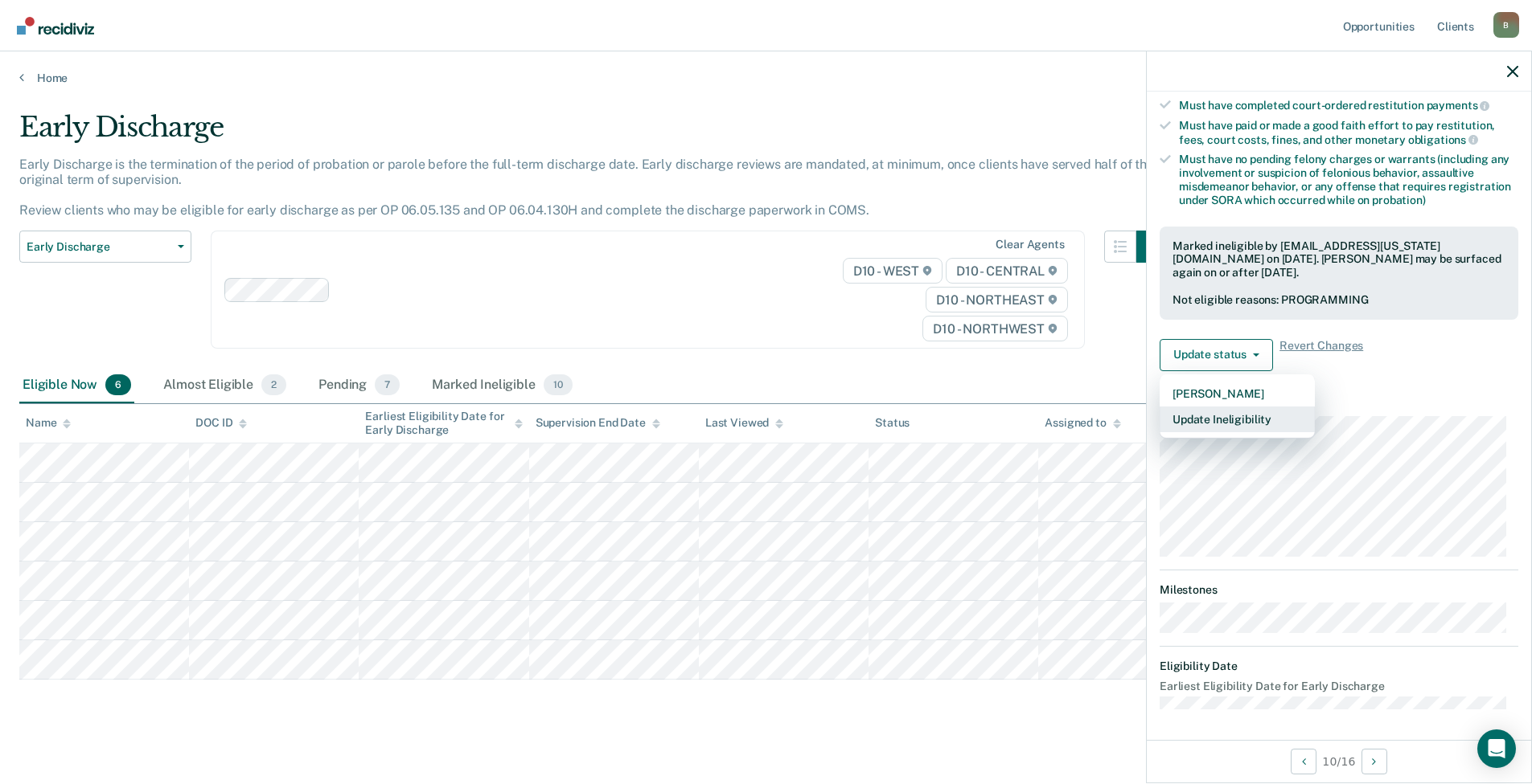
click at [1207, 430] on button "Update Ineligibility" at bounding box center [1236, 419] width 155 height 26
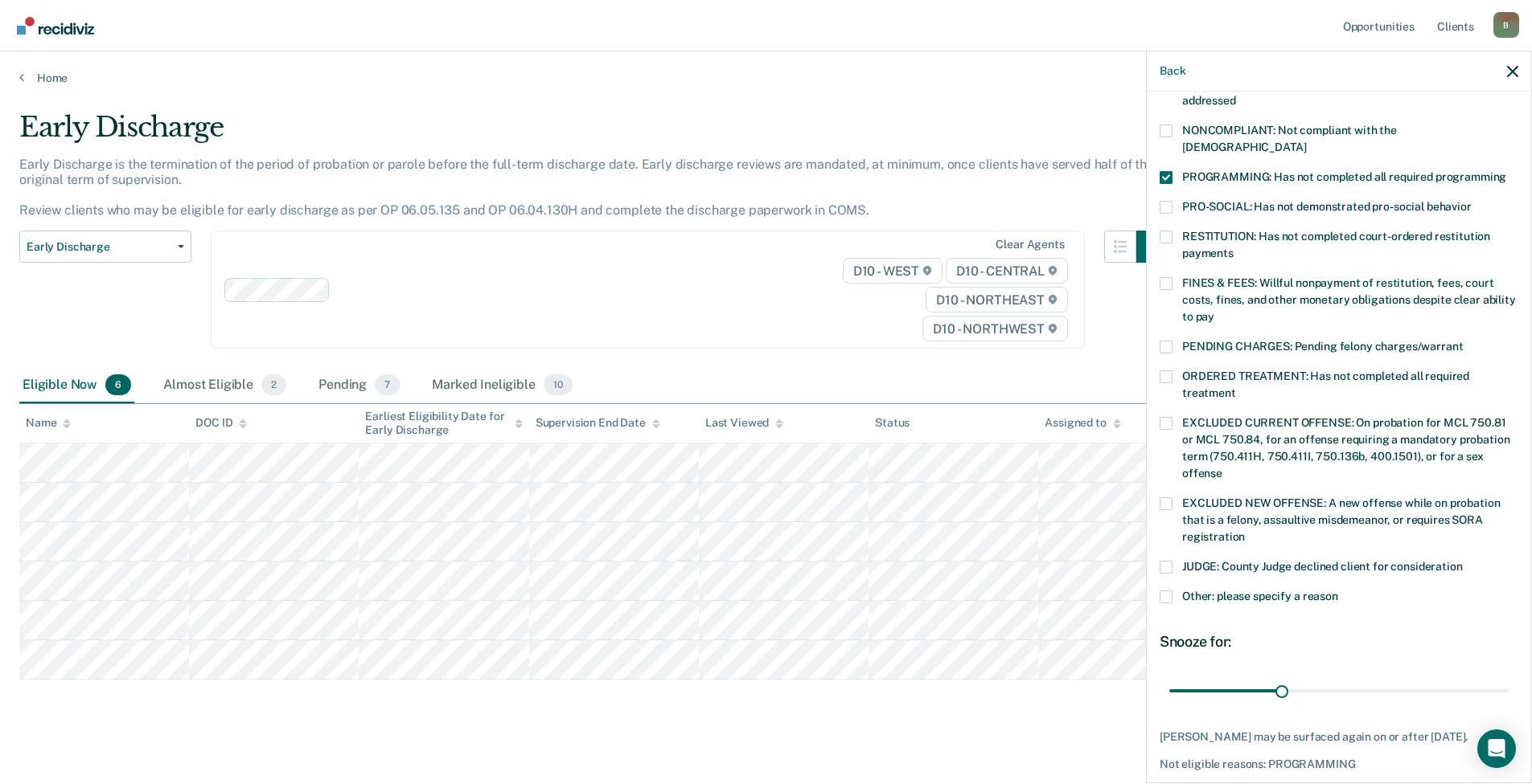
scroll to position [0, 0]
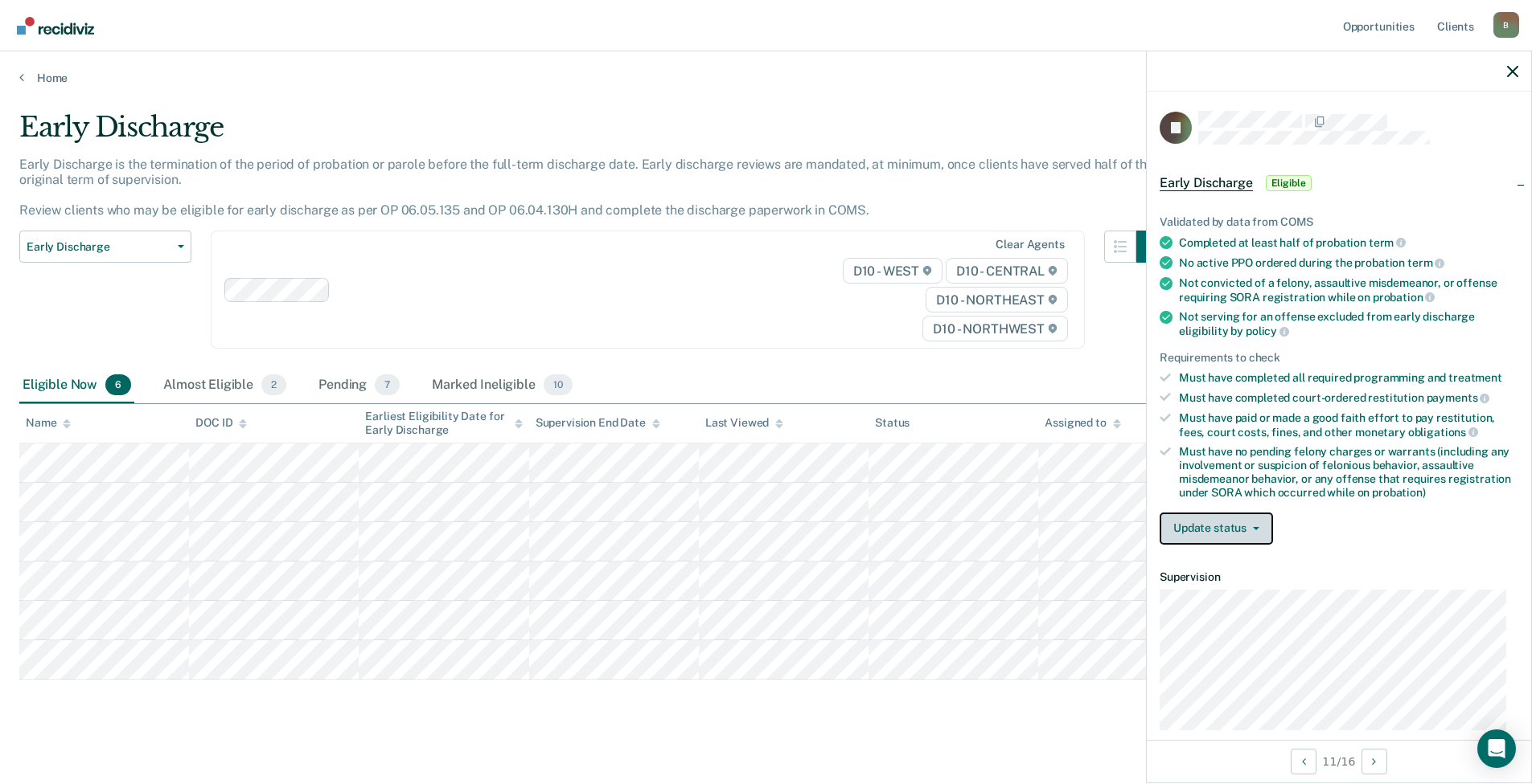
click at [1205, 530] on button "Update status" at bounding box center [1216, 528] width 114 height 32
click at [1219, 596] on button "Mark Ineligible" at bounding box center [1236, 593] width 155 height 26
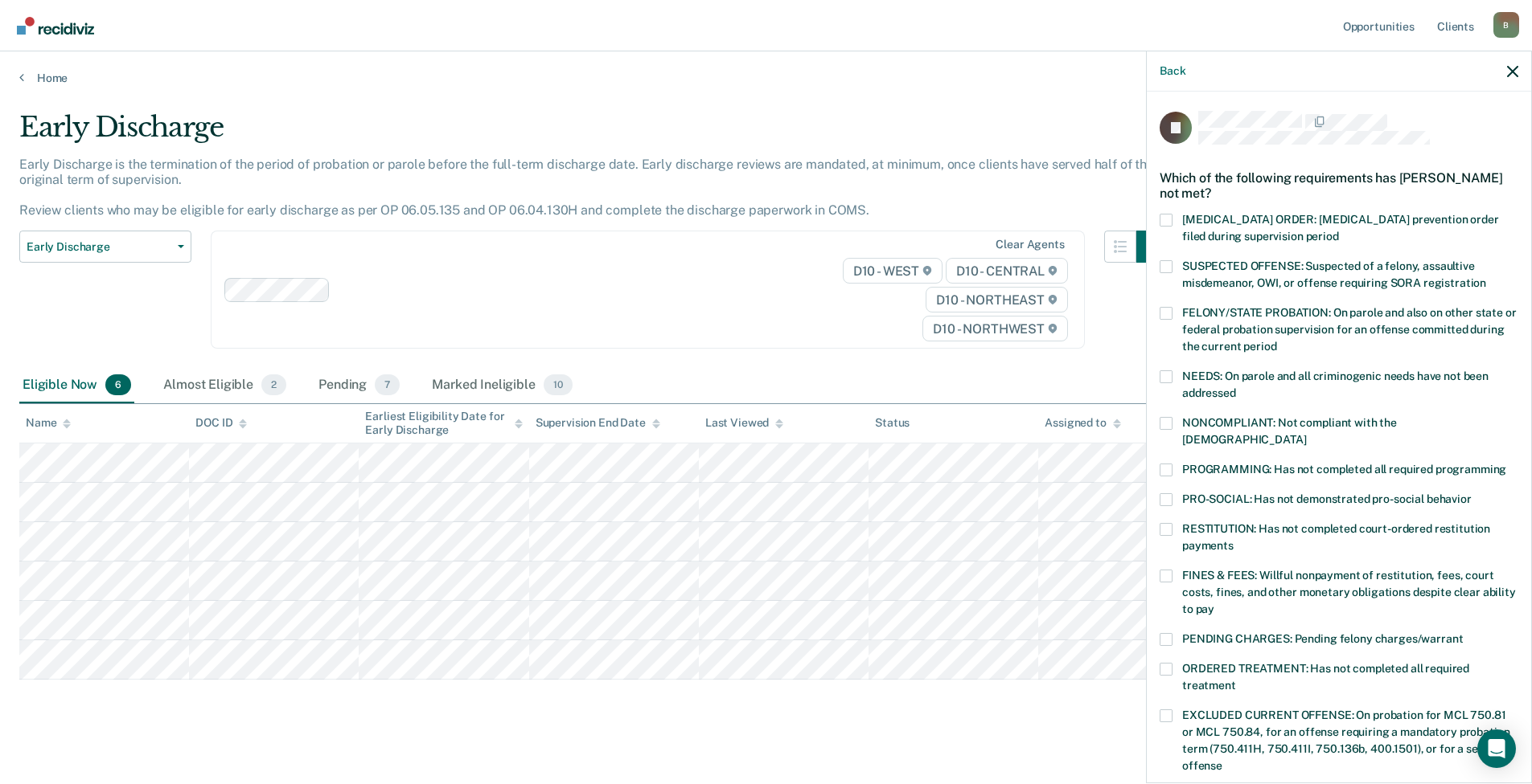
click at [1169, 570] on span at bounding box center [1165, 576] width 13 height 13
click at [1214, 604] on input "FINES & FEES: Willful nonpayment of restitution, fees, court costs, fines, and …" at bounding box center [1214, 604] width 0 height 0
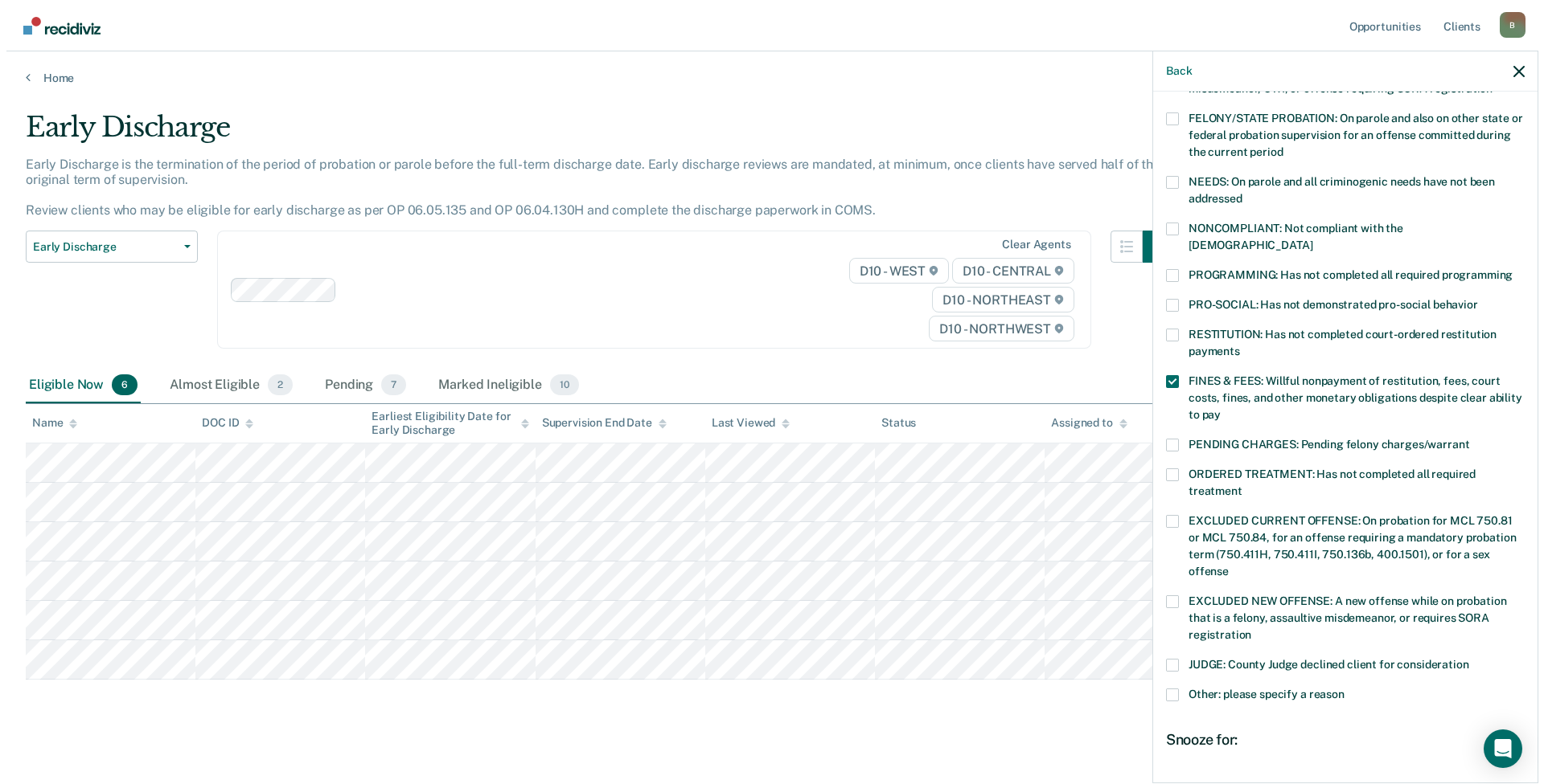
scroll to position [353, 0]
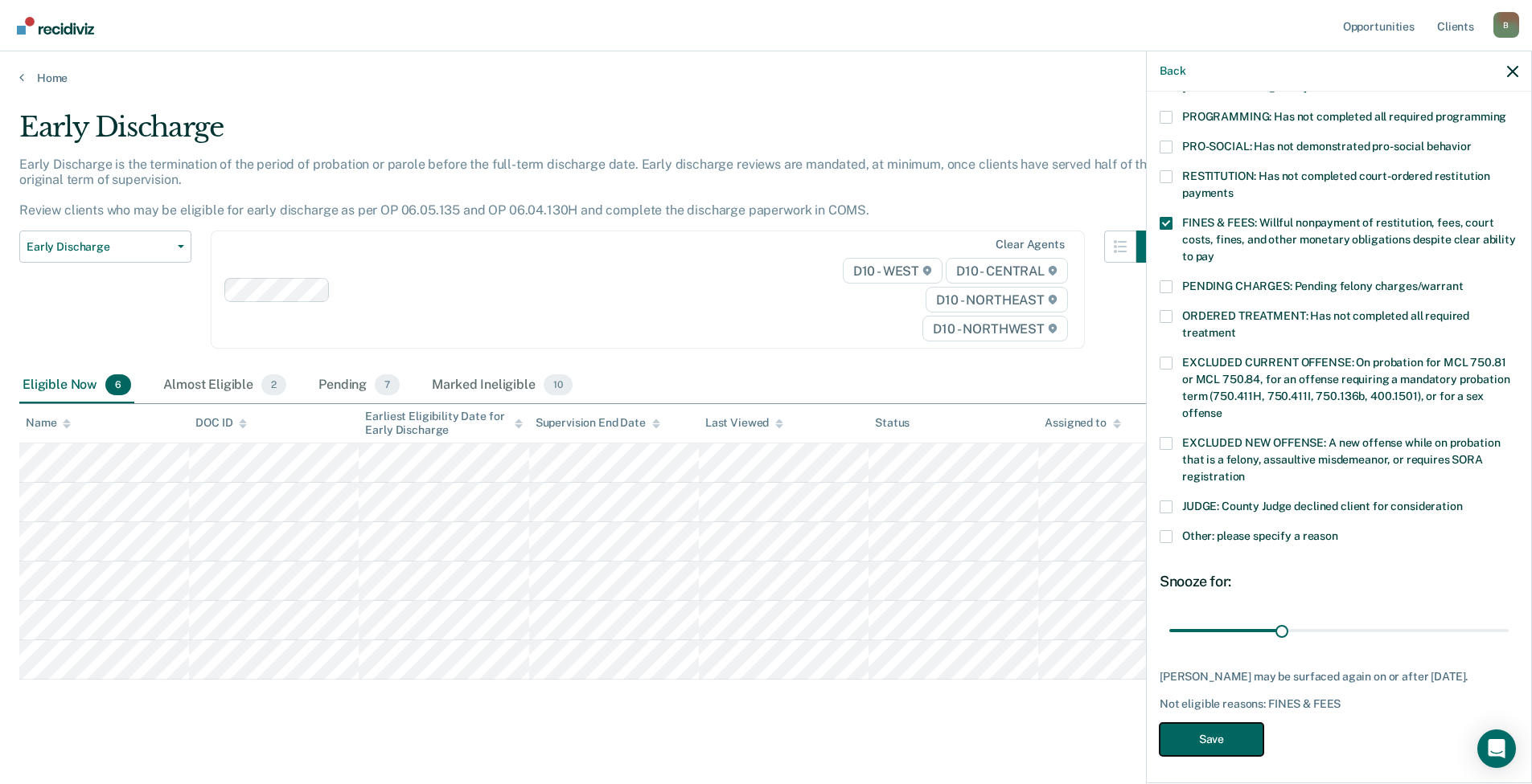
click at [1217, 730] on button "Save" at bounding box center [1210, 740] width 104 height 33
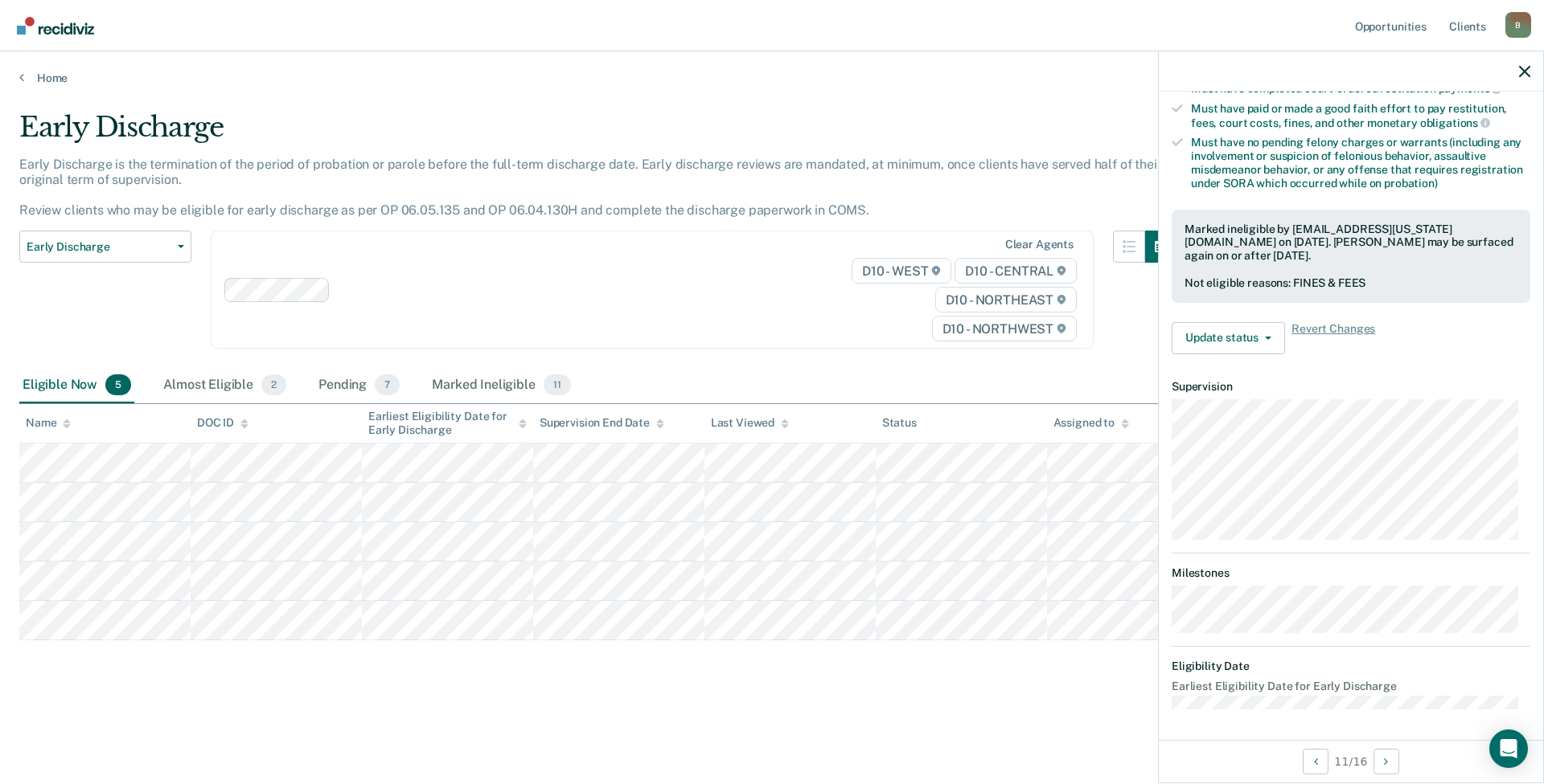
scroll to position [174, 0]
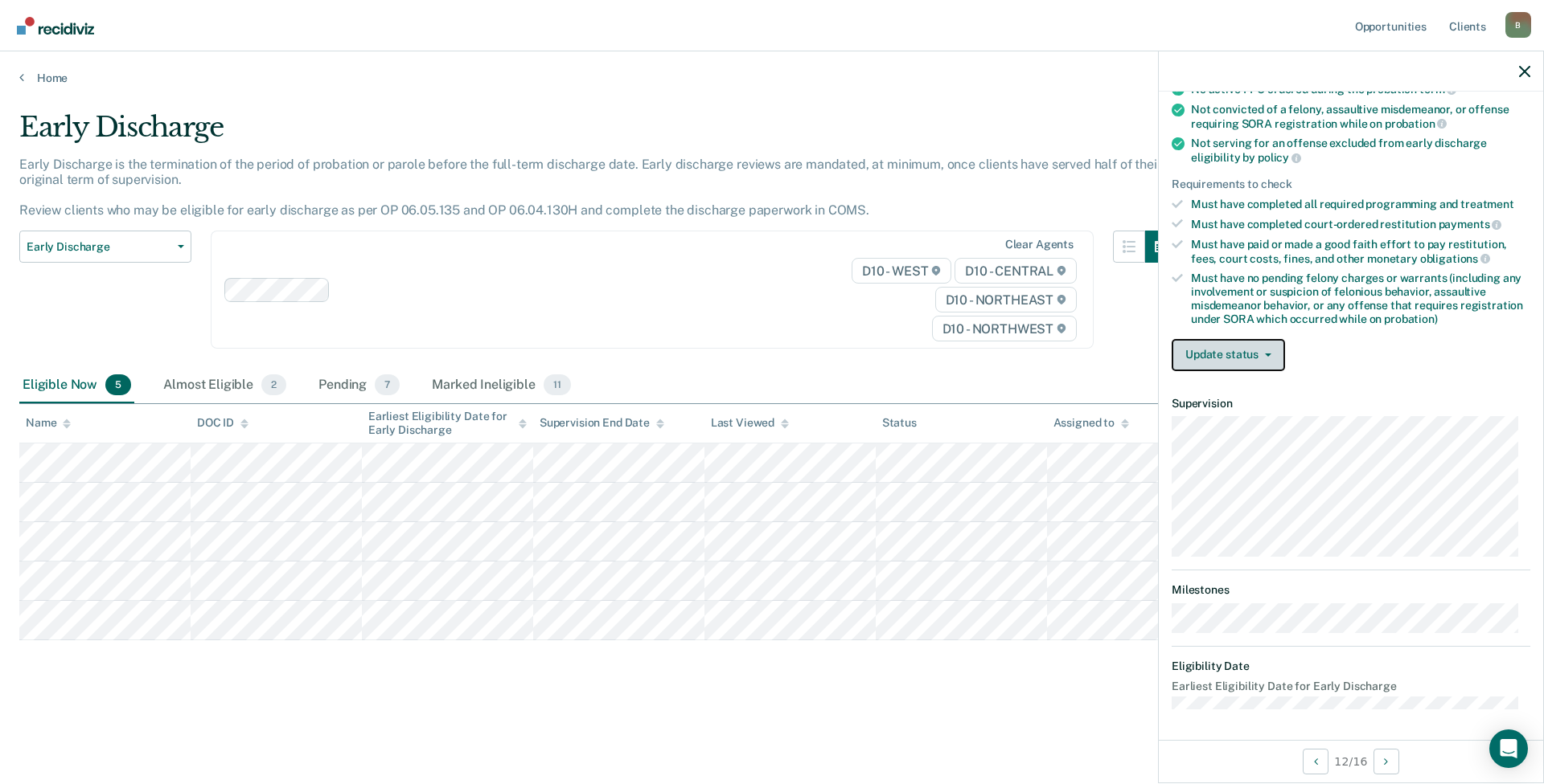
click at [1202, 346] on button "Update status" at bounding box center [1228, 354] width 114 height 32
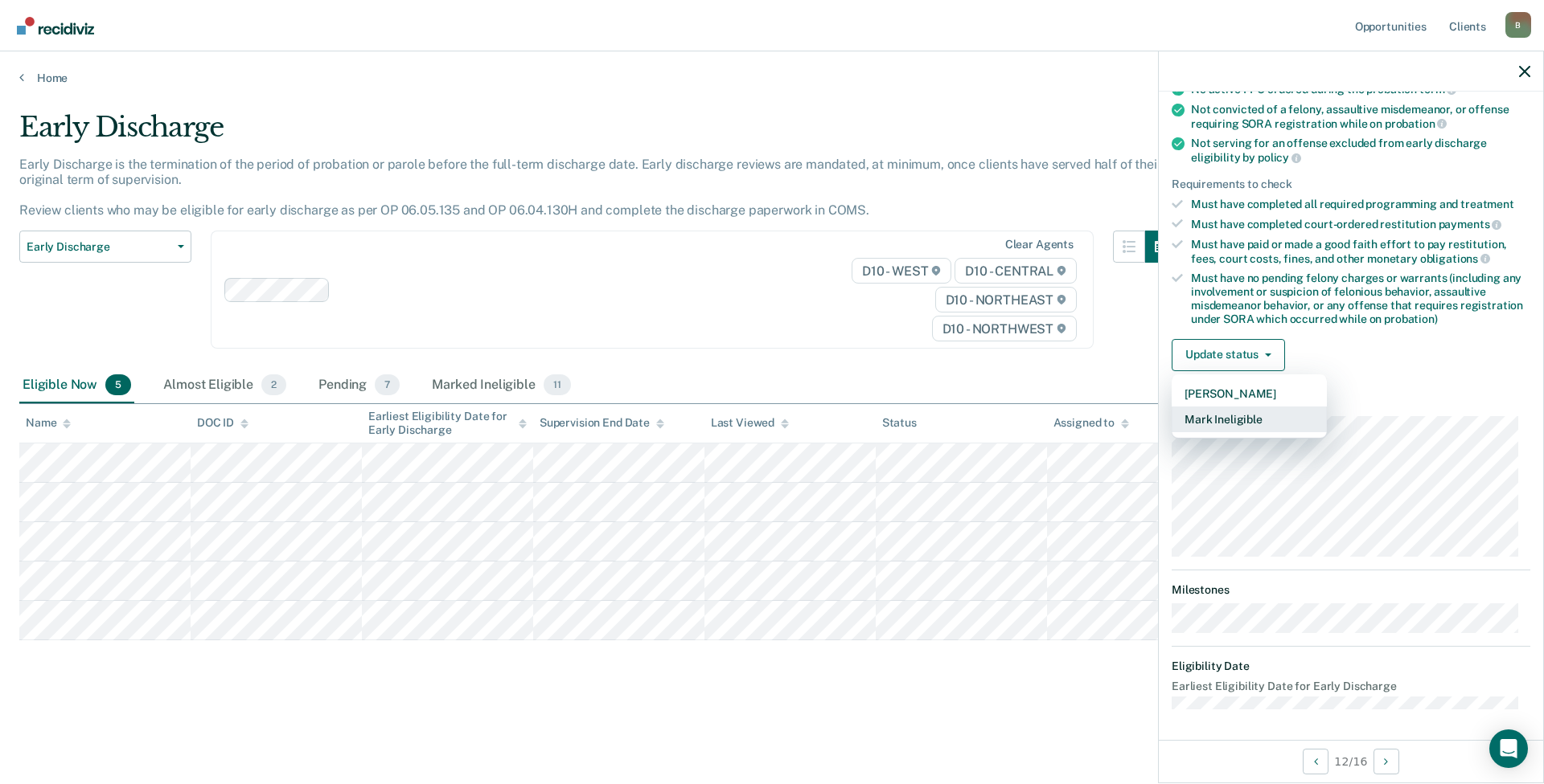
click at [1217, 422] on button "Mark Ineligible" at bounding box center [1248, 419] width 155 height 26
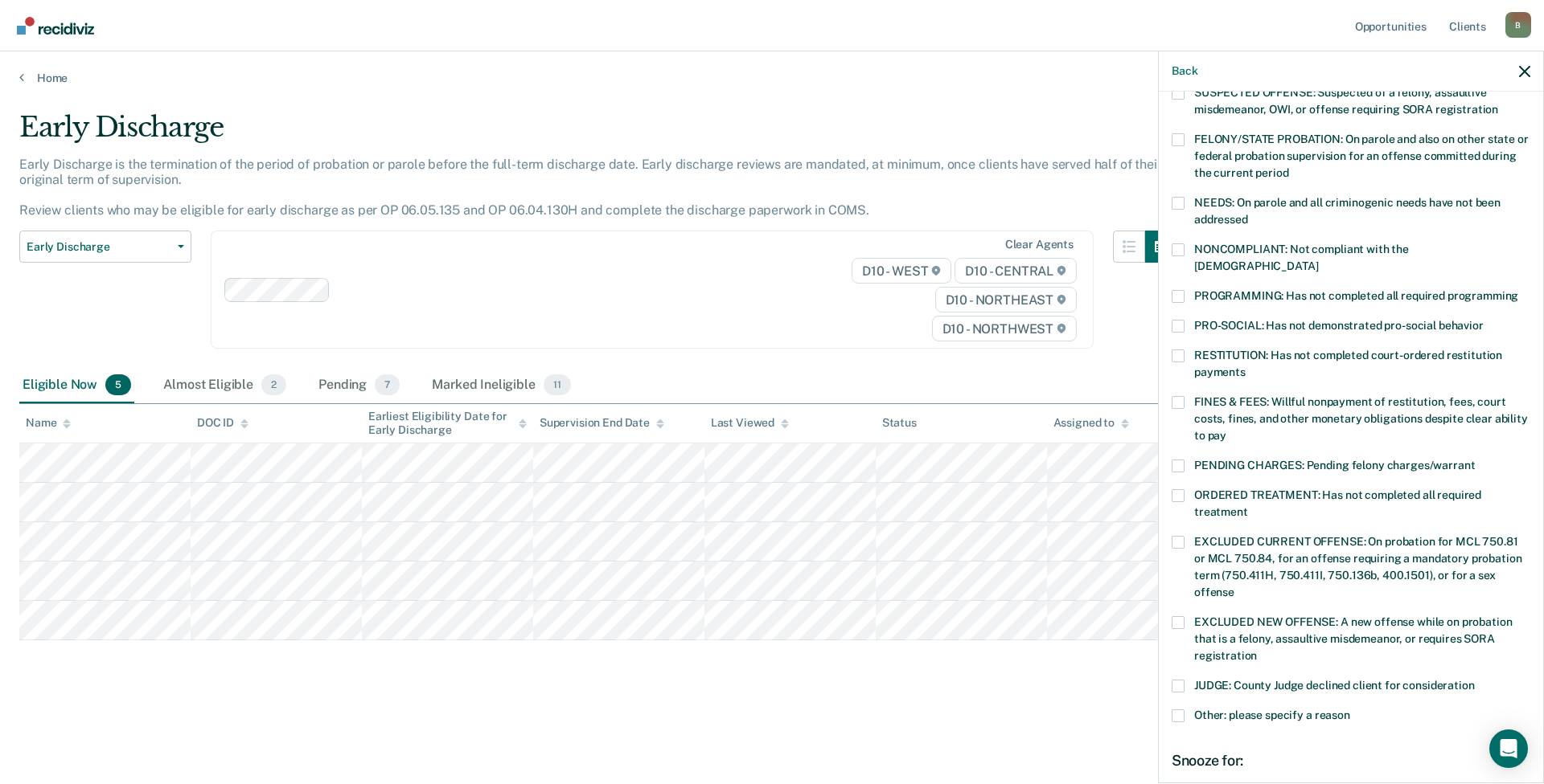
click at [1182, 290] on span at bounding box center [1177, 297] width 13 height 13
click at [1518, 290] on input "PROGRAMMING: Has not completed all required programming" at bounding box center [1518, 290] width 0 height 0
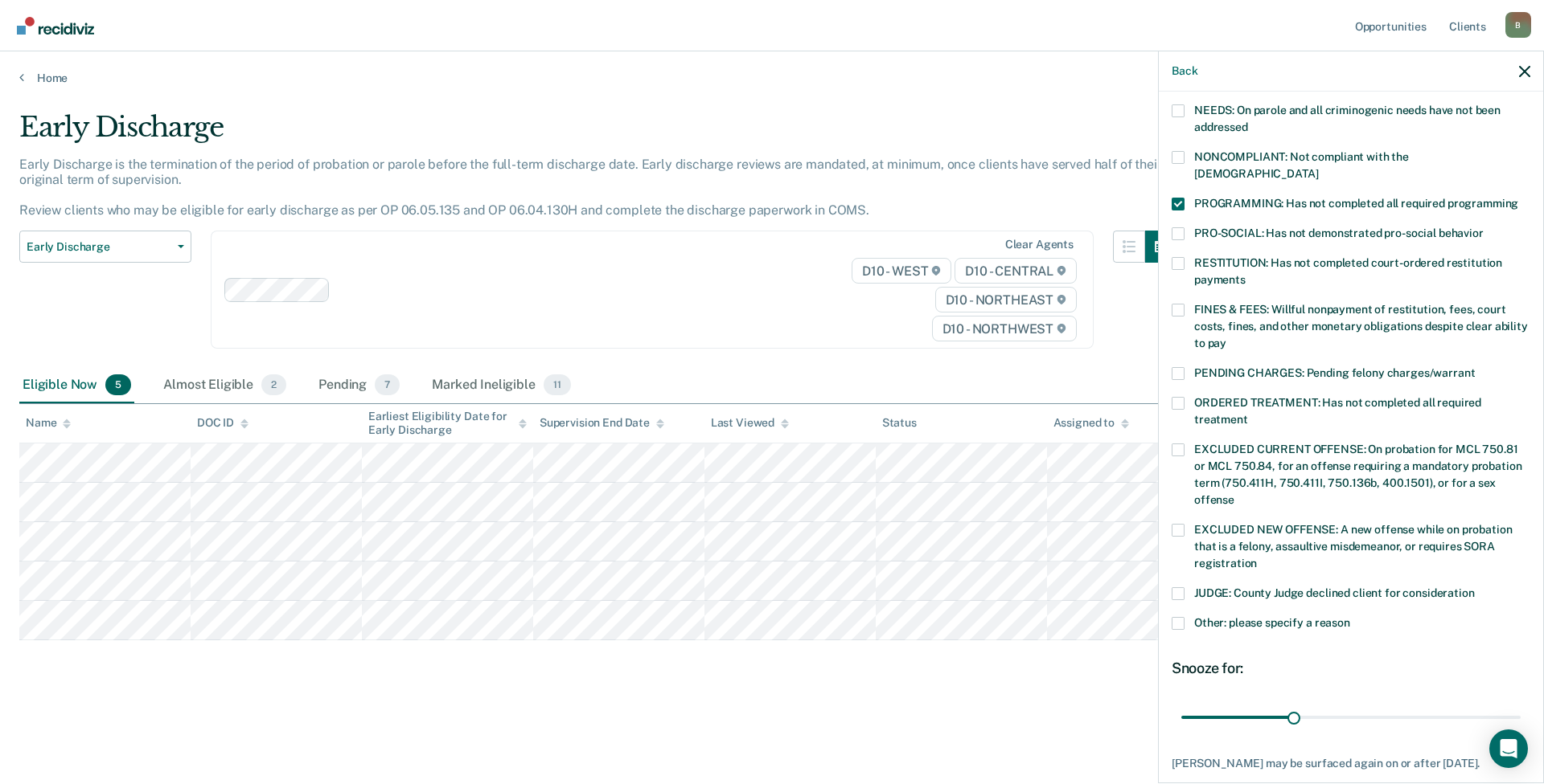
scroll to position [353, 0]
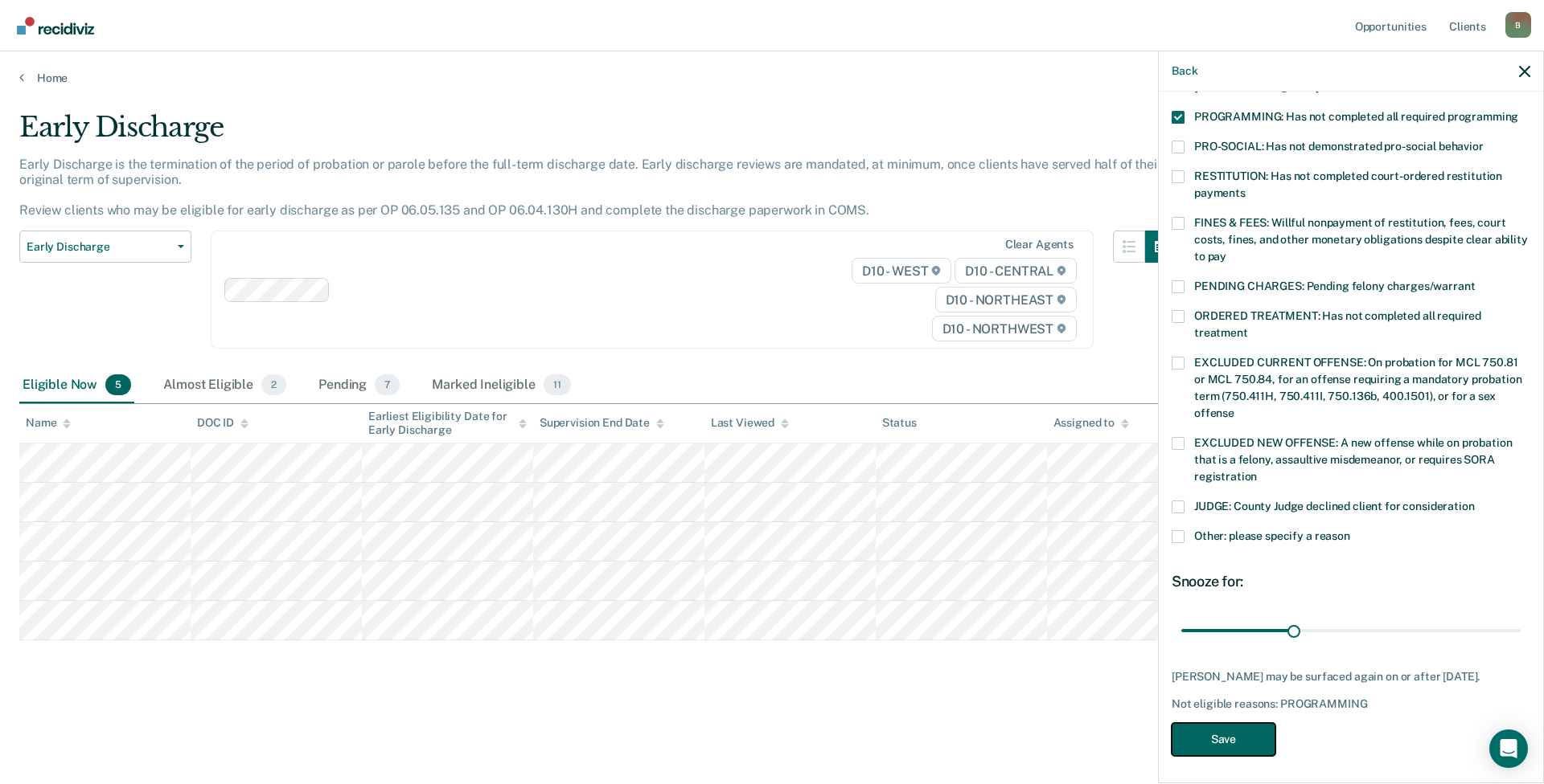
click at [1232, 737] on button "Save" at bounding box center [1222, 740] width 104 height 33
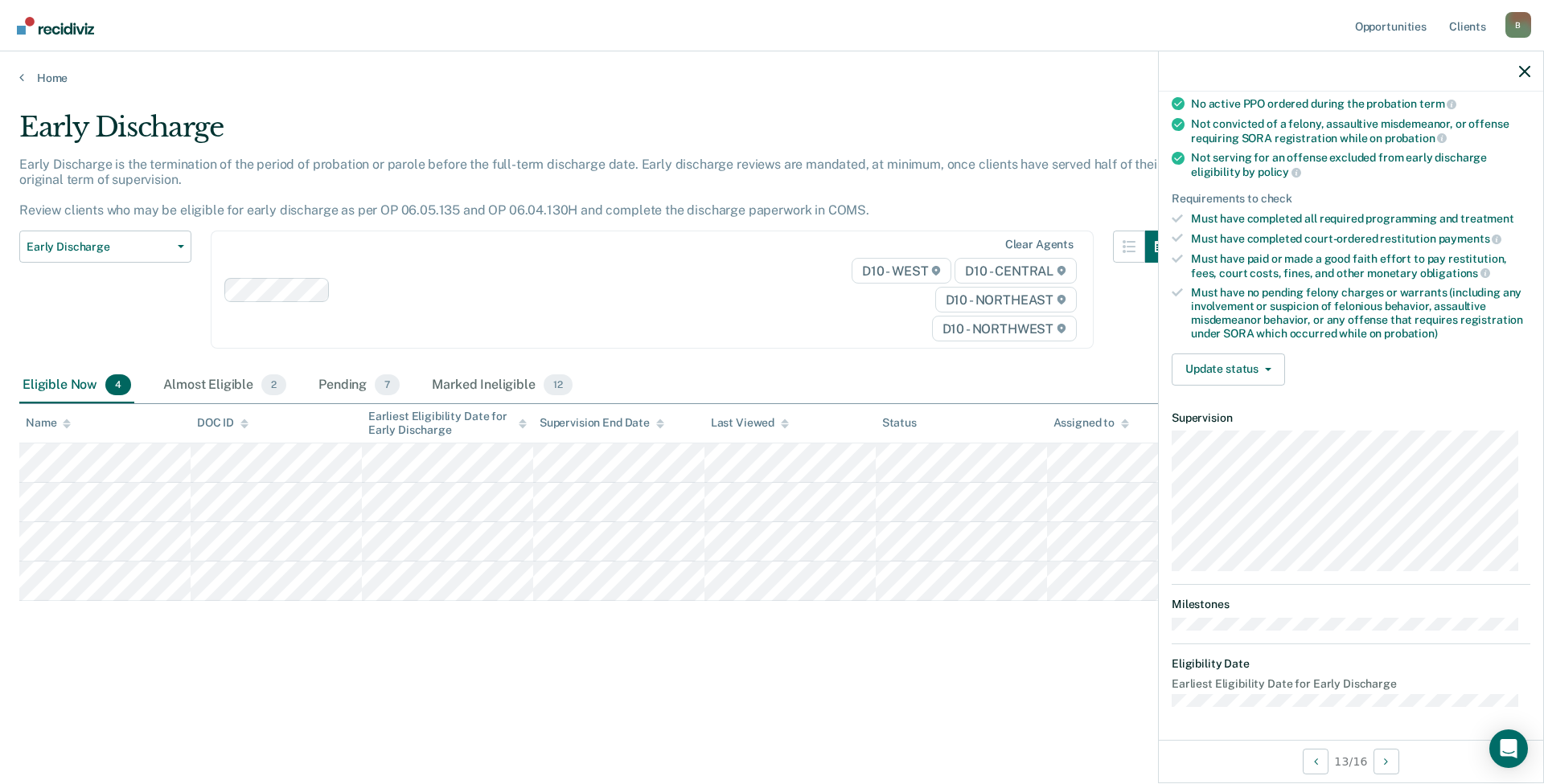
scroll to position [158, 0]
click at [1233, 374] on button "Update status" at bounding box center [1228, 371] width 114 height 32
click at [1244, 432] on button "Mark Ineligible" at bounding box center [1248, 436] width 155 height 26
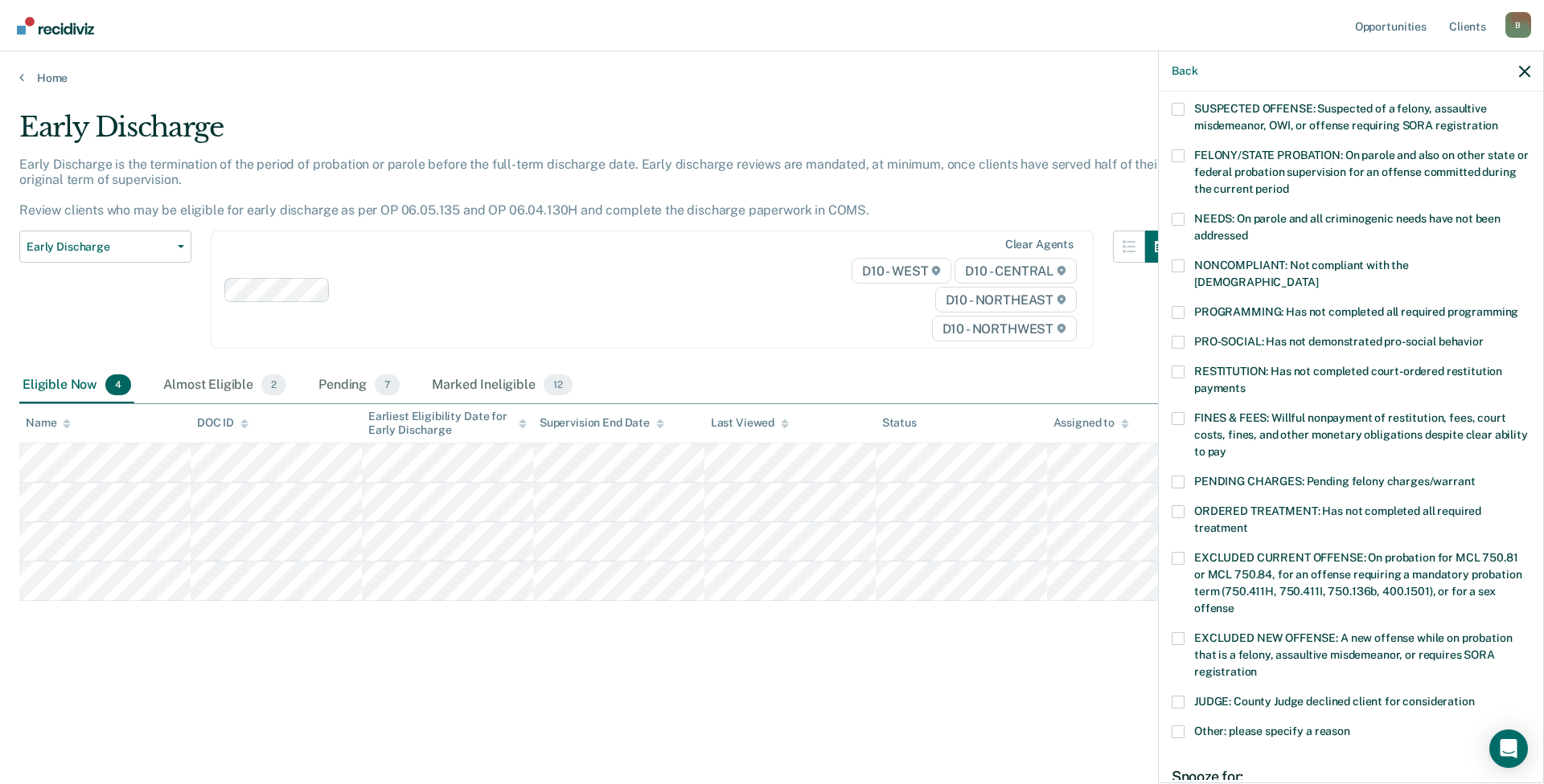
click at [1182, 306] on span at bounding box center [1177, 312] width 13 height 13
click at [1518, 306] on input "PROGRAMMING: Has not completed all required programming" at bounding box center [1518, 306] width 0 height 0
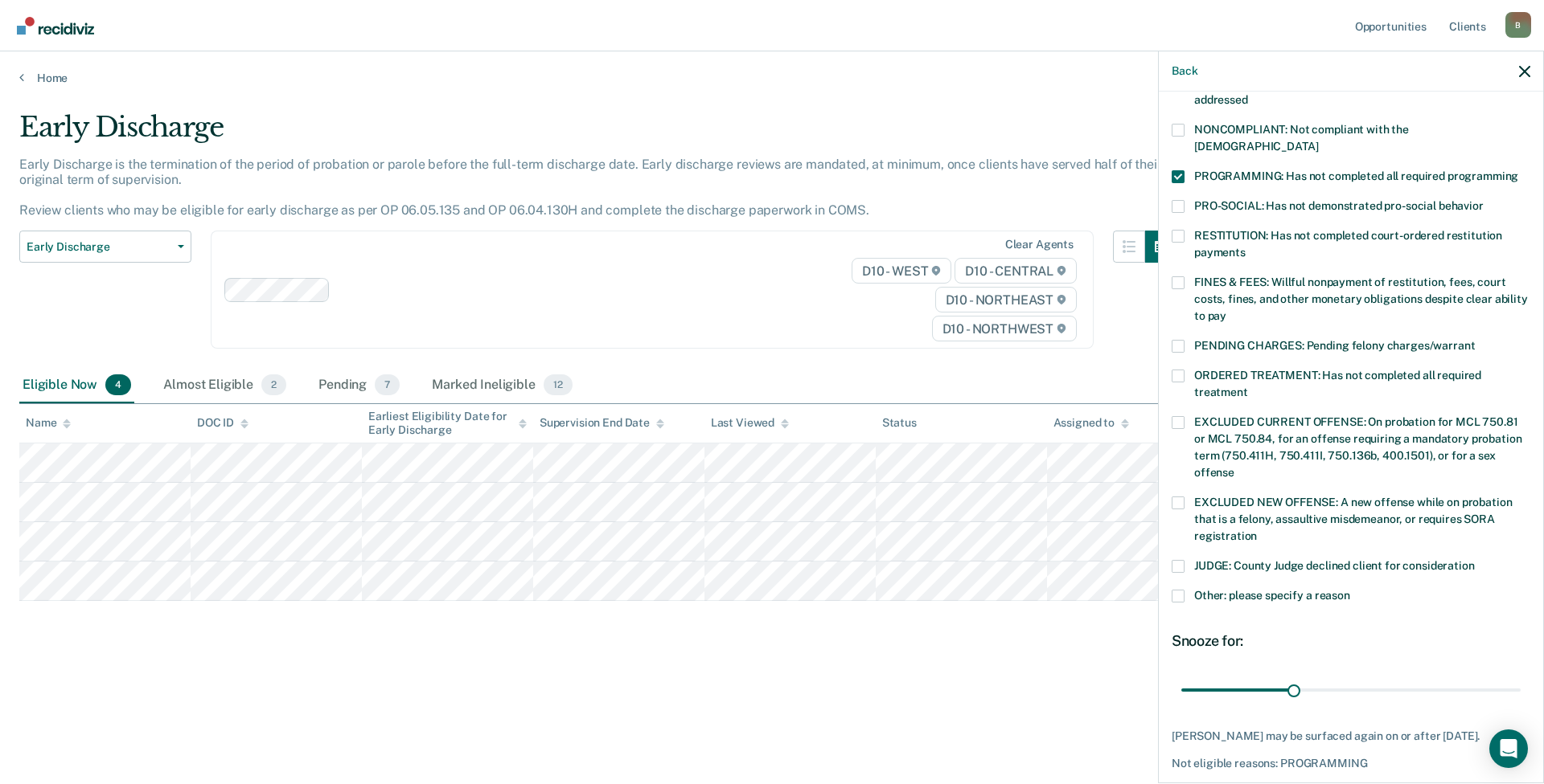
scroll to position [353, 0]
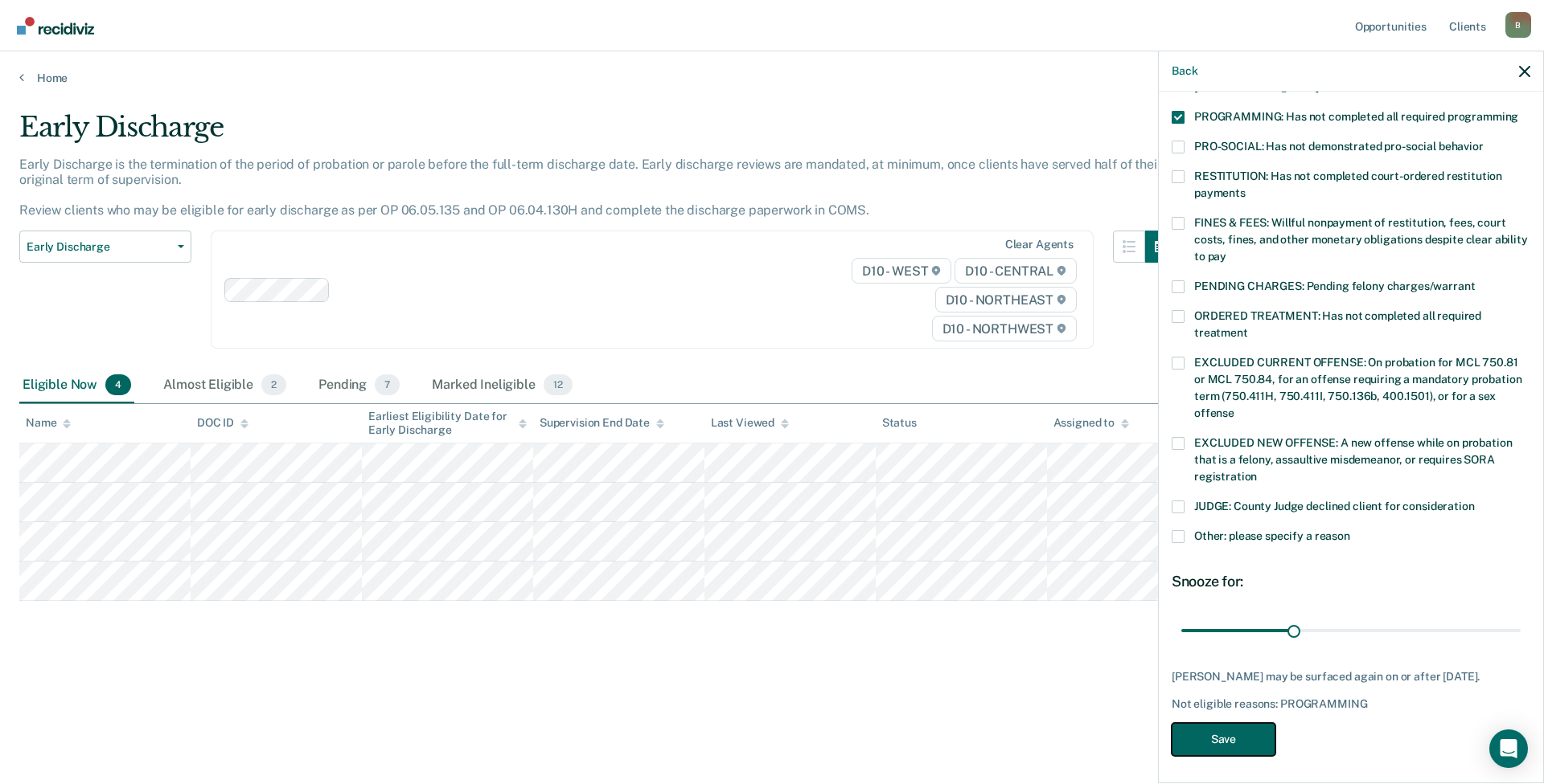
click at [1223, 736] on button "Save" at bounding box center [1222, 740] width 104 height 33
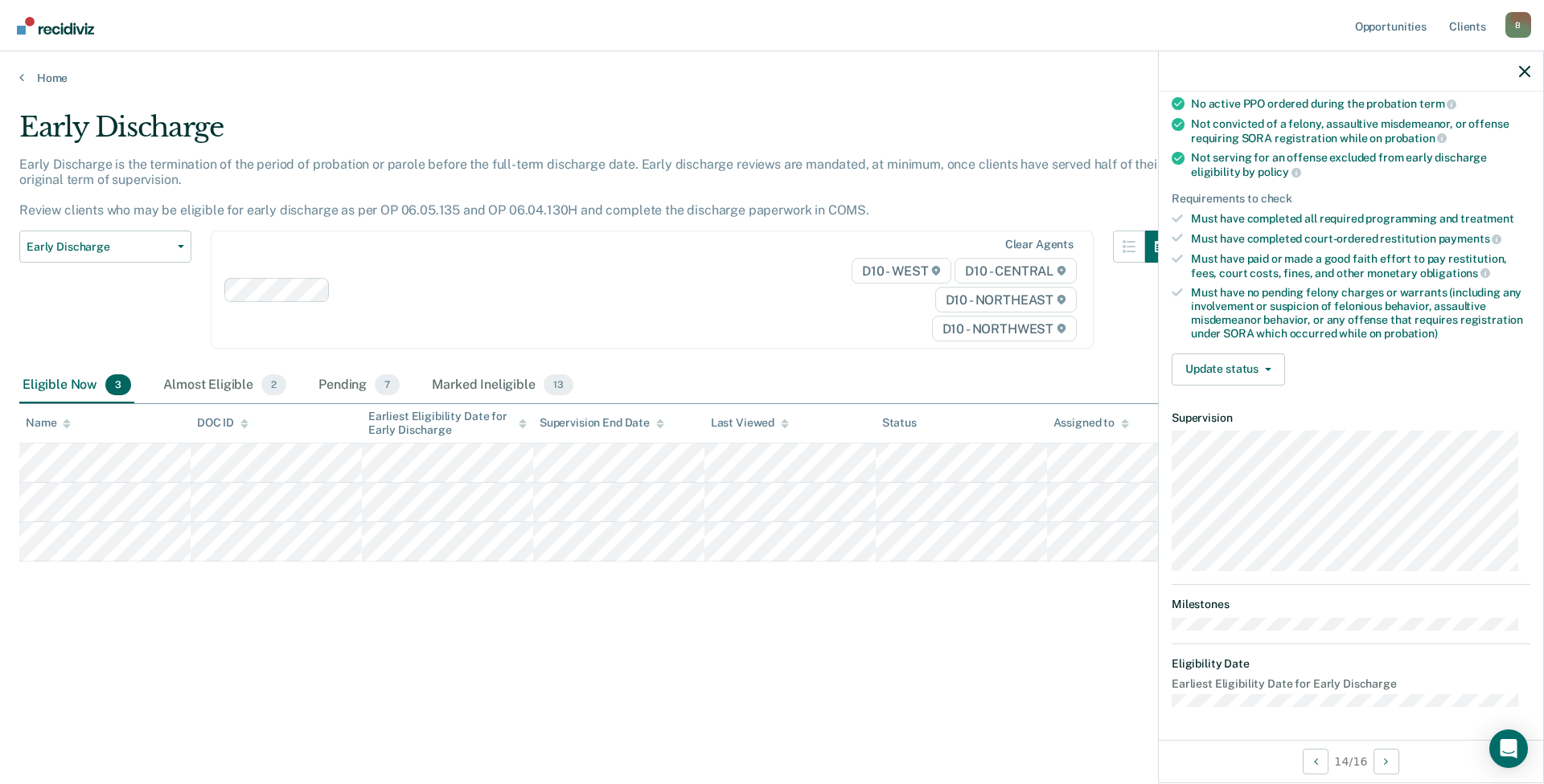
scroll to position [158, 0]
click at [1208, 375] on button "Update status" at bounding box center [1228, 371] width 114 height 32
click at [1232, 402] on button "[PERSON_NAME]" at bounding box center [1248, 409] width 155 height 26
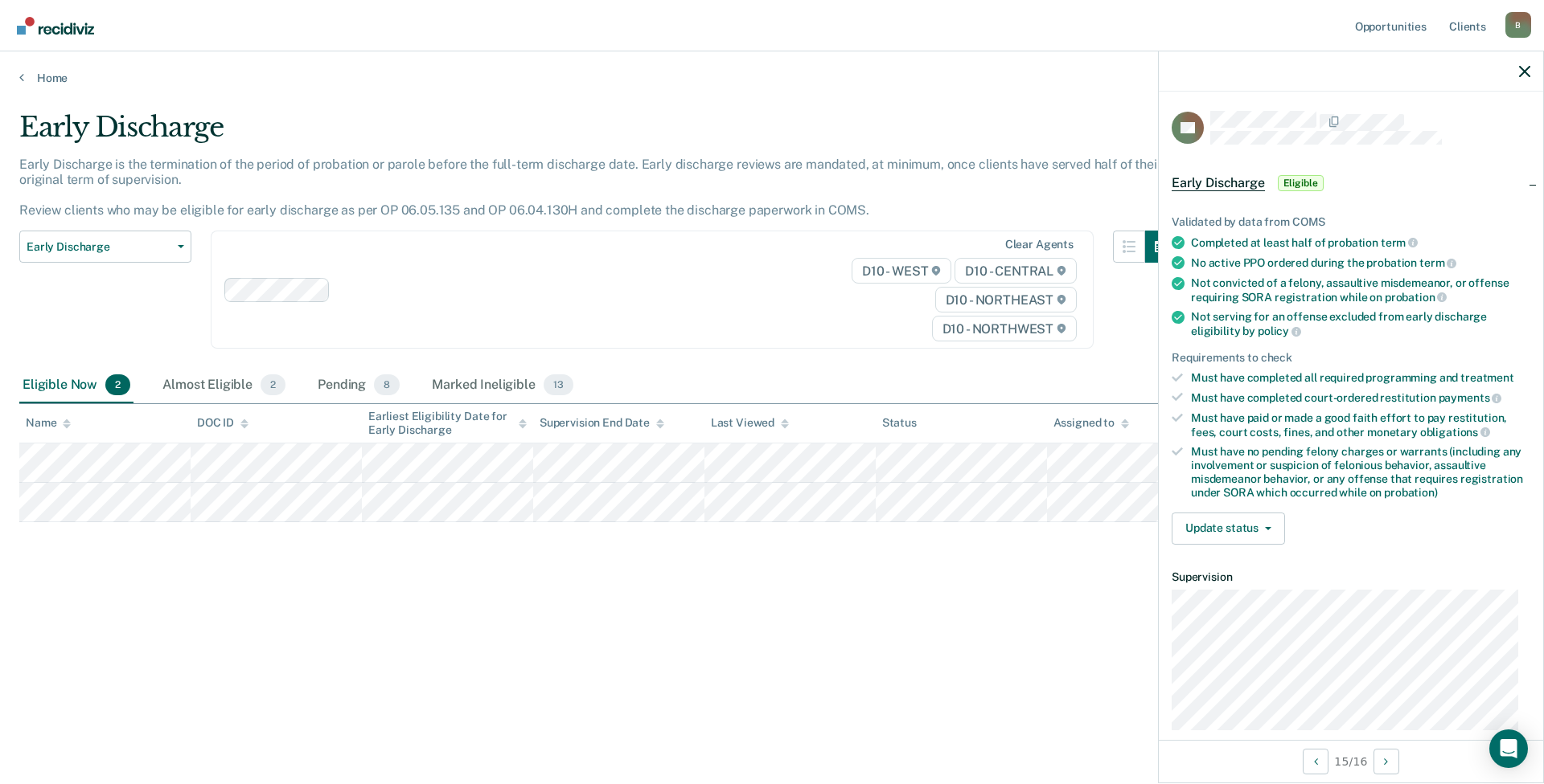
scroll to position [157, 0]
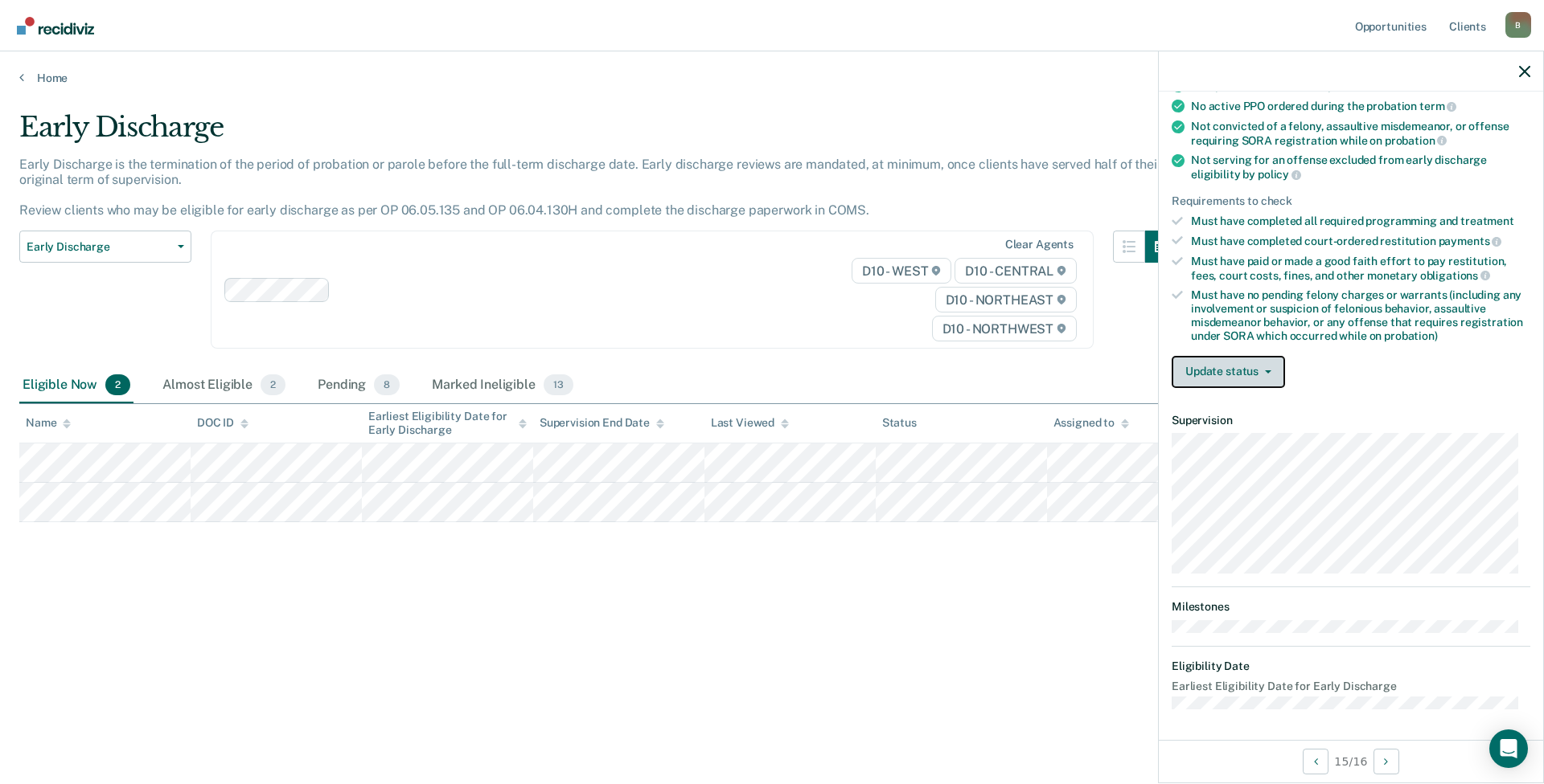
click at [1212, 371] on button "Update status" at bounding box center [1228, 372] width 114 height 32
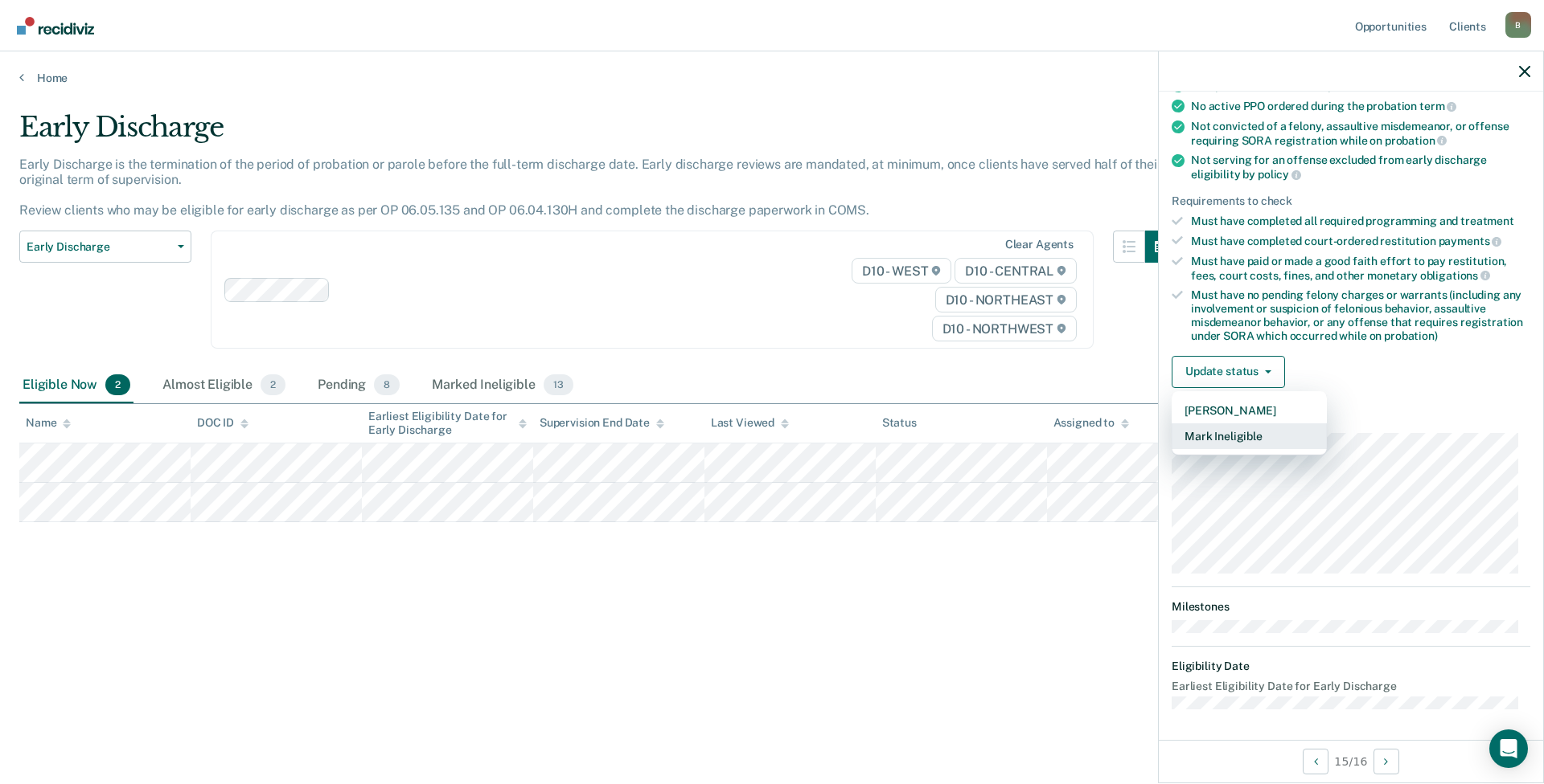
click at [1233, 440] on button "Mark Ineligible" at bounding box center [1248, 436] width 155 height 26
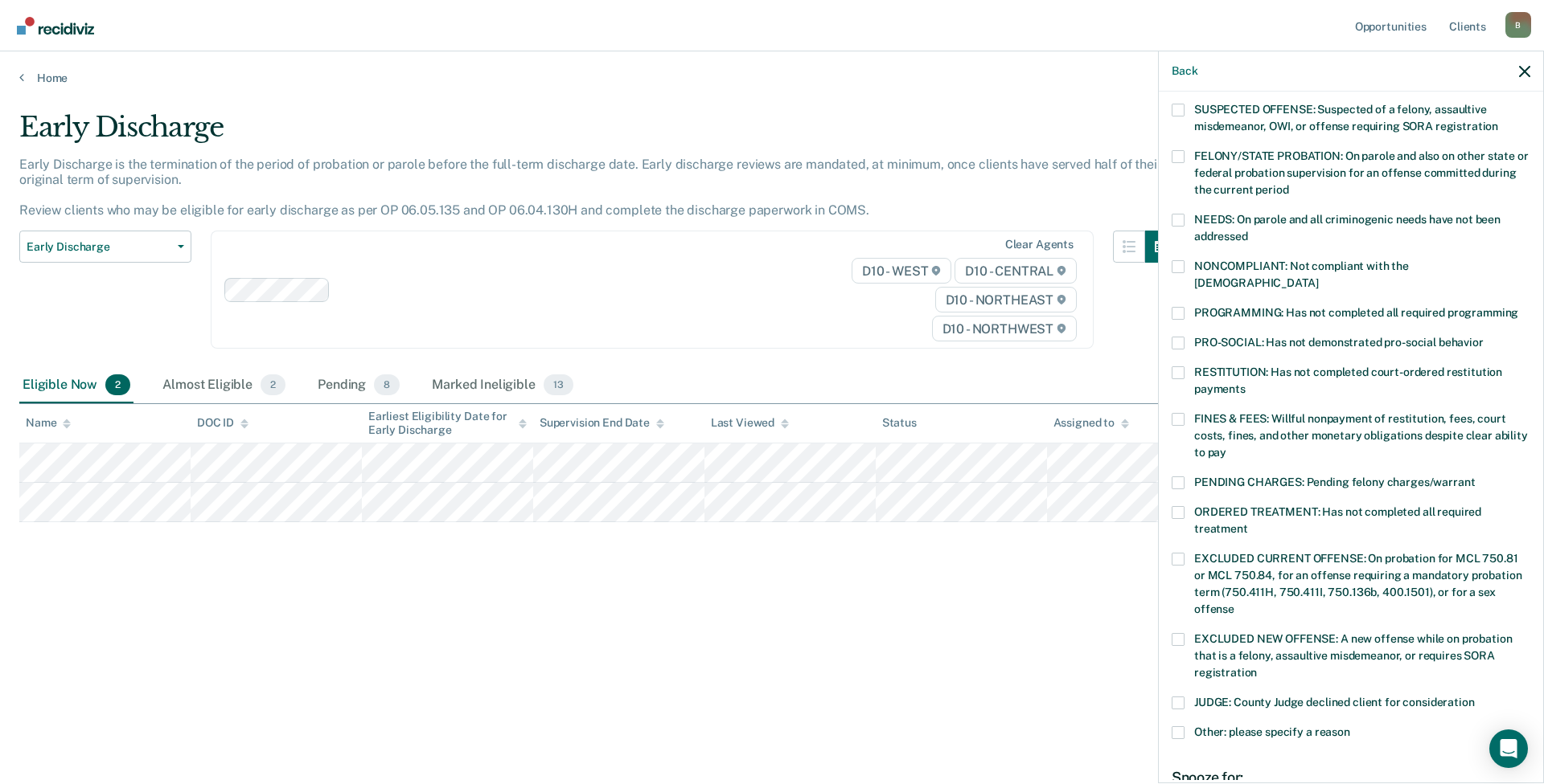
click at [1179, 307] on span at bounding box center [1177, 313] width 13 height 13
click at [1518, 307] on input "PROGRAMMING: Has not completed all required programming" at bounding box center [1518, 307] width 0 height 0
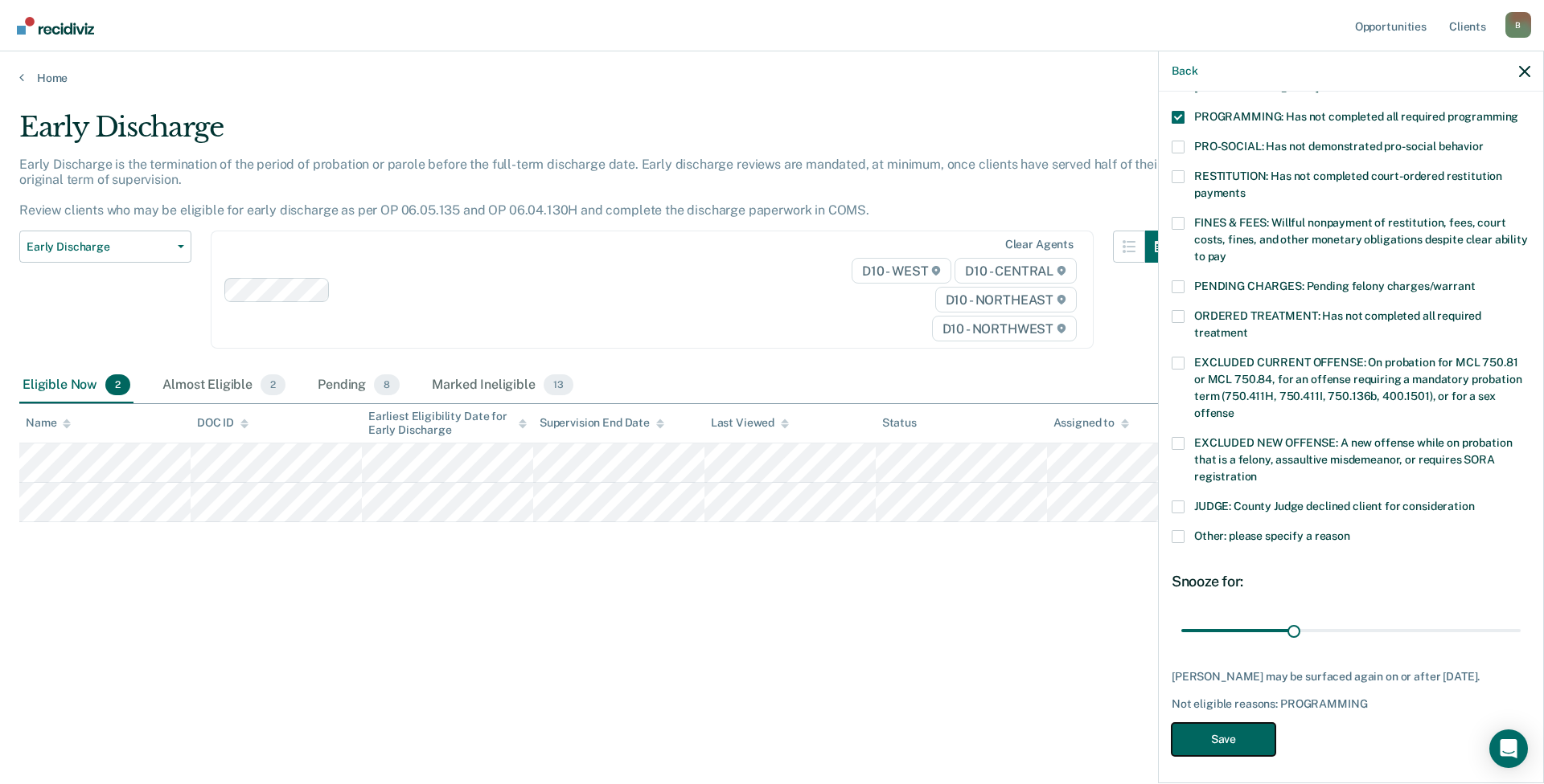
click at [1202, 733] on button "Save" at bounding box center [1222, 740] width 104 height 33
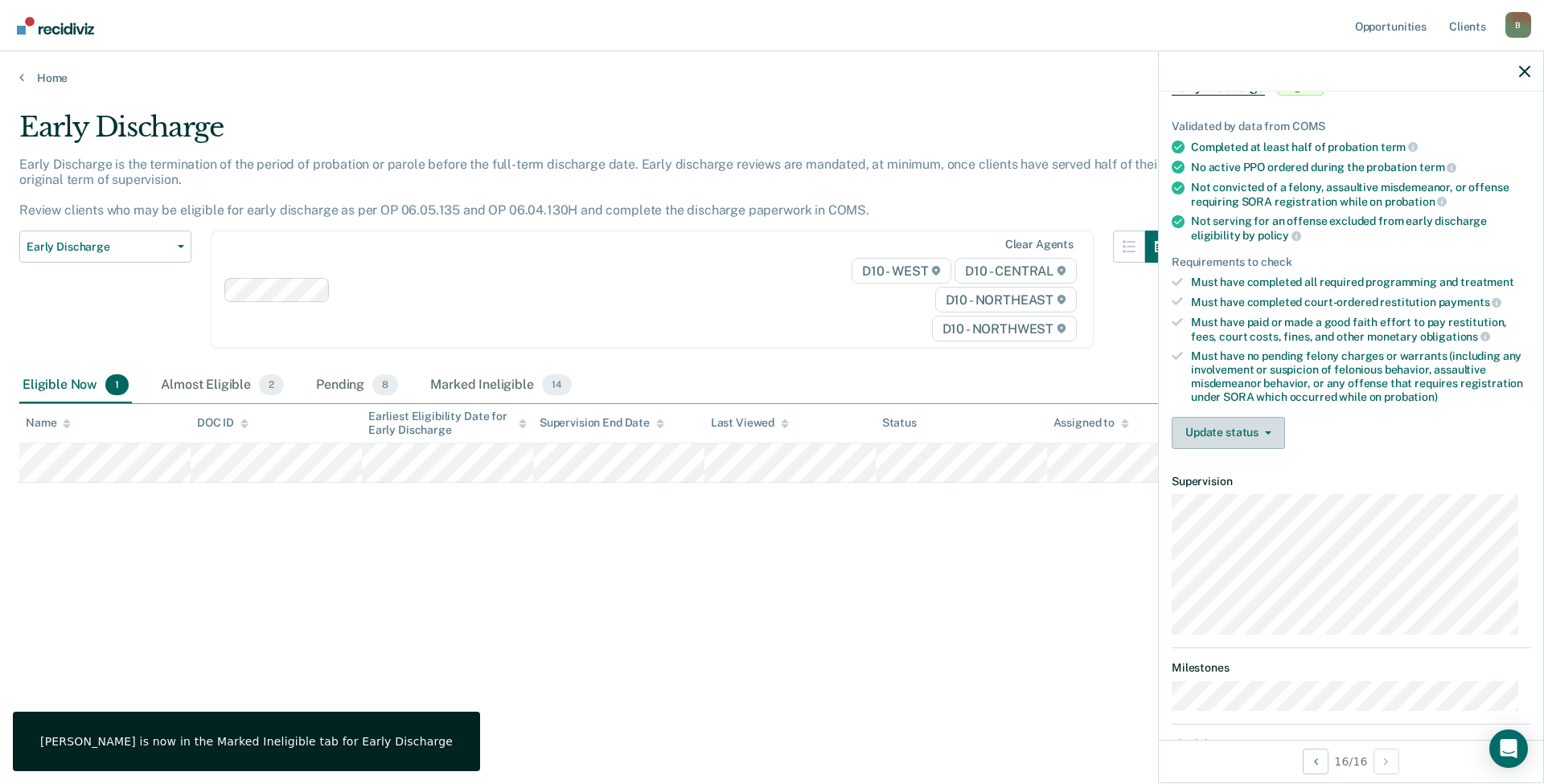
scroll to position [0, 0]
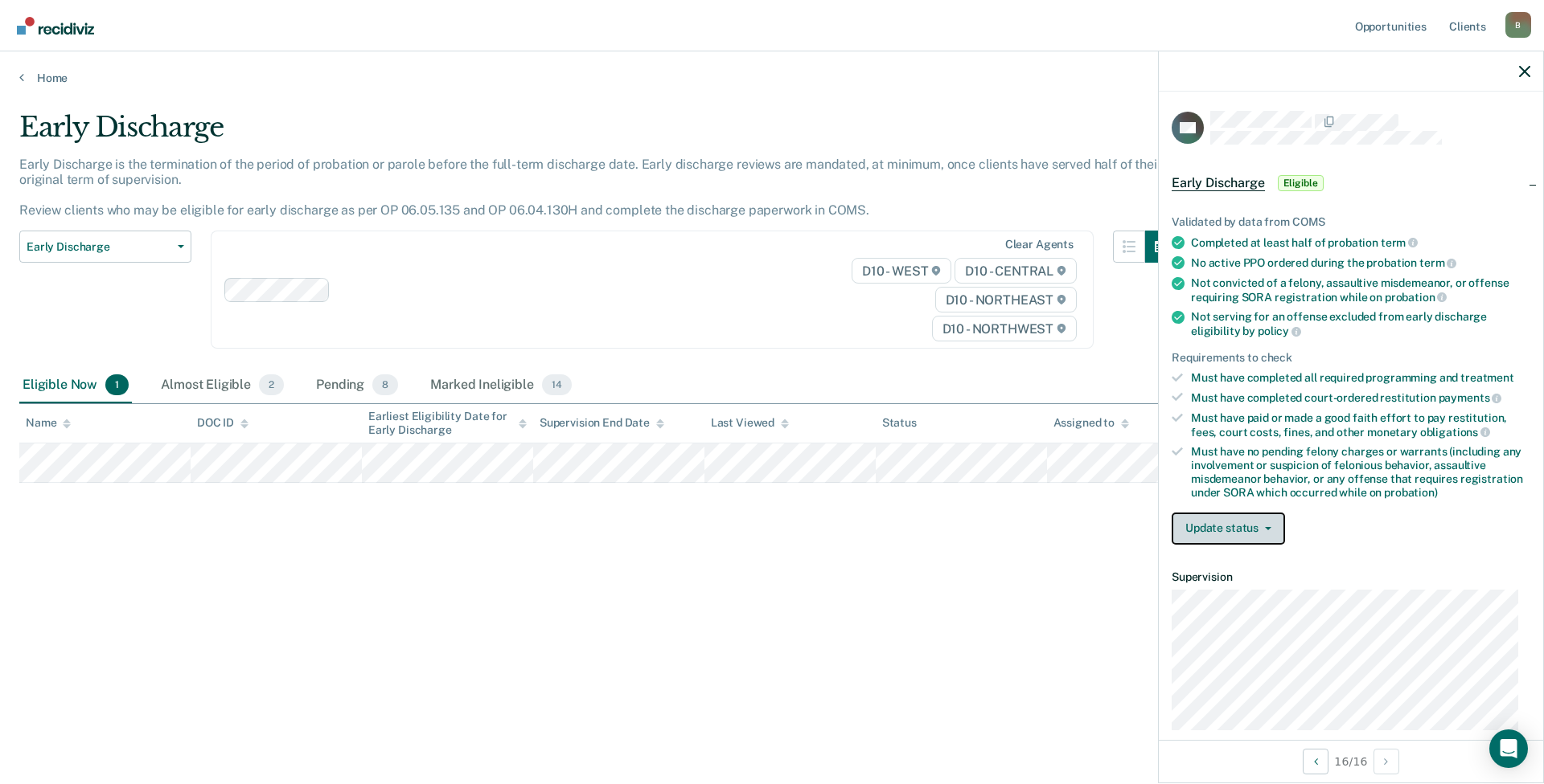
click at [1236, 531] on button "Update status" at bounding box center [1228, 528] width 114 height 32
click at [1230, 593] on button "Mark Ineligible" at bounding box center [1248, 593] width 155 height 26
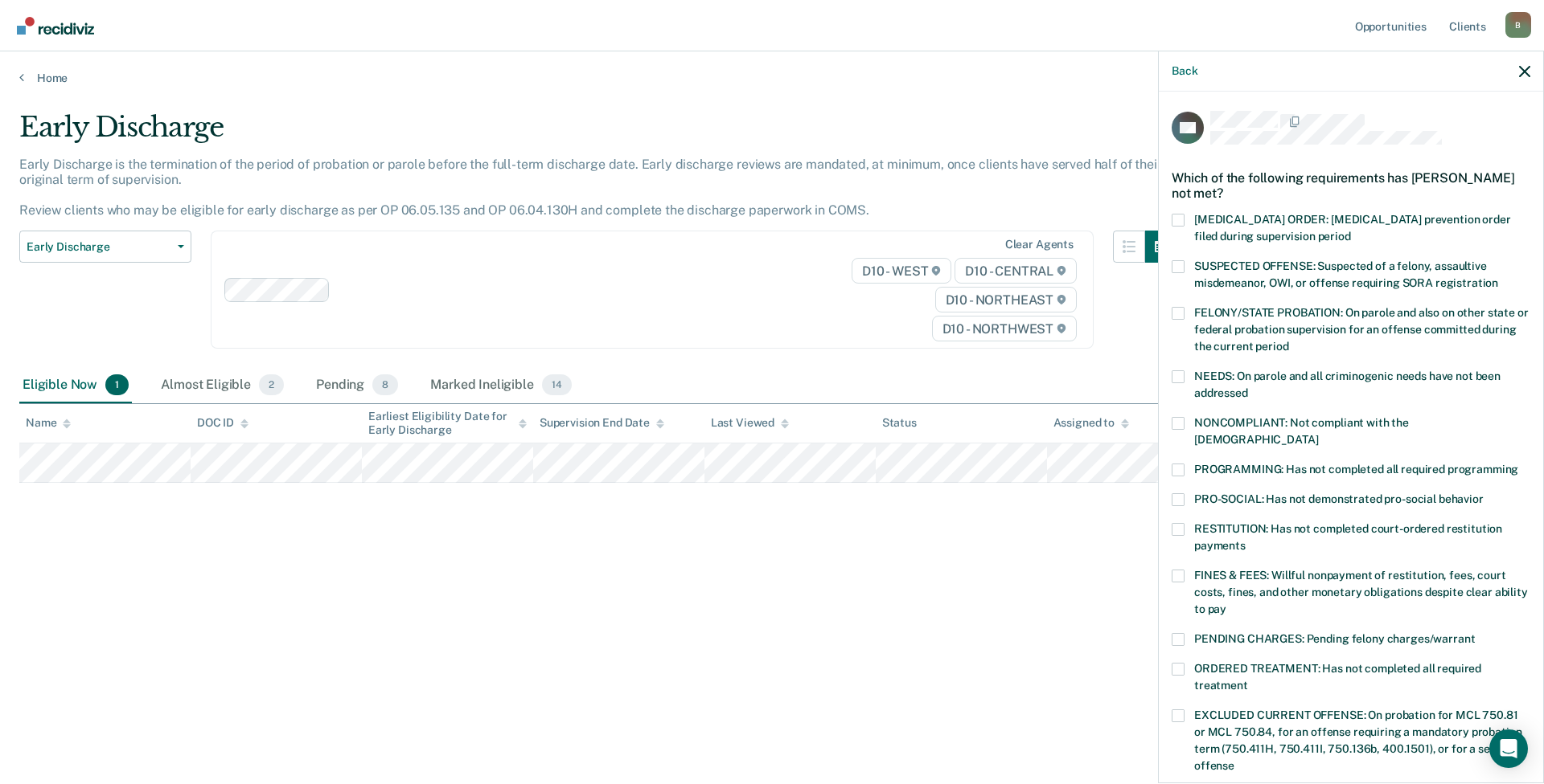
click at [1173, 423] on span at bounding box center [1177, 423] width 13 height 13
click at [1318, 434] on input "NONCOMPLIANT: Not compliant with the [DEMOGRAPHIC_DATA]" at bounding box center [1318, 434] width 0 height 0
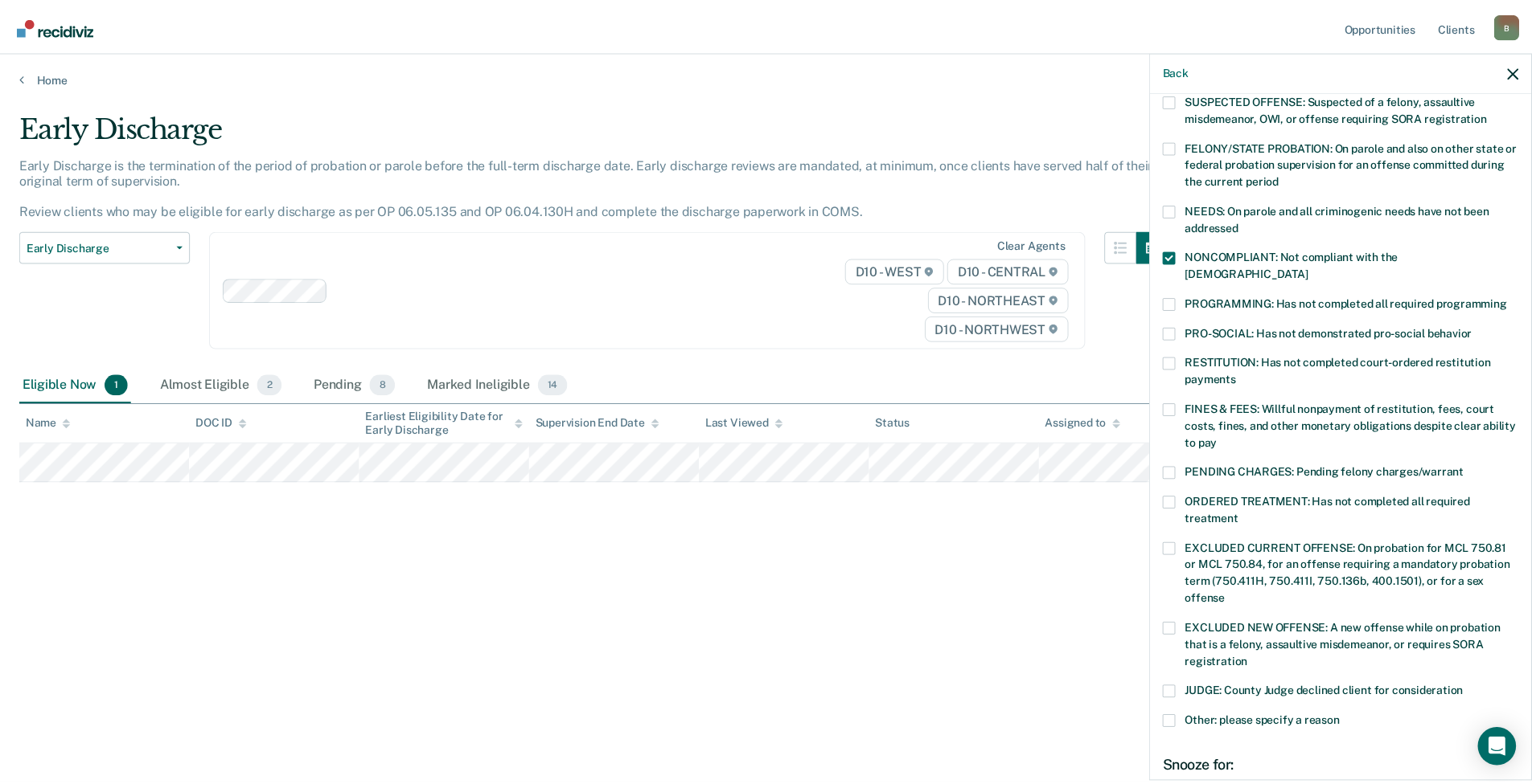
scroll to position [339, 0]
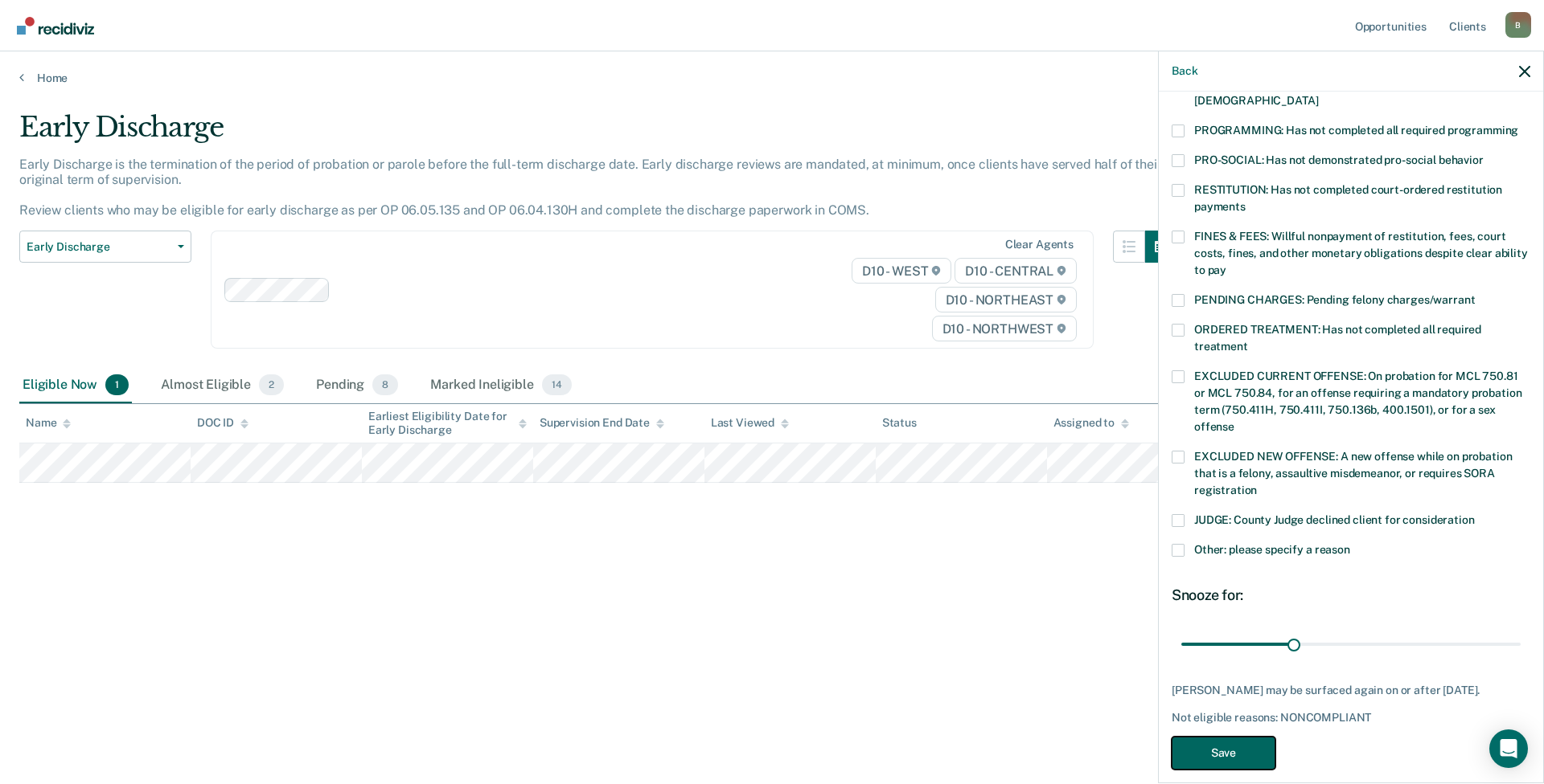
click at [1234, 737] on button "Save" at bounding box center [1222, 754] width 104 height 33
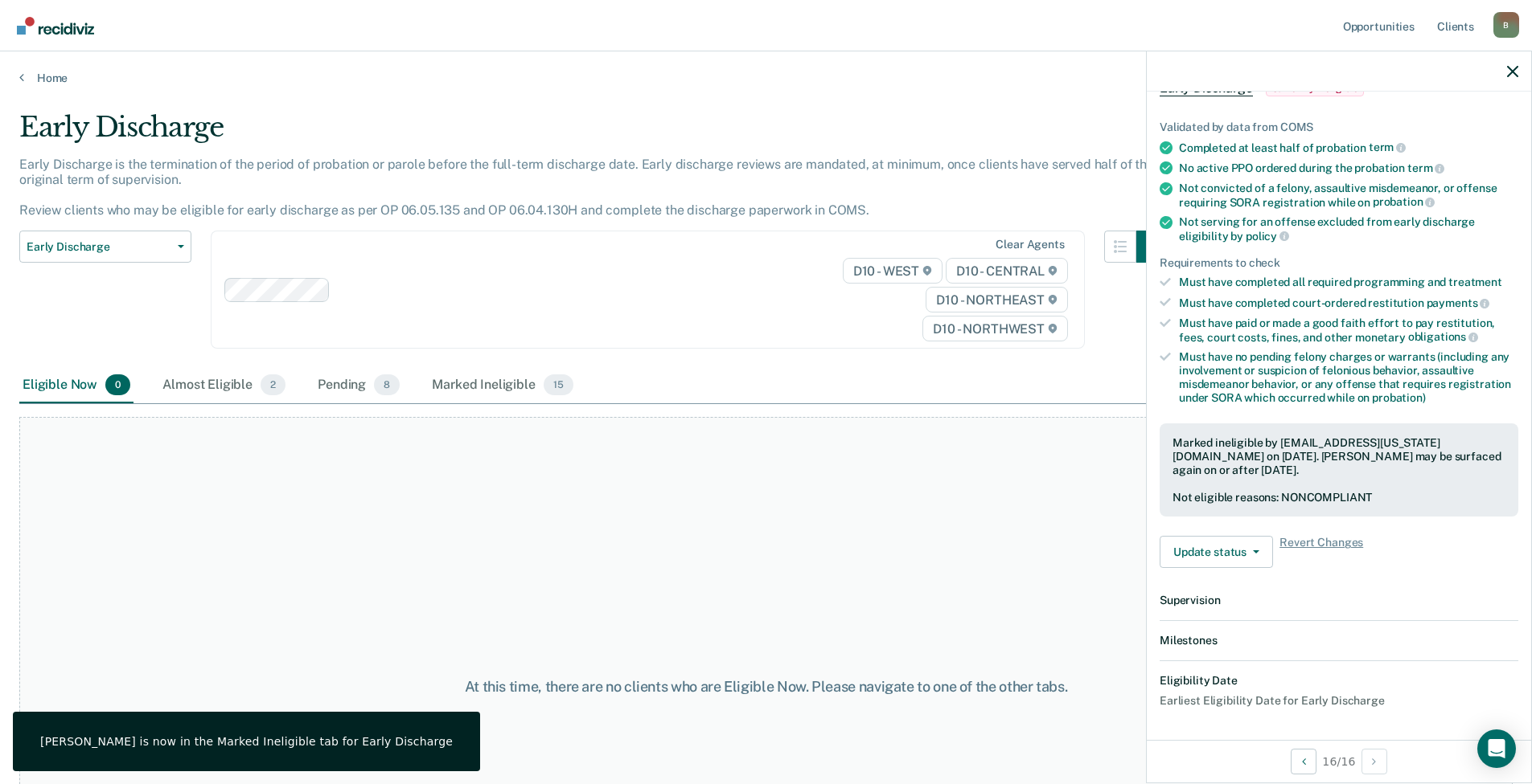
scroll to position [292, 0]
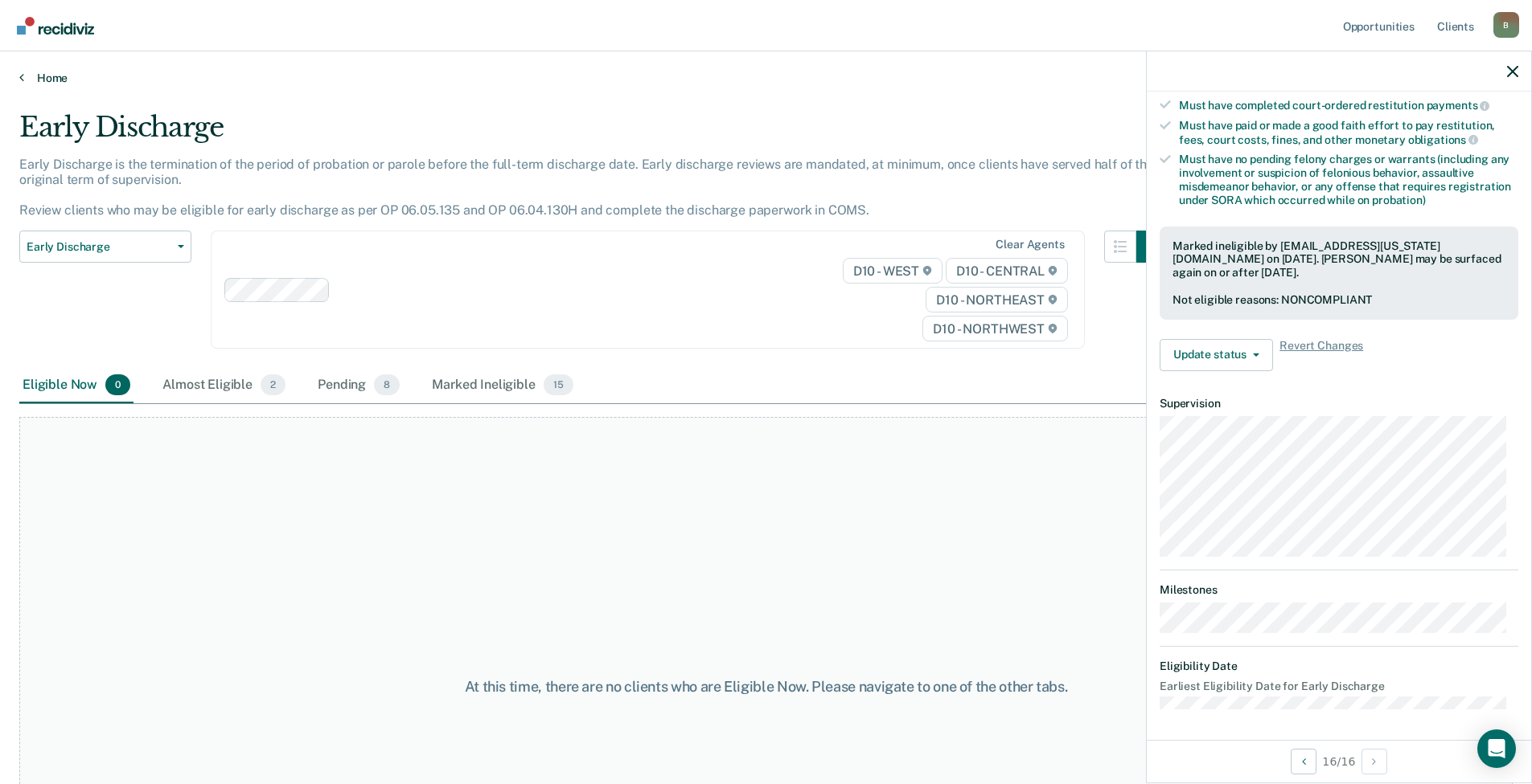
click at [34, 76] on link "Home" at bounding box center [765, 78] width 1493 height 15
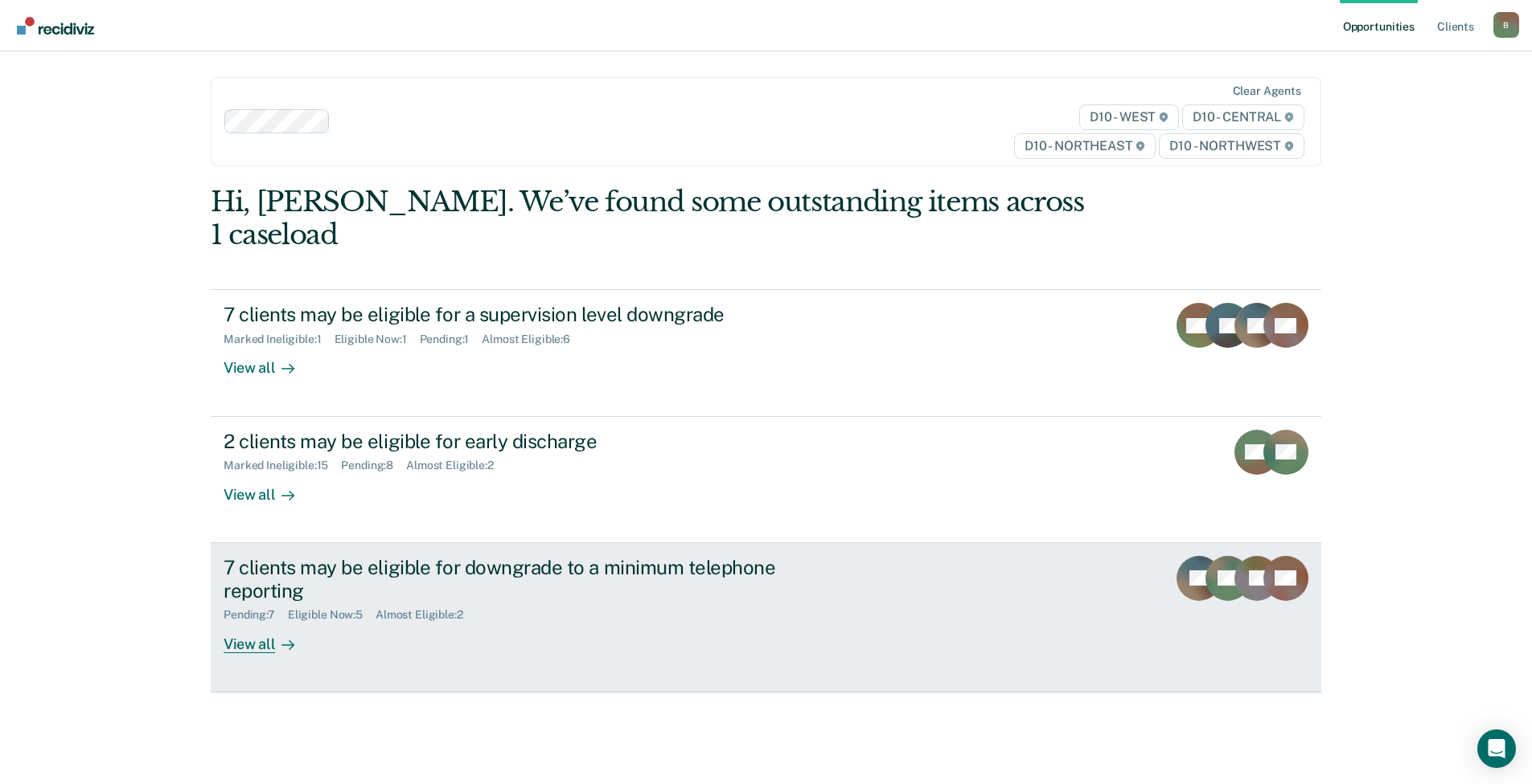
click at [236, 622] on div "View all" at bounding box center [268, 637] width 90 height 31
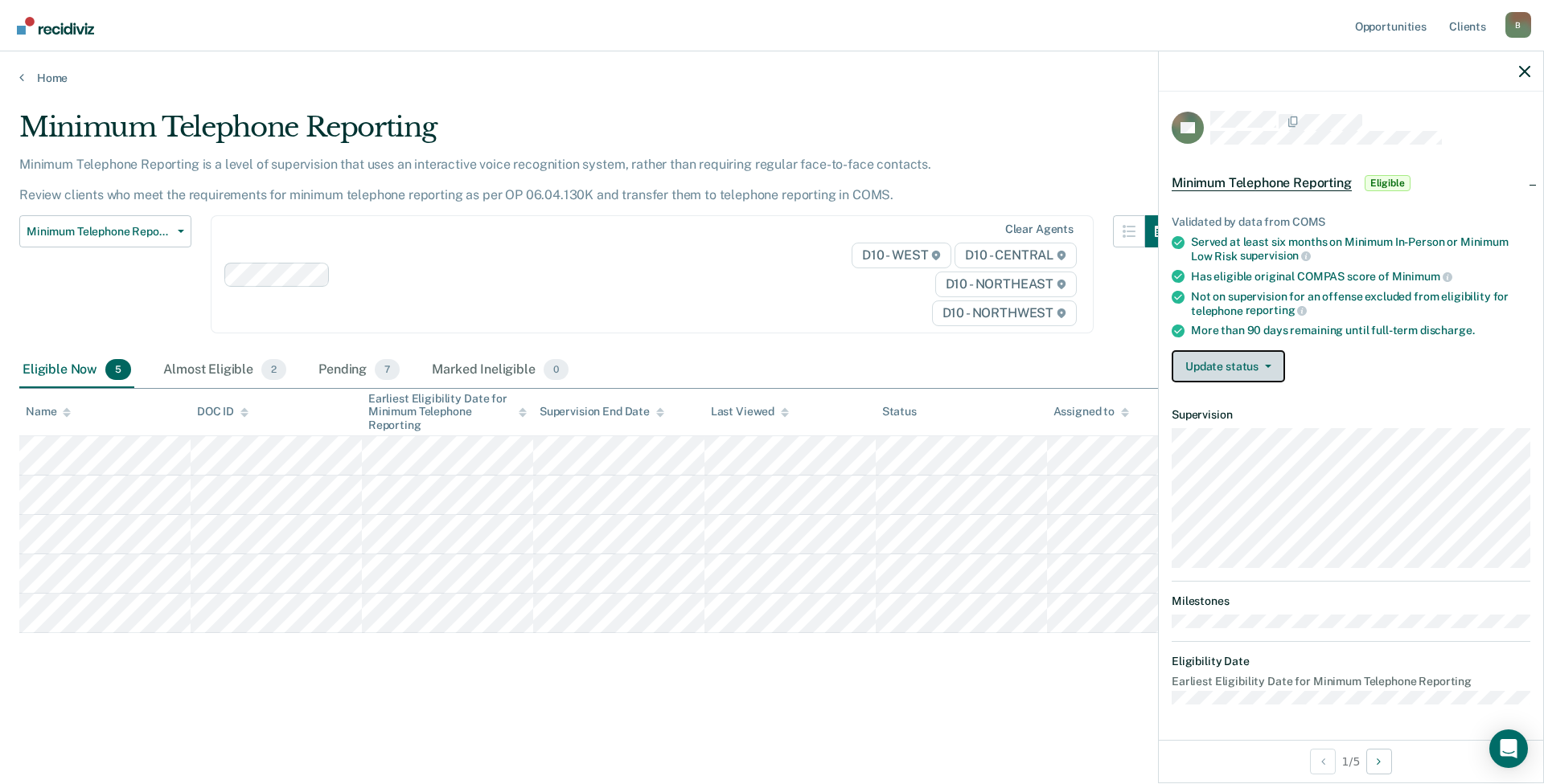
click at [1204, 368] on button "Update status" at bounding box center [1228, 366] width 114 height 32
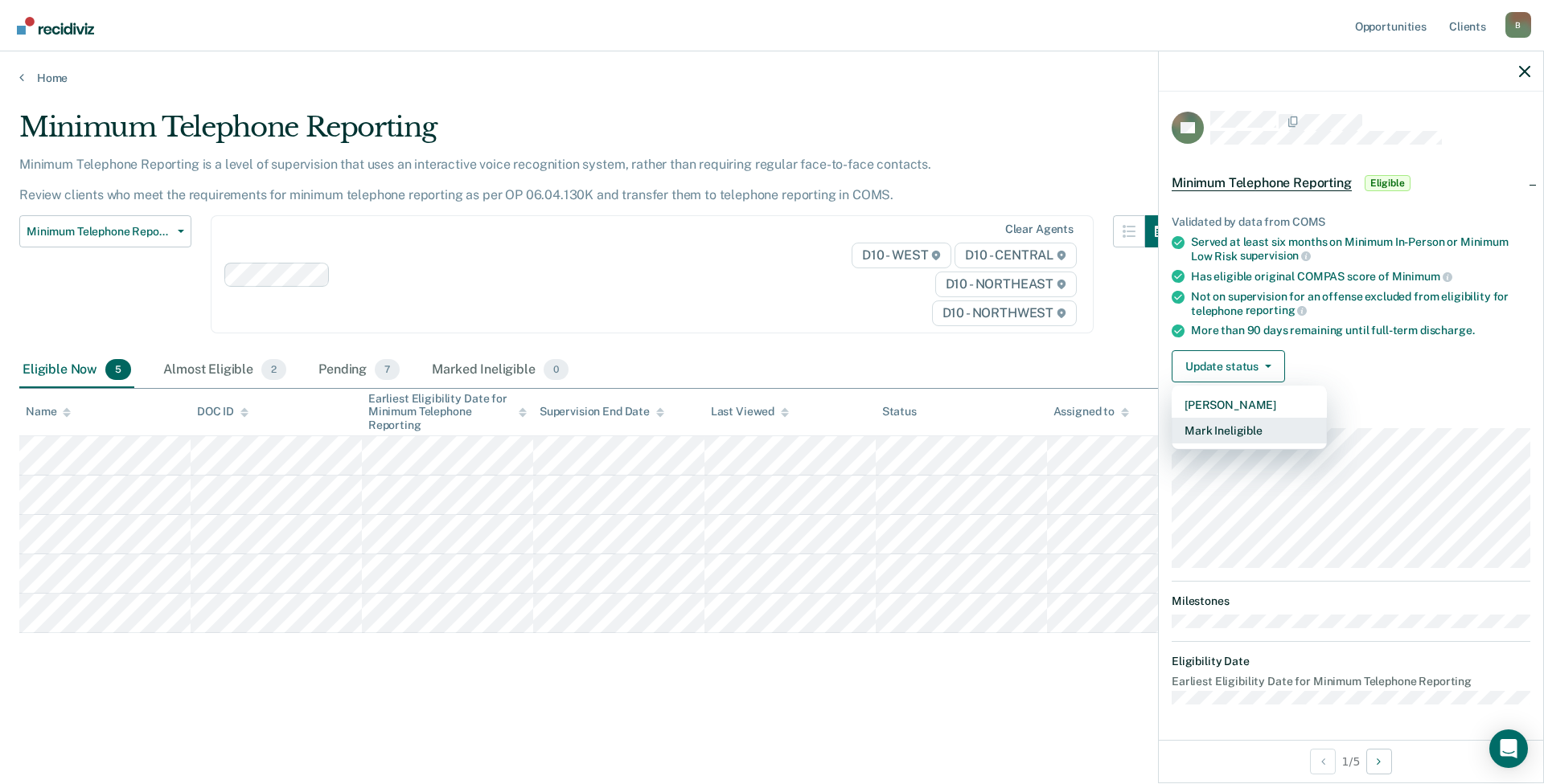
click at [1229, 433] on button "Mark Ineligible" at bounding box center [1248, 430] width 155 height 26
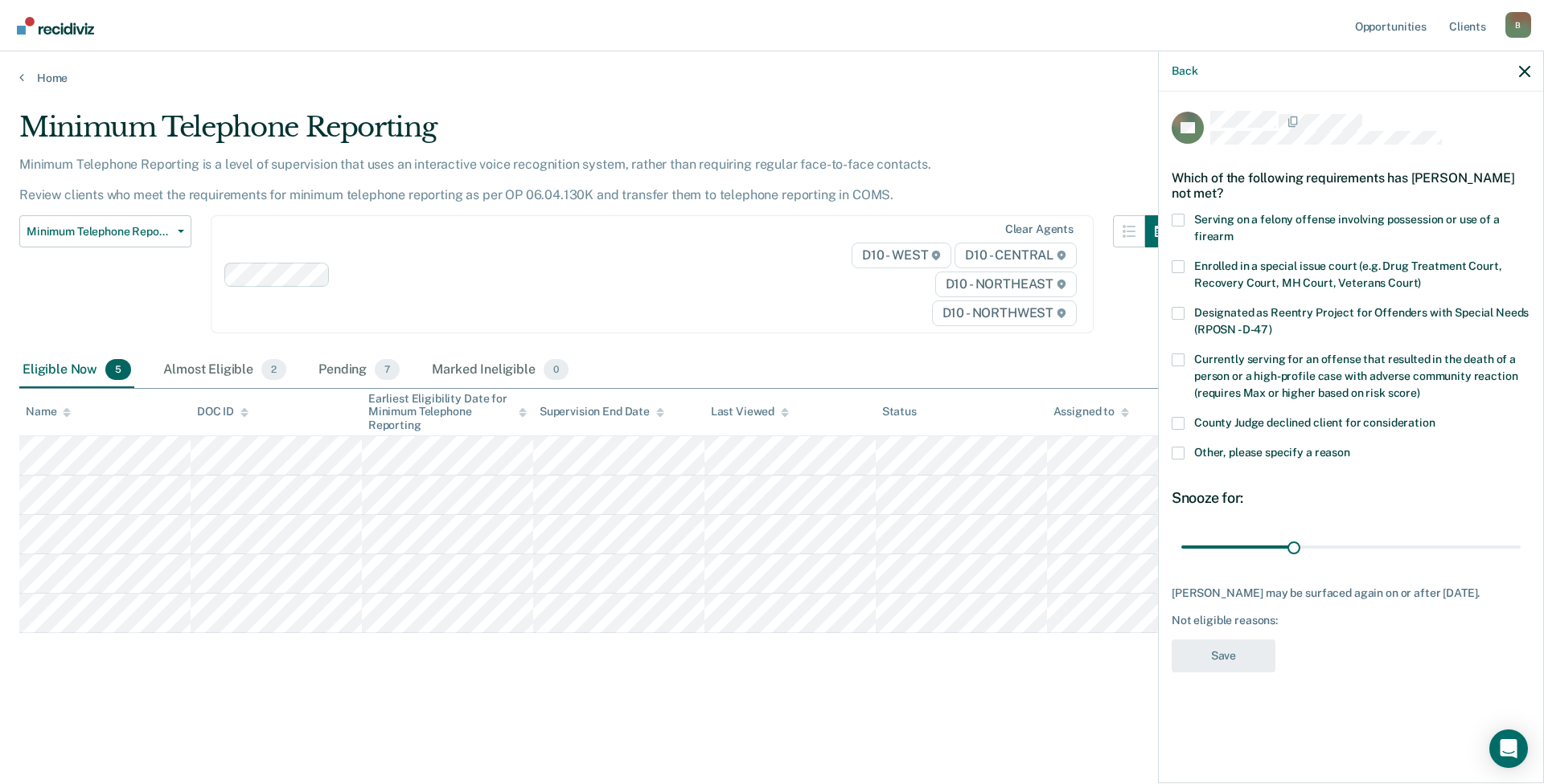
click at [1180, 447] on span at bounding box center [1177, 453] width 13 height 13
click at [1350, 447] on input "Other, please specify a reason" at bounding box center [1350, 447] width 0 height 0
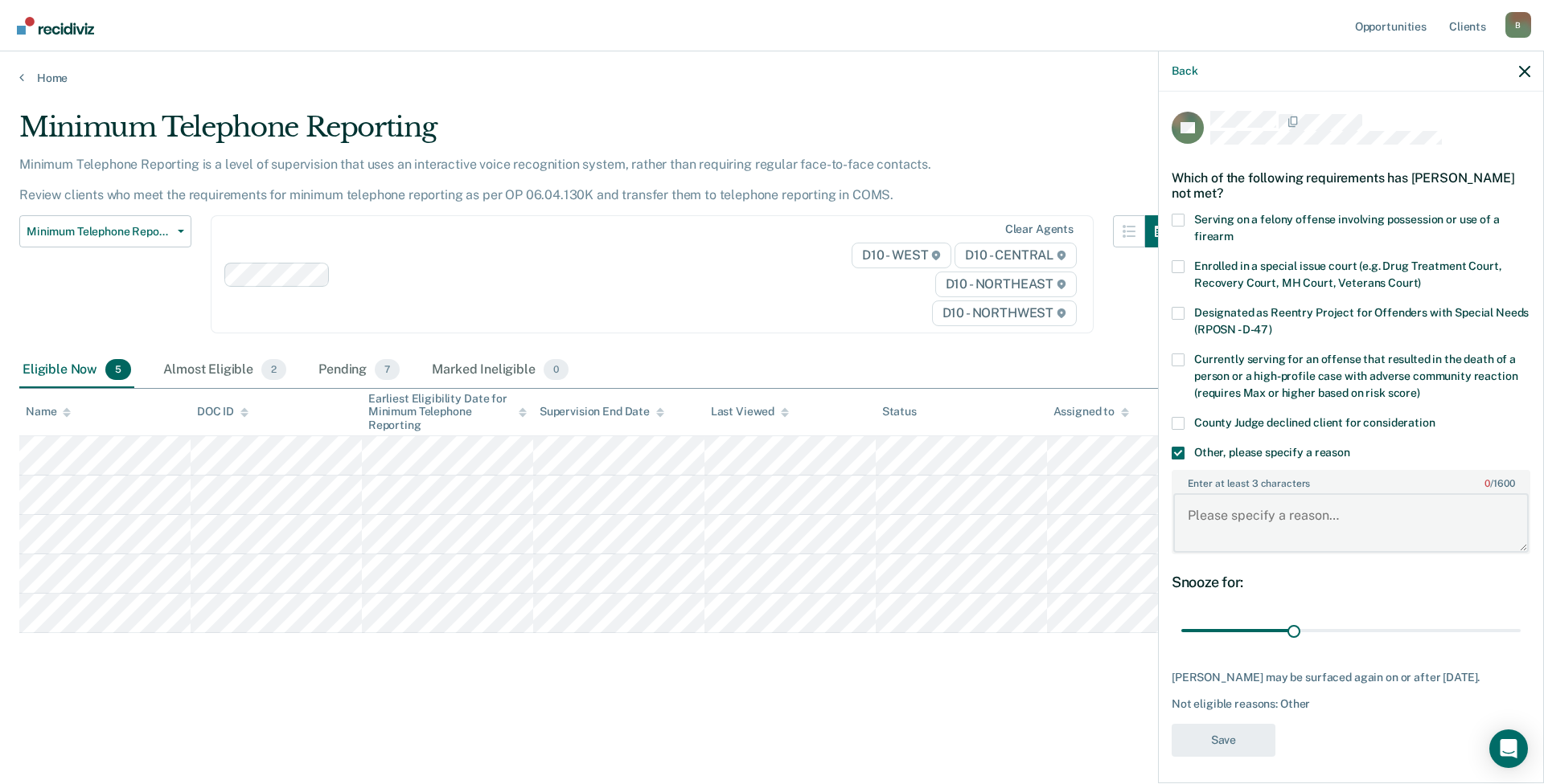
click at [1213, 501] on textarea "Enter at least 3 characters 0 / 1600" at bounding box center [1351, 523] width 356 height 60
type textarea "Needs to enroll in CBT"
click at [1215, 724] on button "Save" at bounding box center [1222, 741] width 104 height 33
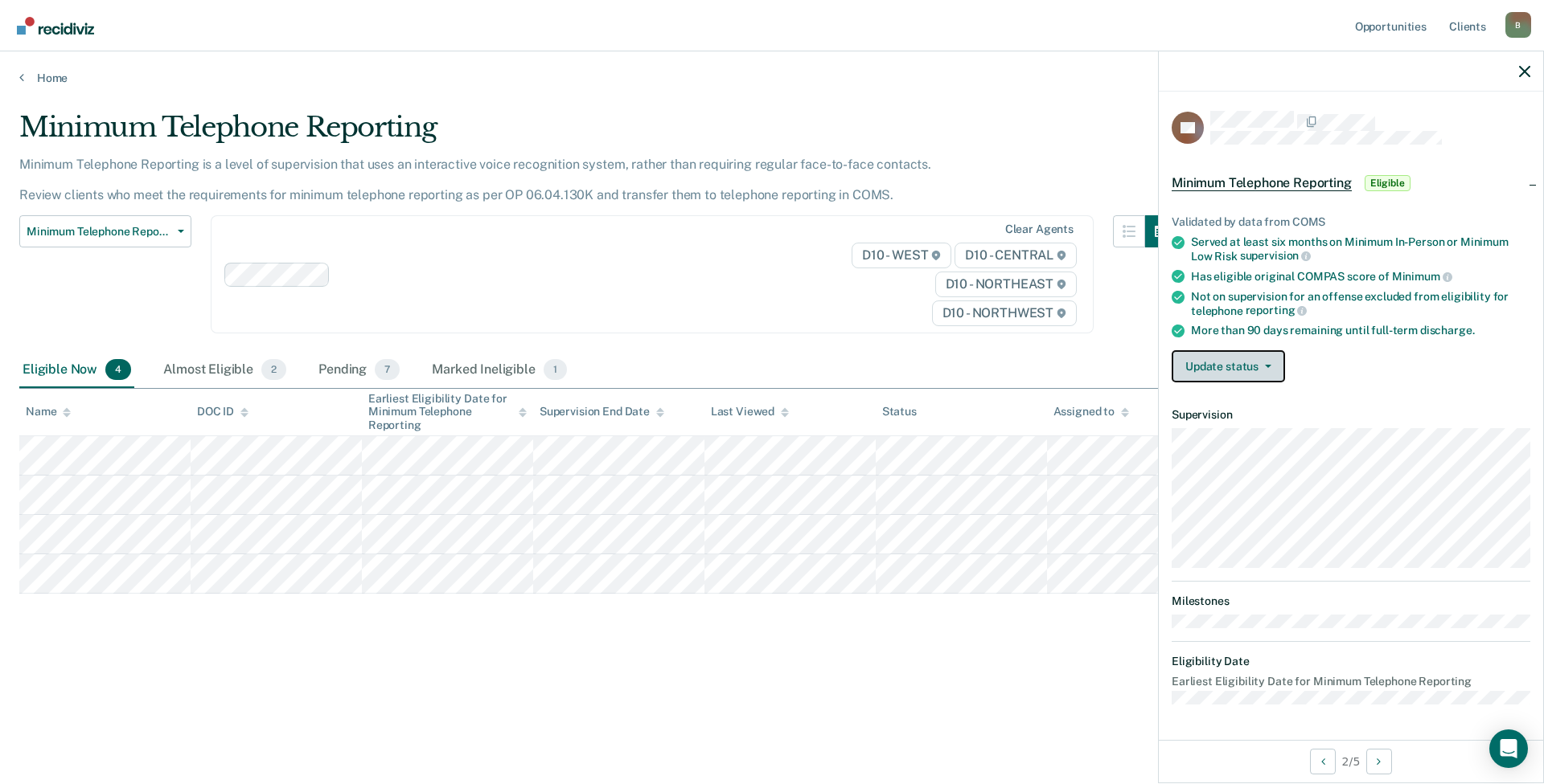
click at [1207, 358] on button "Update status" at bounding box center [1228, 366] width 114 height 32
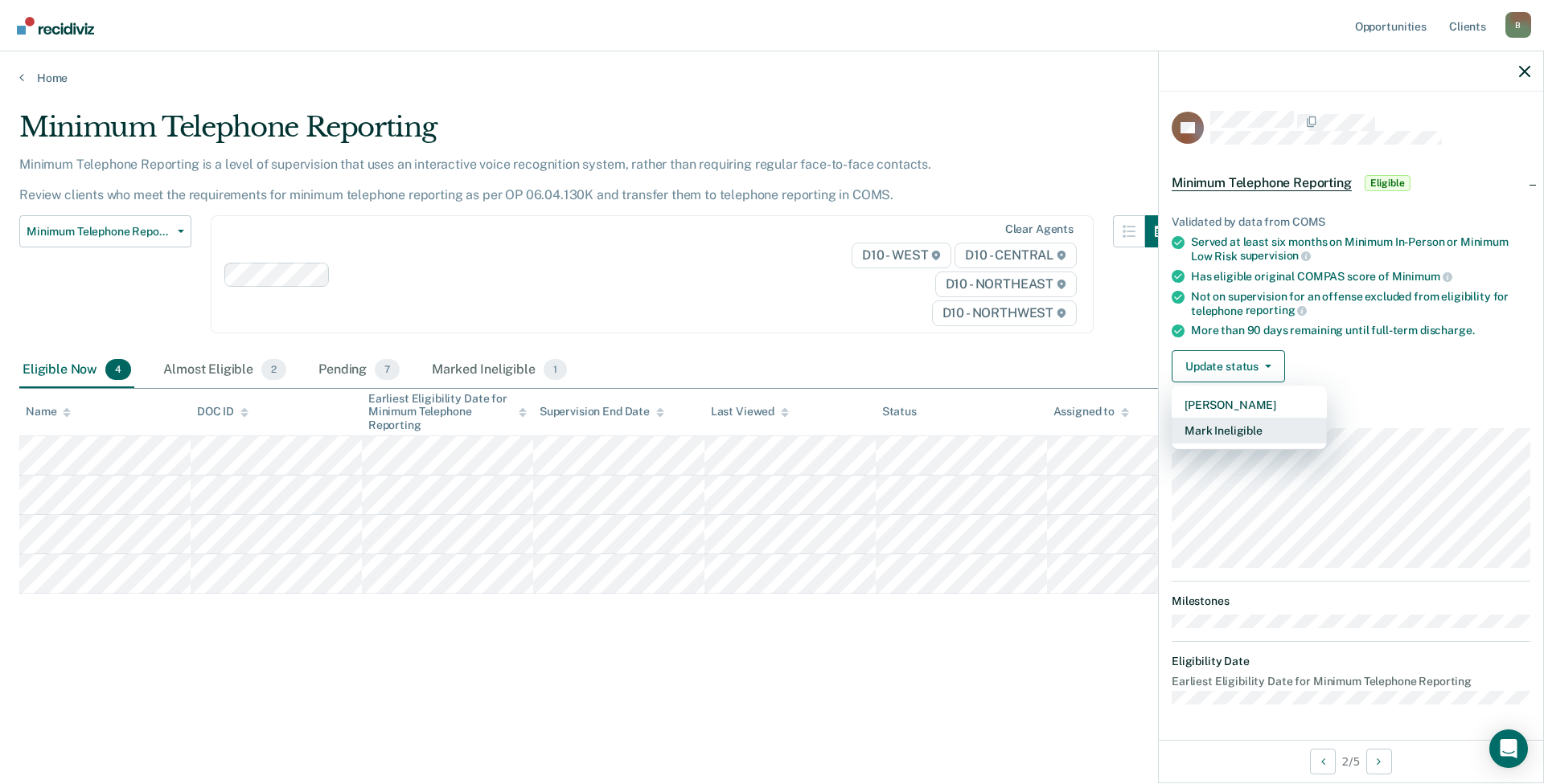
click at [1217, 437] on button "Mark Ineligible" at bounding box center [1248, 430] width 155 height 26
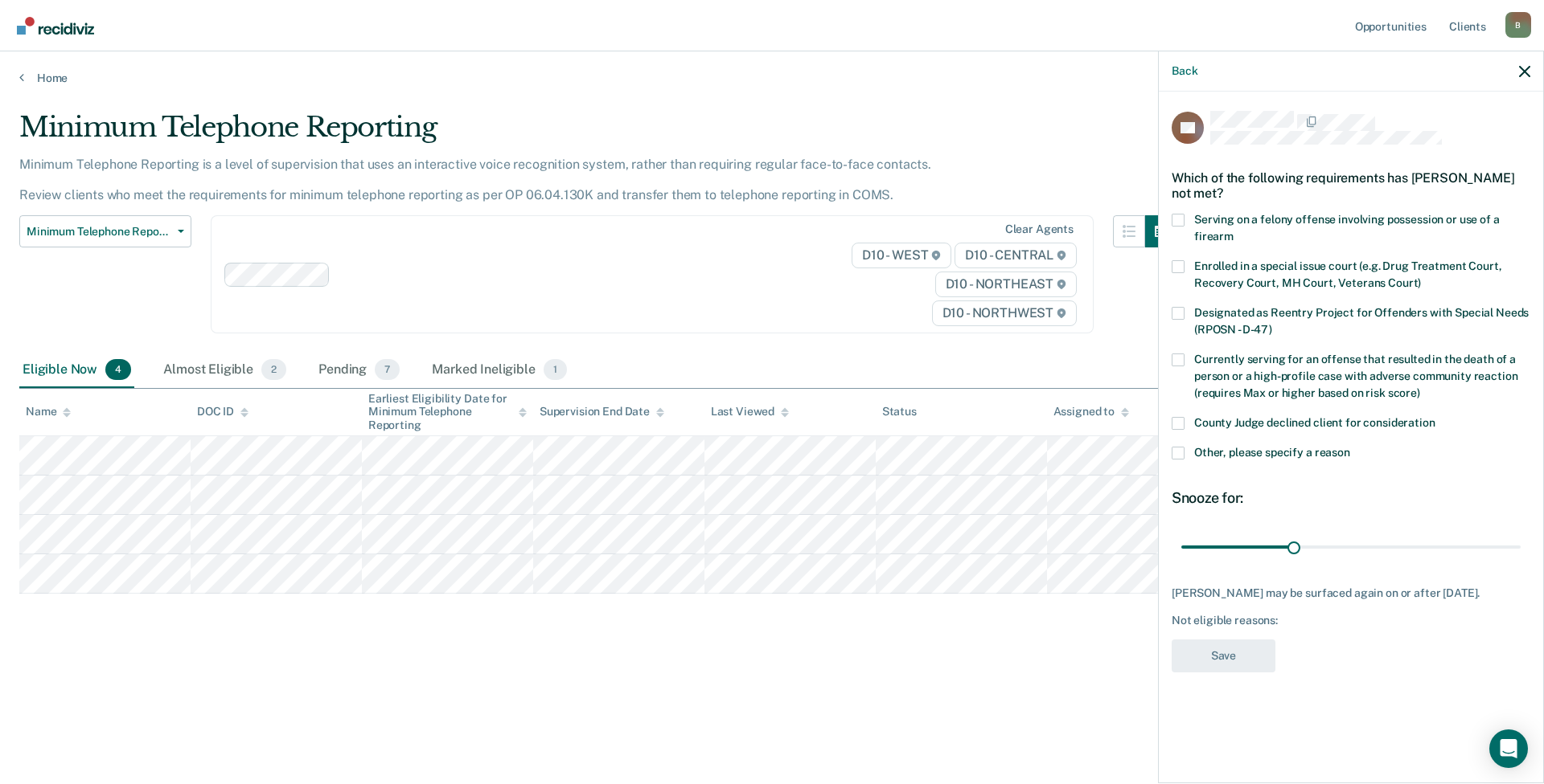
click at [1186, 452] on label "Other, please specify a reason" at bounding box center [1350, 455] width 358 height 16
click at [1350, 447] on input "Other, please specify a reason" at bounding box center [1350, 447] width 0 height 0
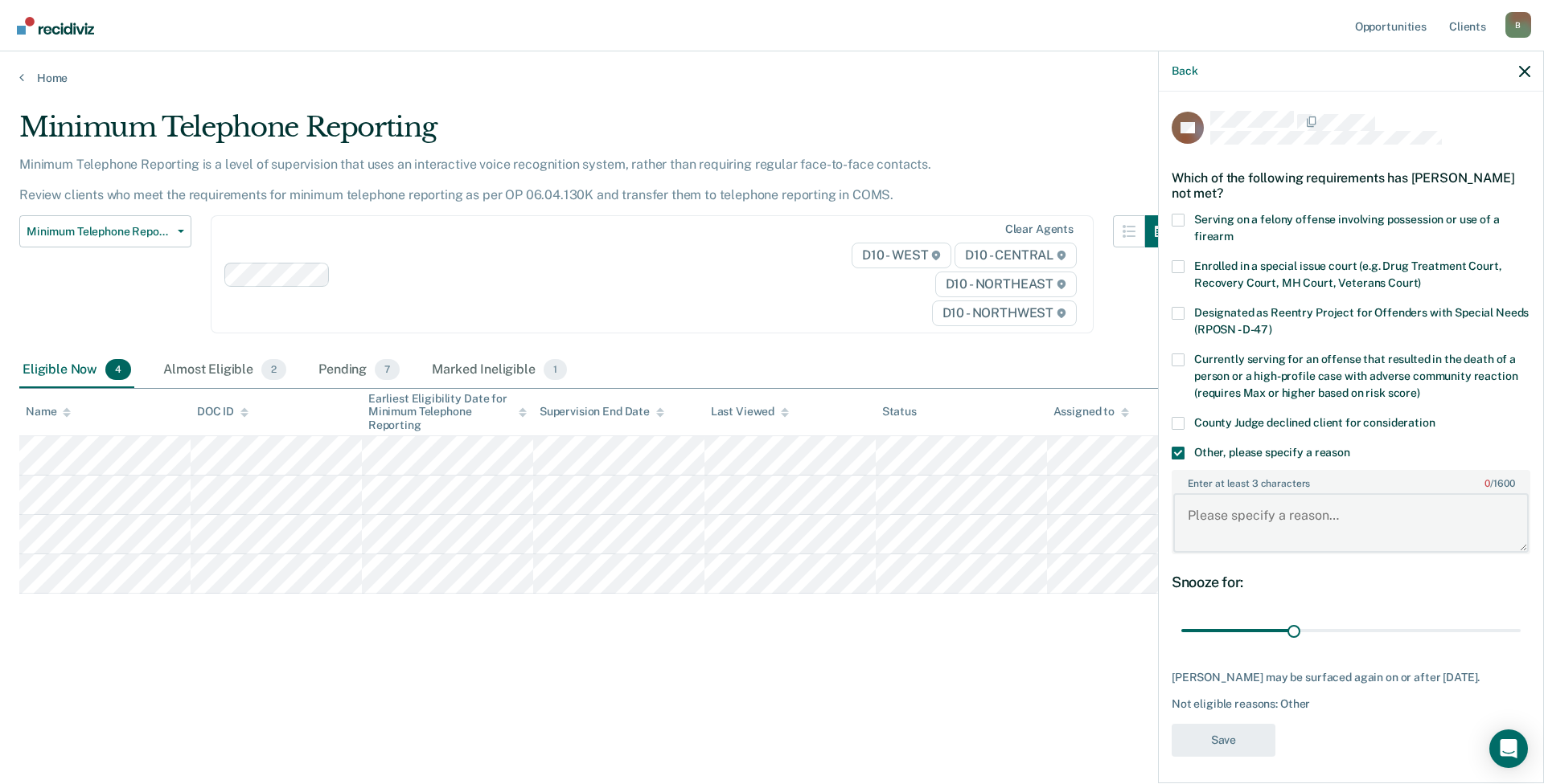
click at [1199, 518] on textarea "Enter at least 3 characters 0 / 1600" at bounding box center [1351, 523] width 356 height 60
type textarea "Needs to resume DV and begin community service hours"
click at [1208, 743] on button "Save" at bounding box center [1222, 741] width 104 height 33
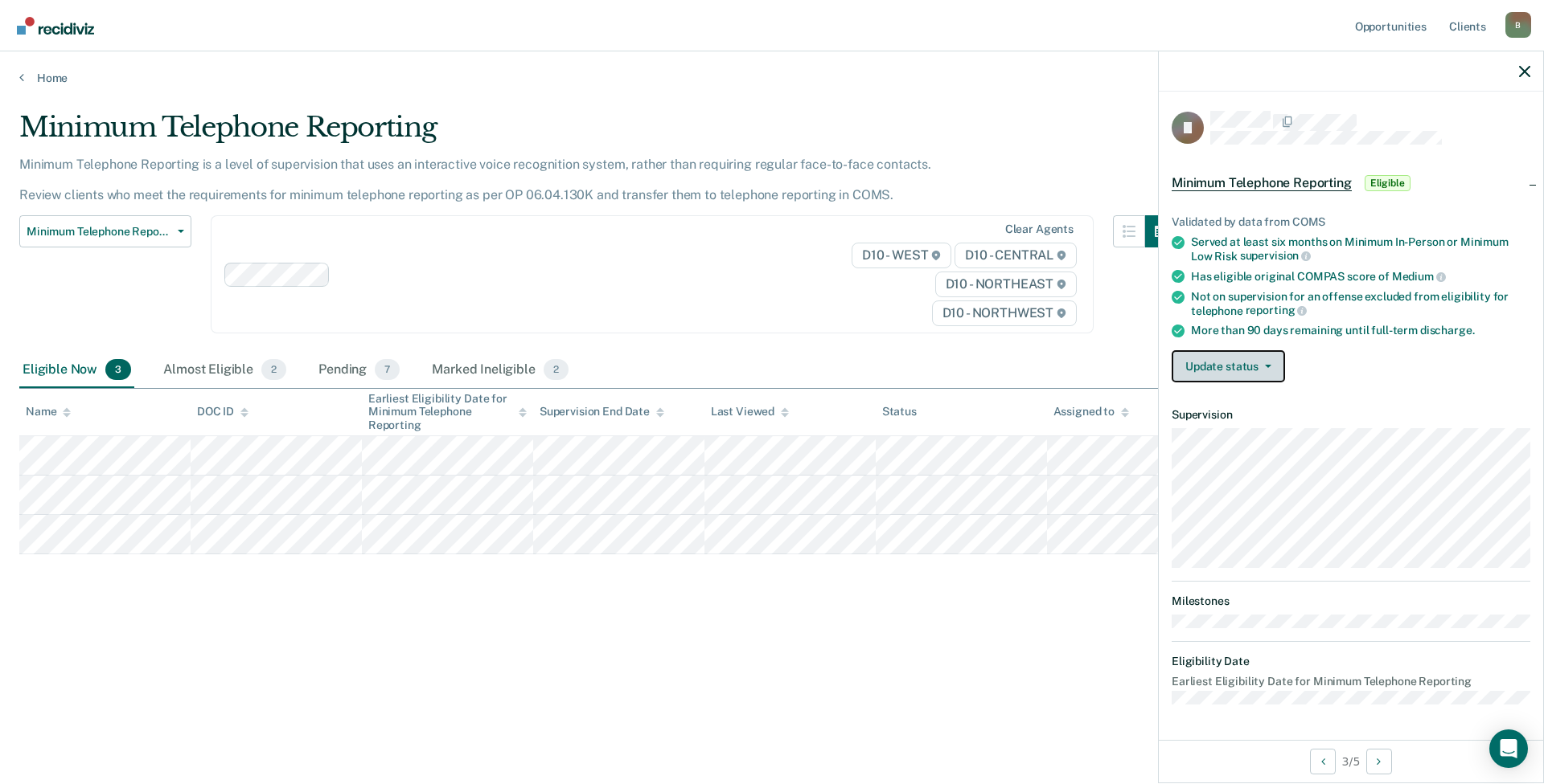
click at [1229, 370] on button "Update status" at bounding box center [1228, 366] width 114 height 32
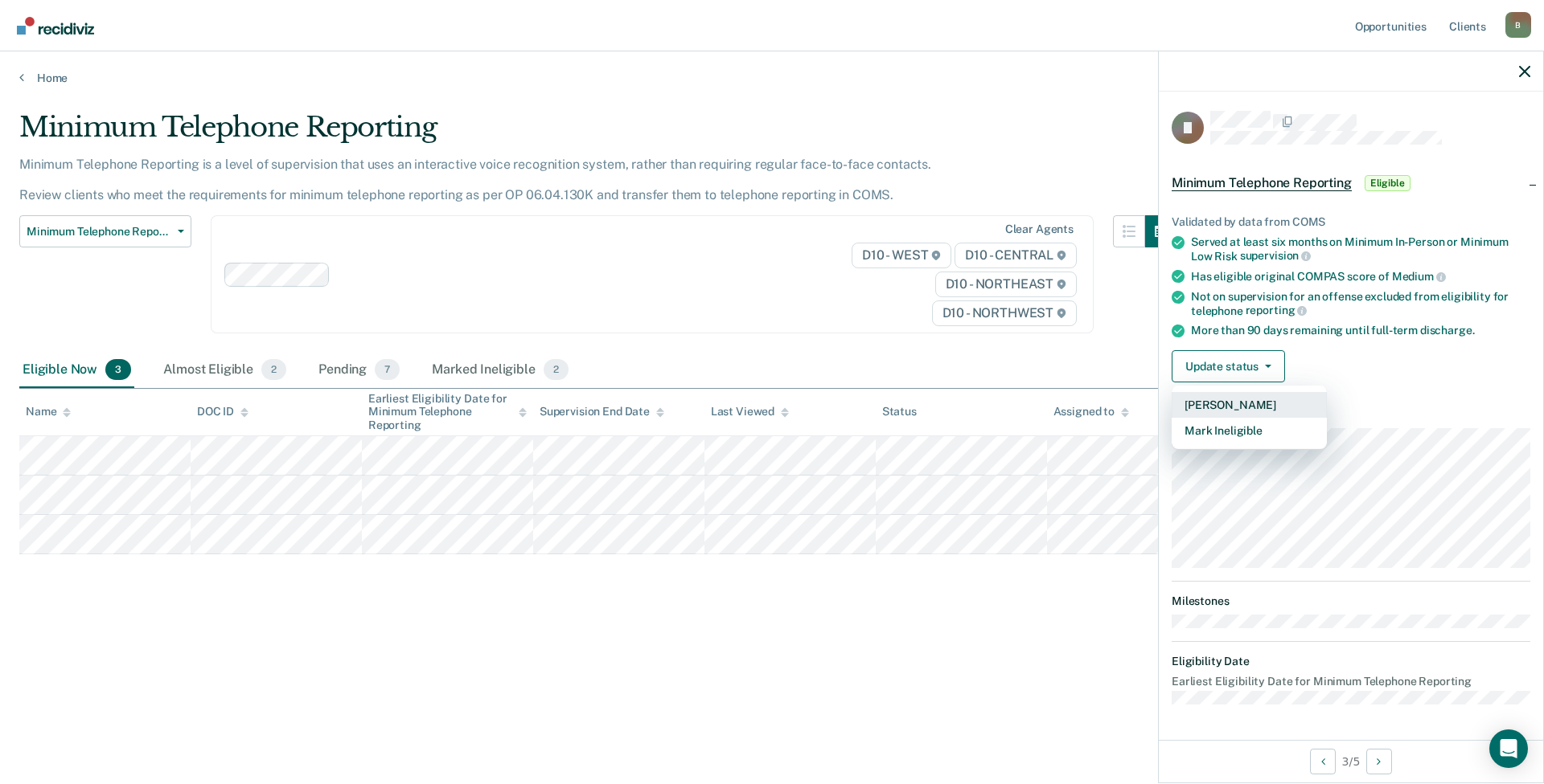
click at [1248, 407] on button "[PERSON_NAME]" at bounding box center [1248, 405] width 155 height 26
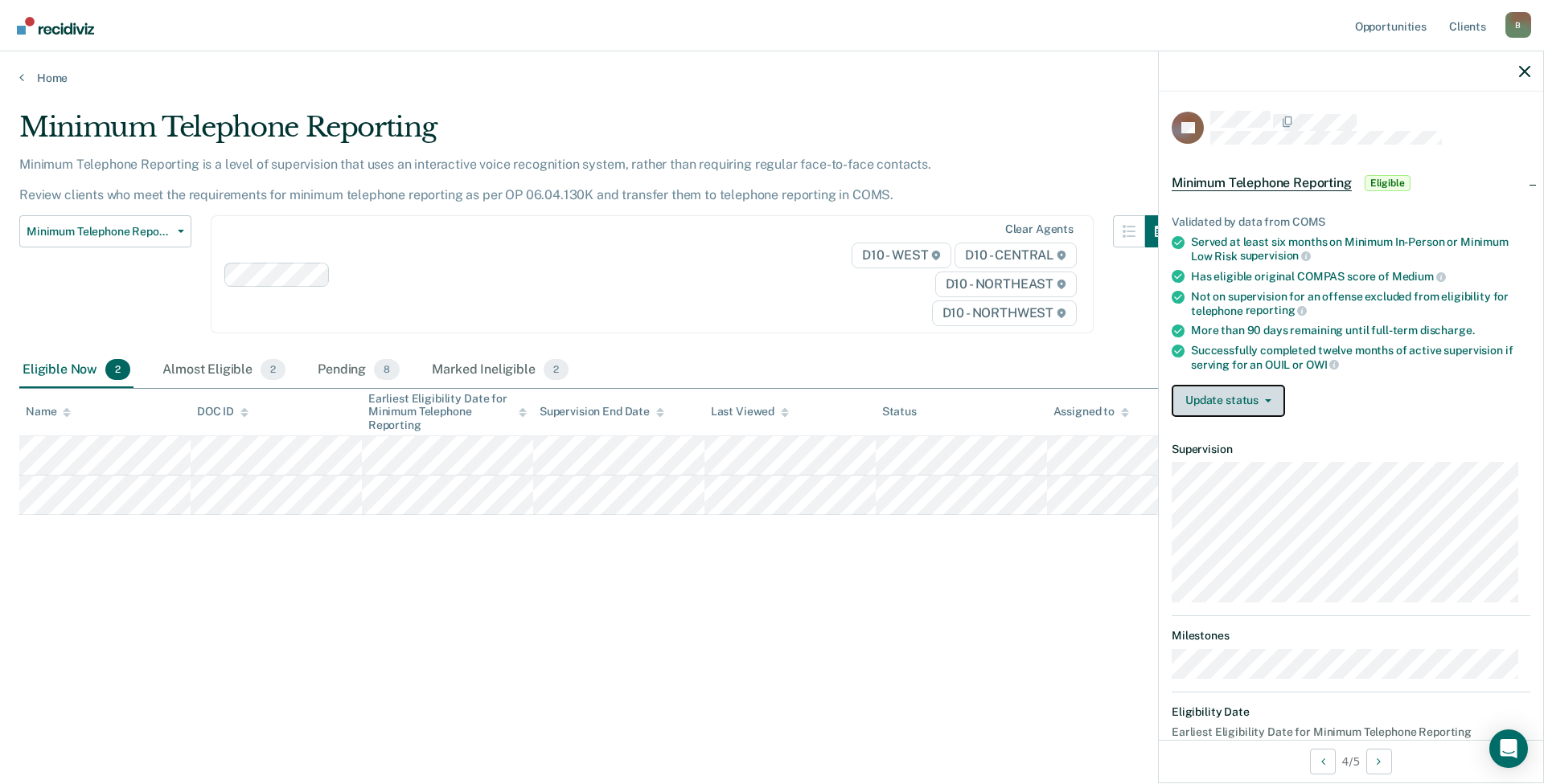
click at [1238, 403] on button "Update status" at bounding box center [1228, 400] width 114 height 32
click at [1255, 436] on button "[PERSON_NAME]" at bounding box center [1248, 440] width 155 height 26
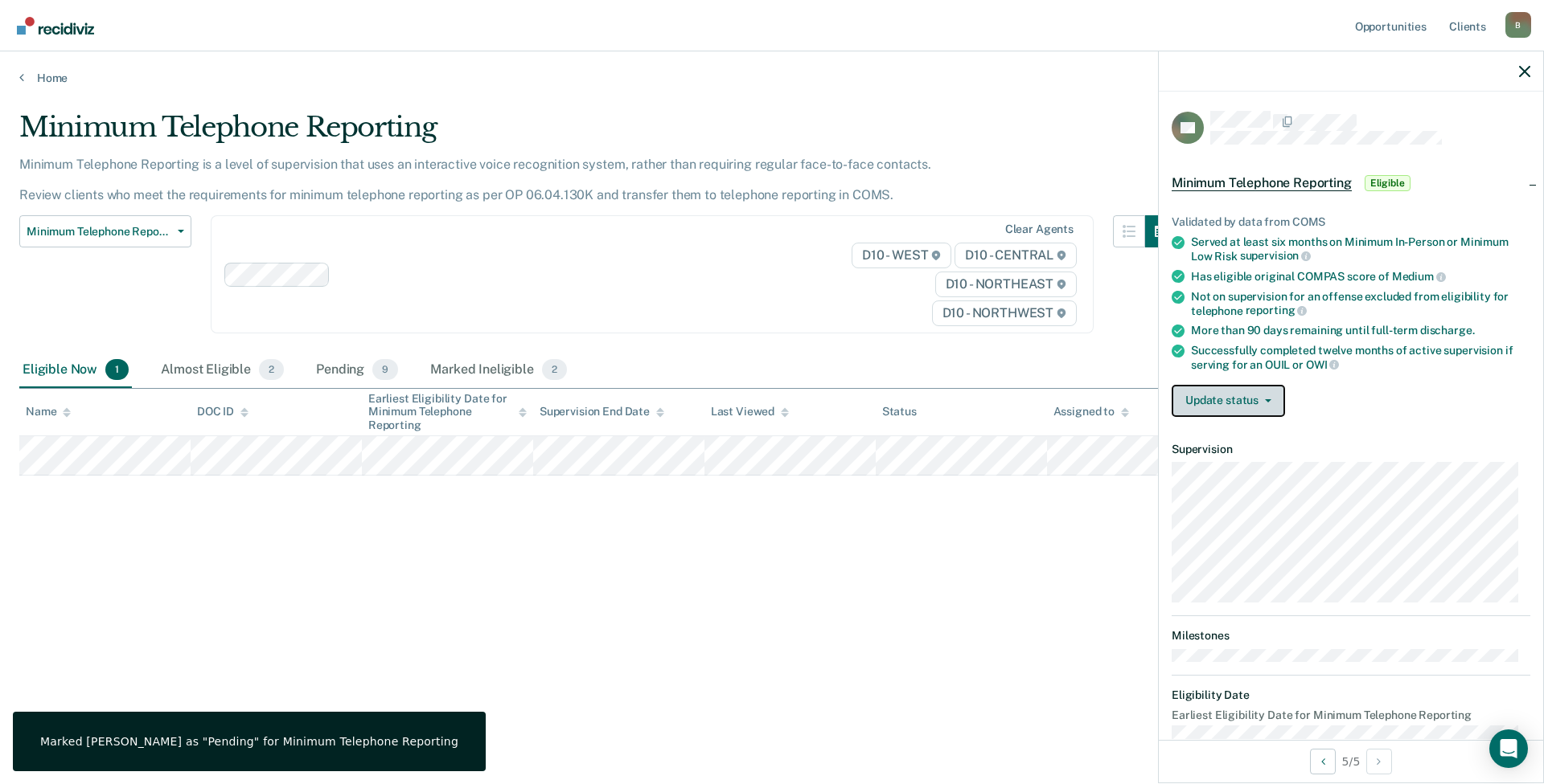
click at [1248, 389] on button "Update status" at bounding box center [1228, 400] width 114 height 32
click at [1269, 468] on button "Mark Ineligible" at bounding box center [1248, 465] width 155 height 26
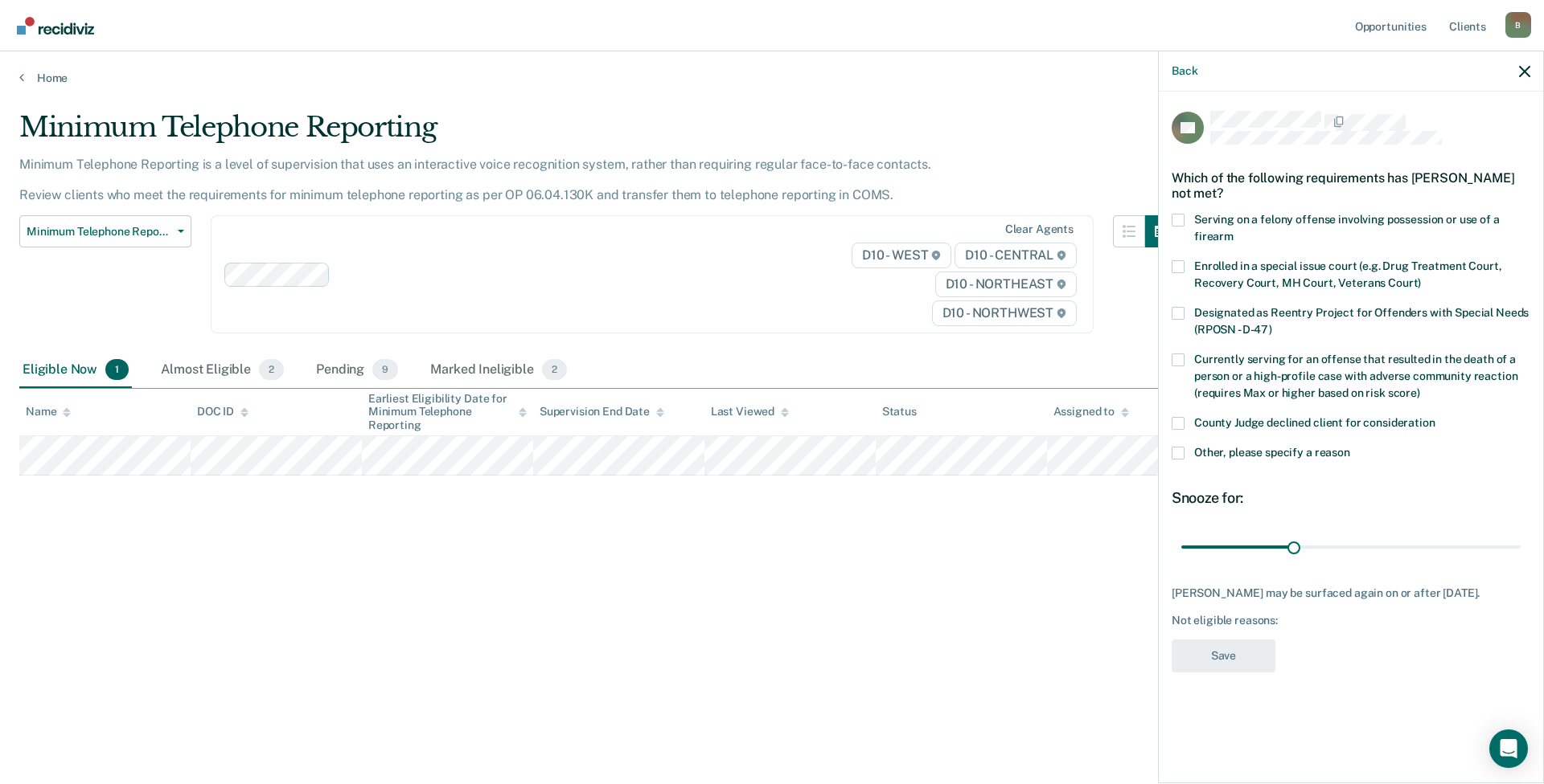
click at [1177, 448] on span at bounding box center [1177, 453] width 13 height 13
click at [1350, 447] on input "Other, please specify a reason" at bounding box center [1350, 447] width 0 height 0
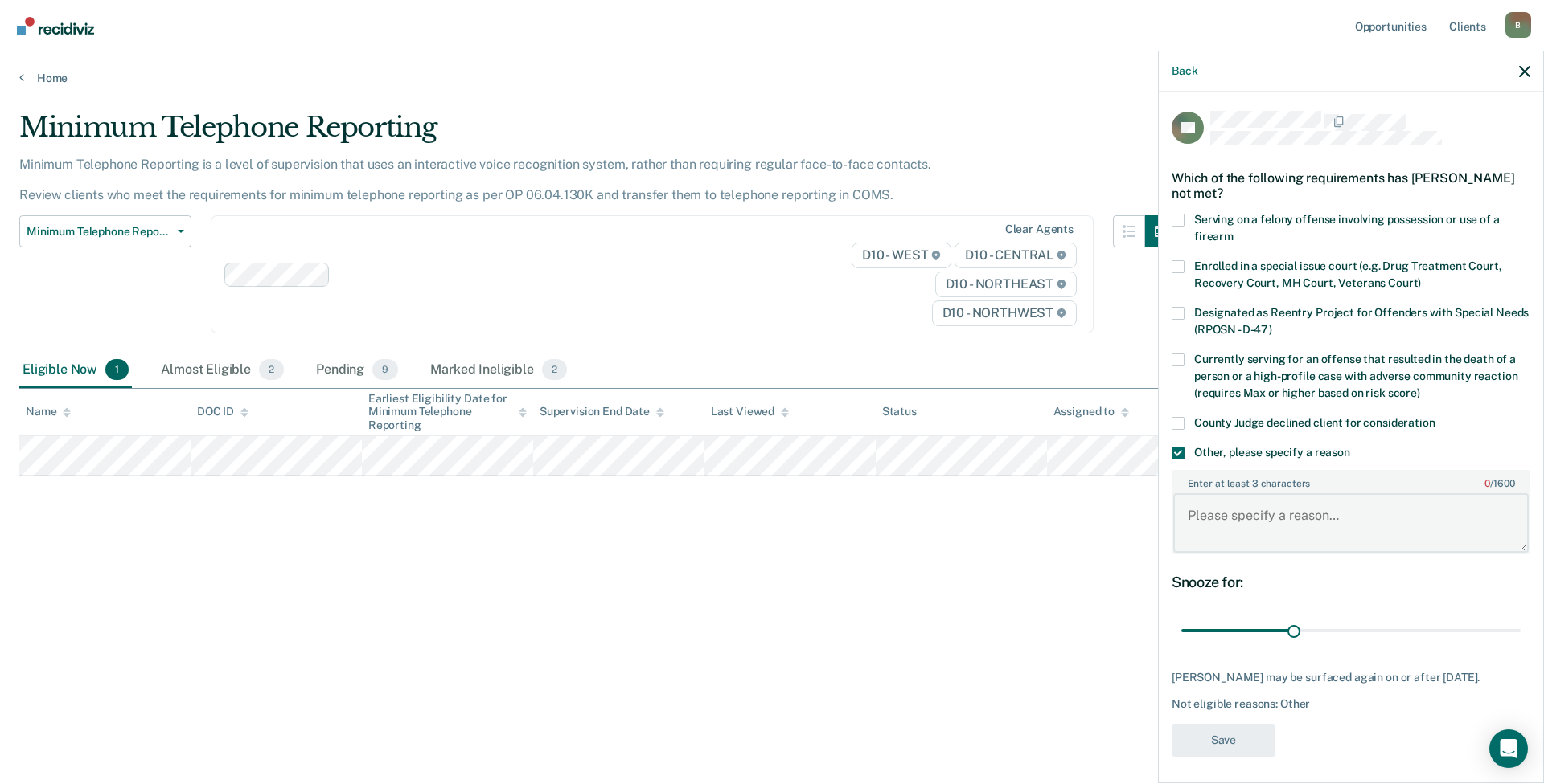
click at [1213, 516] on textarea "Enter at least 3 characters 0 / 1600" at bounding box center [1351, 523] width 356 height 60
click at [1180, 449] on span at bounding box center [1177, 453] width 13 height 13
click at [1350, 447] on input "Other, please specify a reason" at bounding box center [1350, 447] width 0 height 0
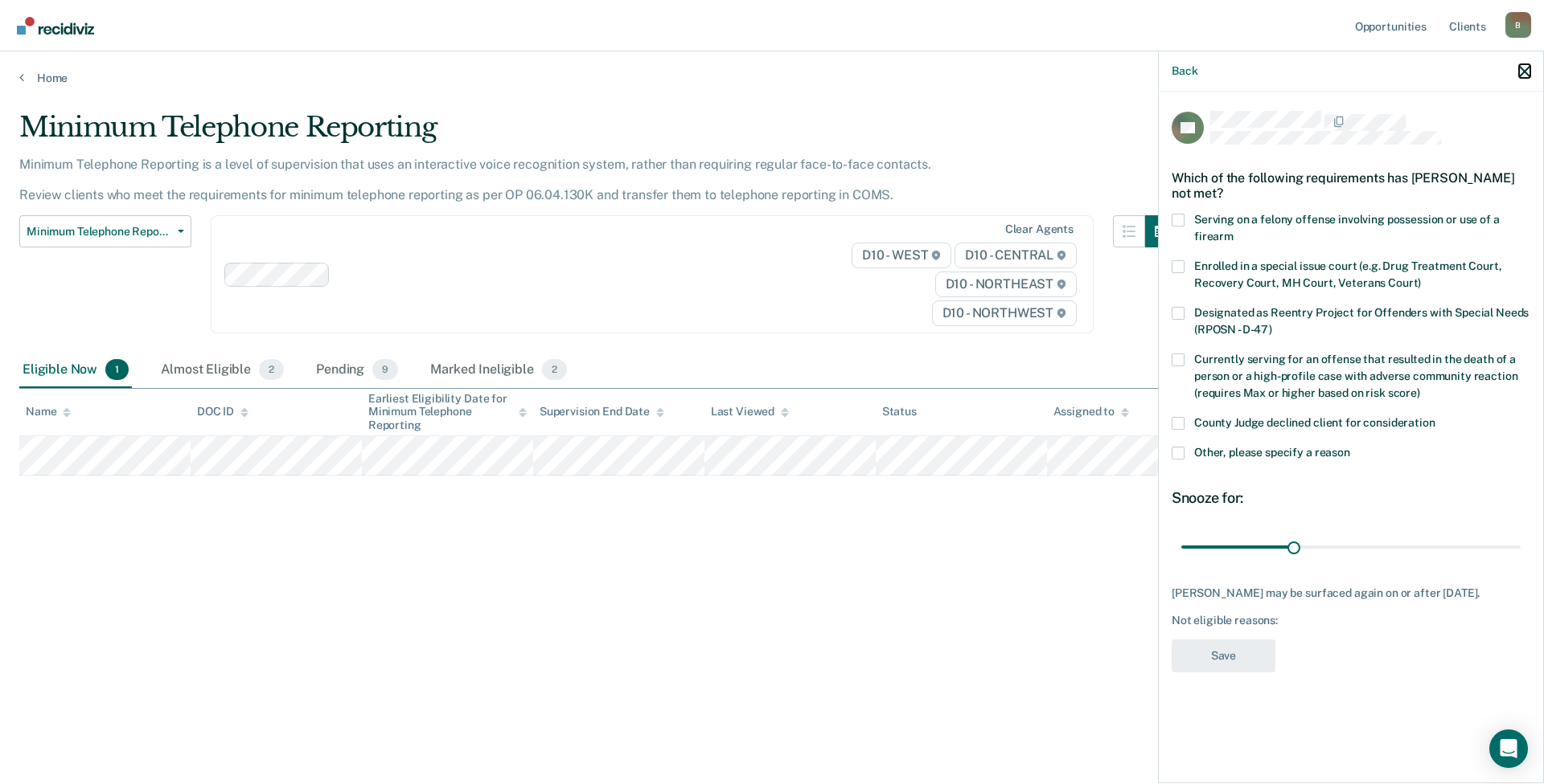
click at [1526, 75] on icon "button" at bounding box center [1525, 71] width 11 height 11
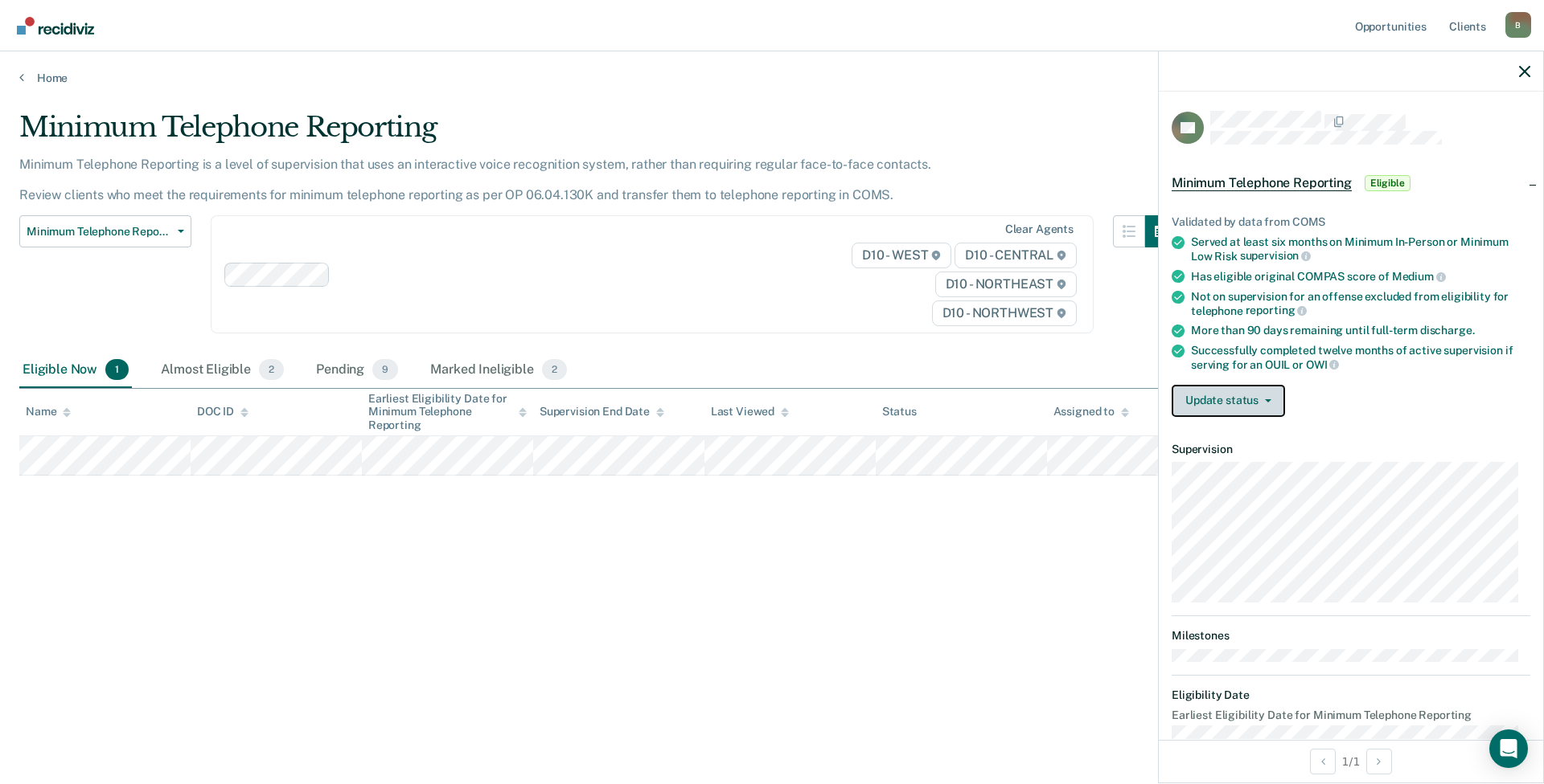
click at [1231, 406] on button "Update status" at bounding box center [1228, 400] width 114 height 32
click at [1269, 431] on button "[PERSON_NAME]" at bounding box center [1248, 440] width 155 height 26
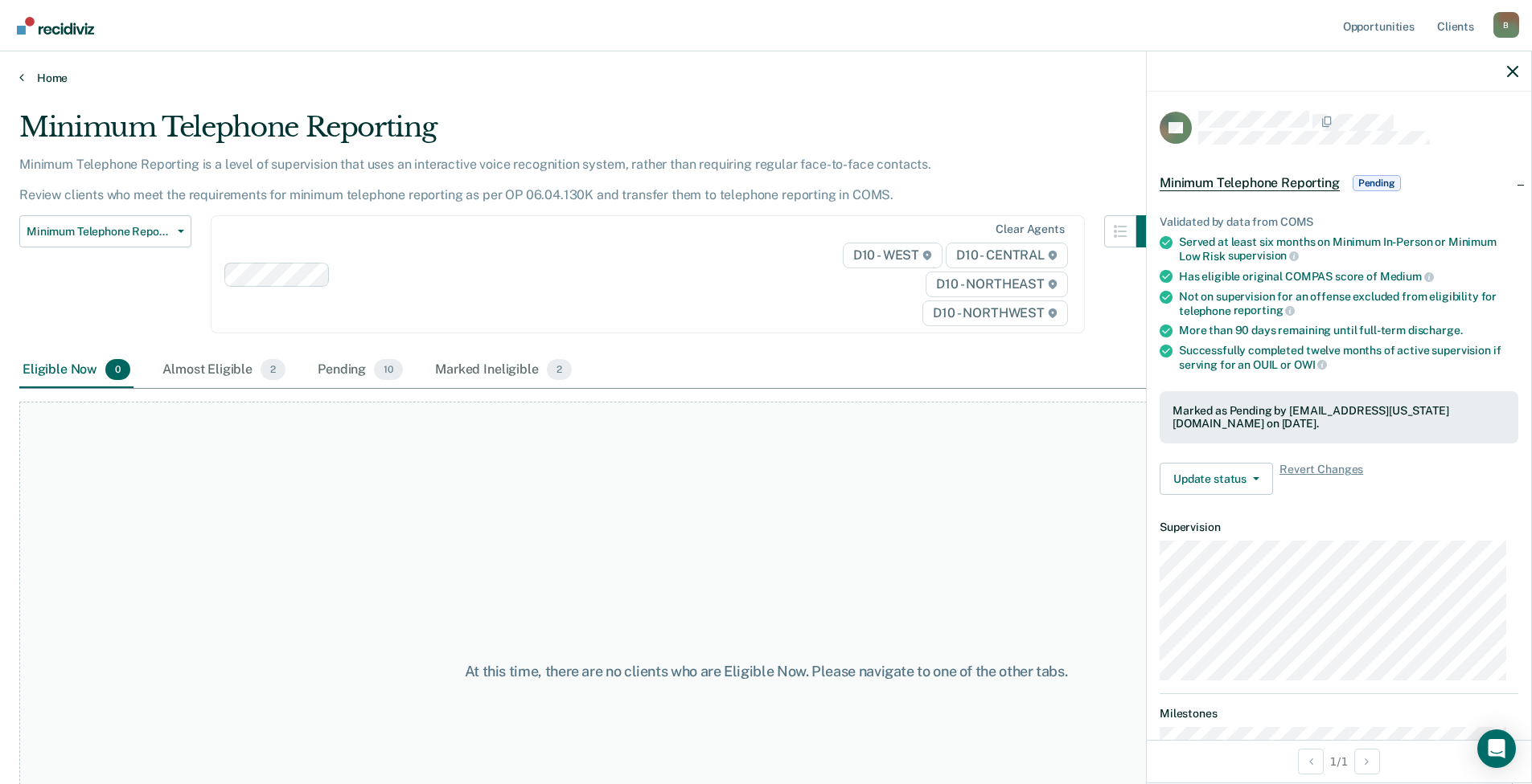
click at [27, 75] on link "Home" at bounding box center [765, 78] width 1493 height 15
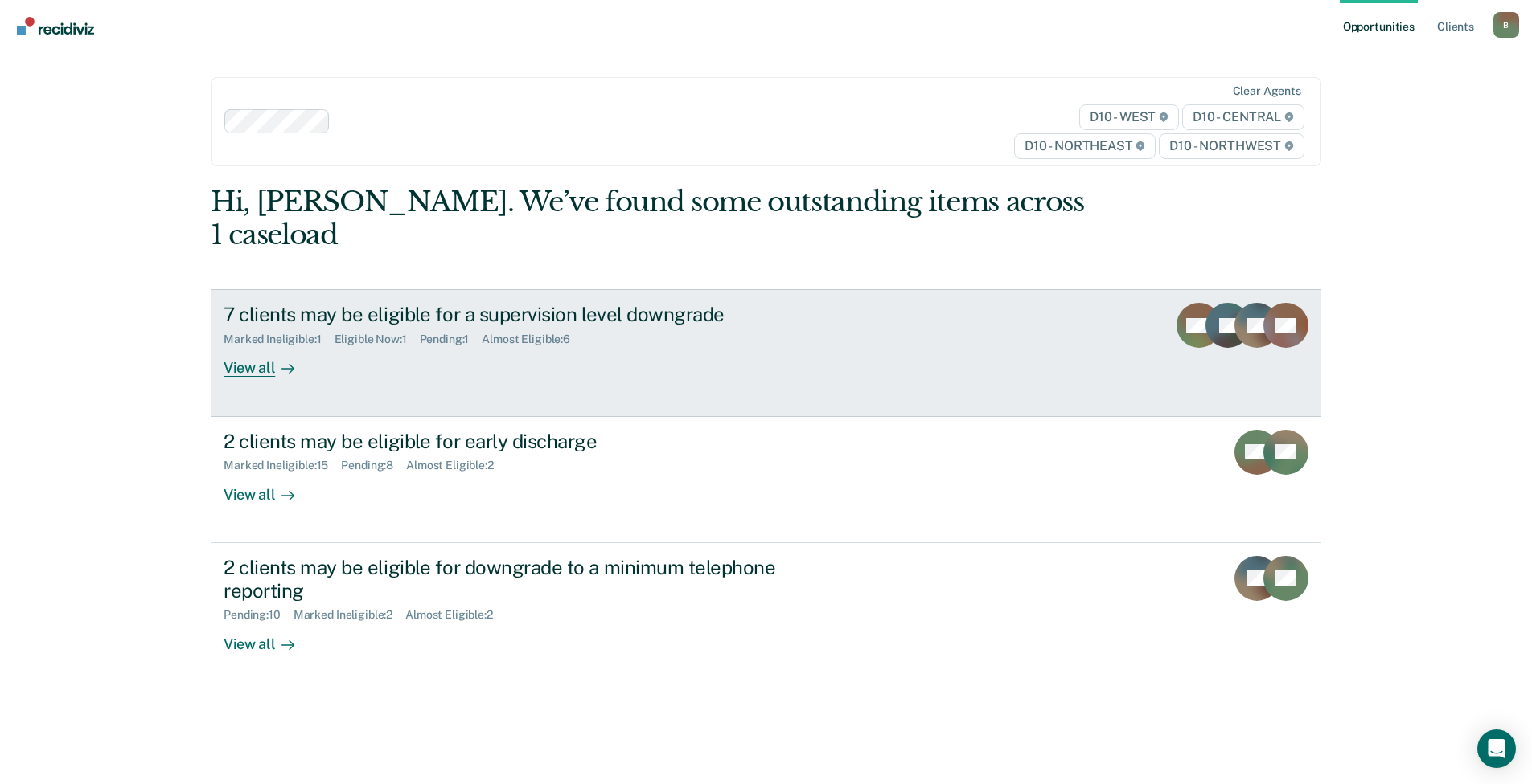
click at [260, 346] on div "View all" at bounding box center [268, 362] width 90 height 31
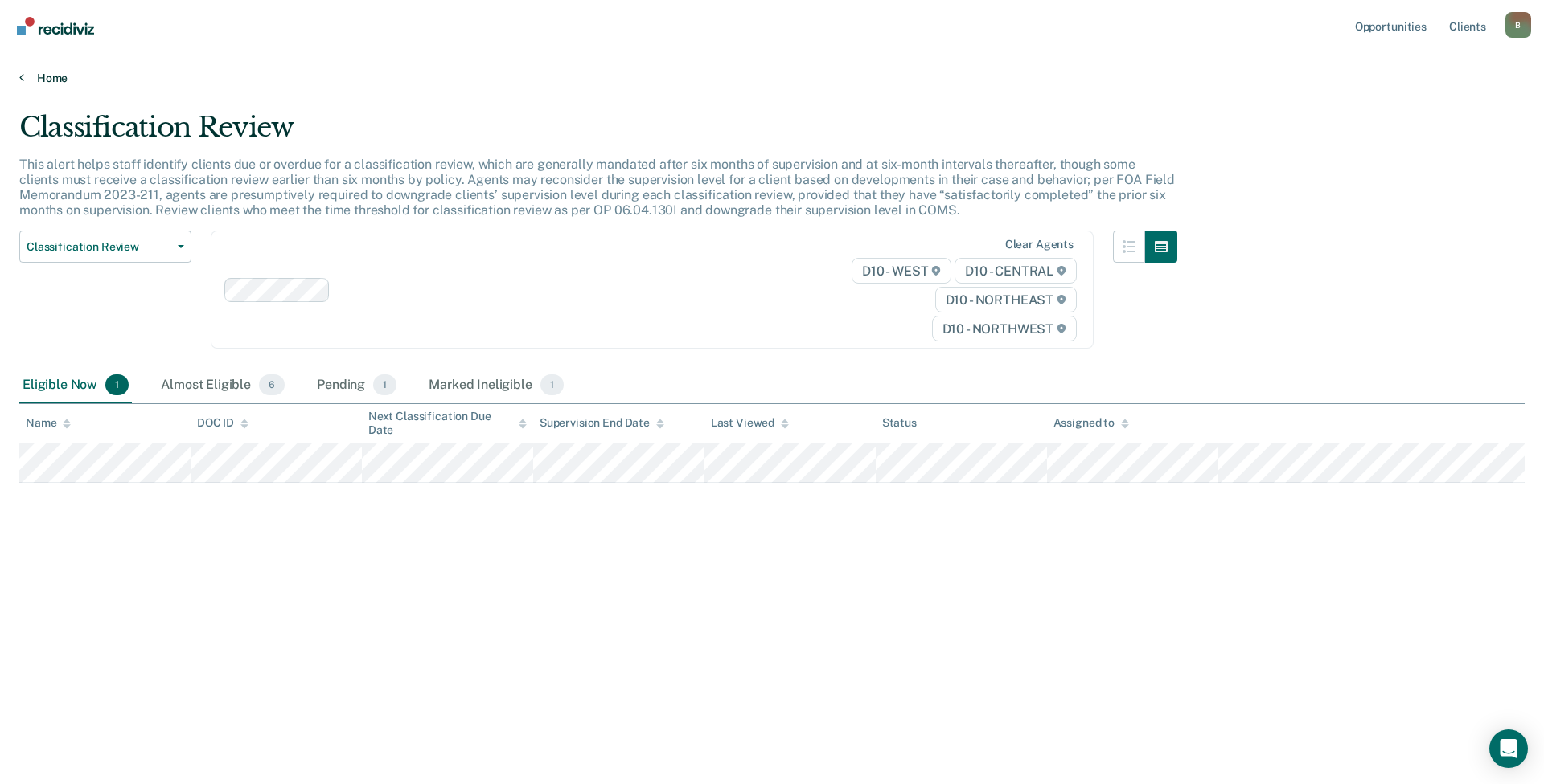
click at [20, 77] on icon at bounding box center [21, 77] width 5 height 13
